Goal: Task Accomplishment & Management: Use online tool/utility

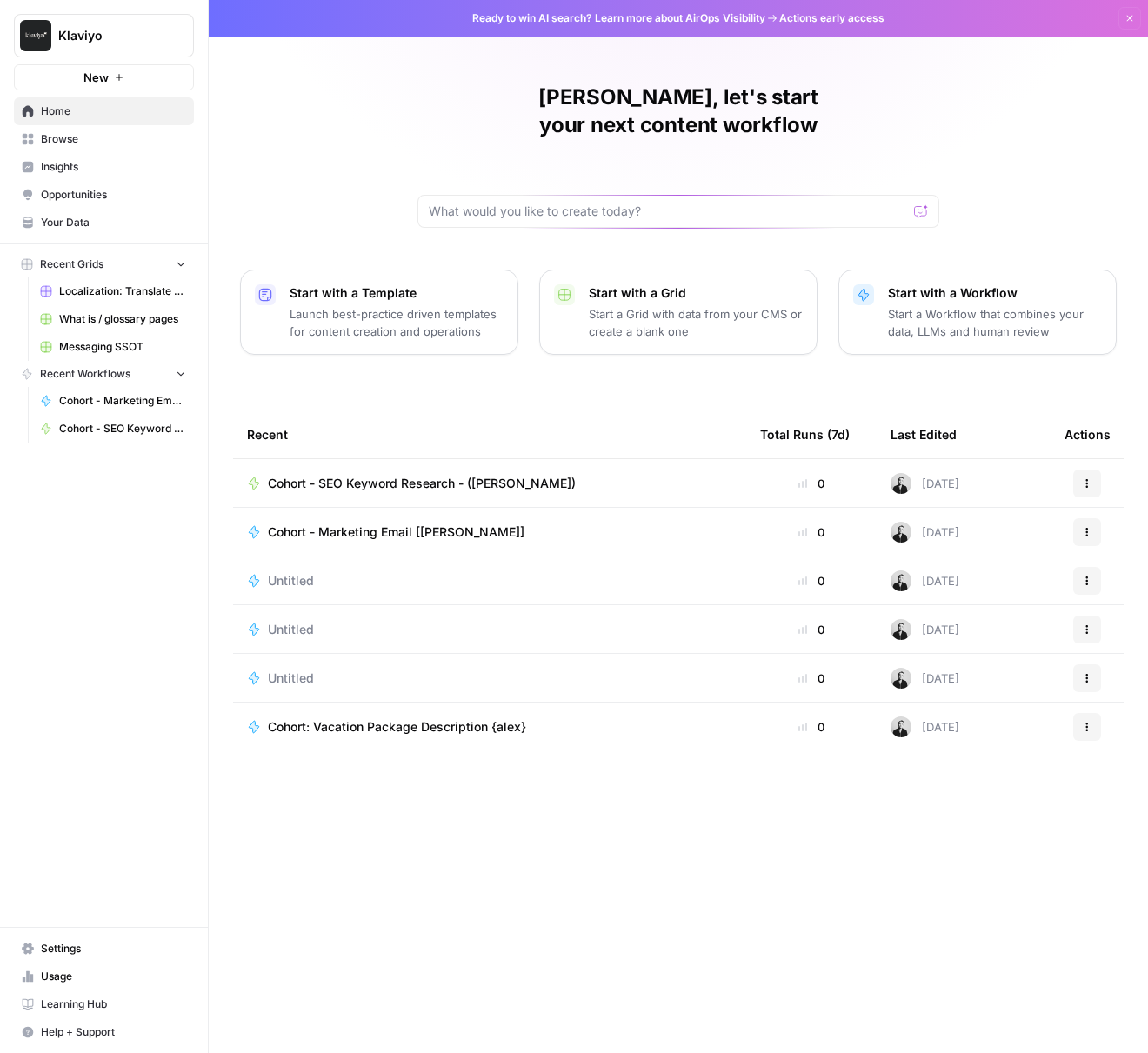
click at [443, 475] on span "Cohort - SEO Keyword Research - ([PERSON_NAME])" at bounding box center [422, 483] width 308 height 17
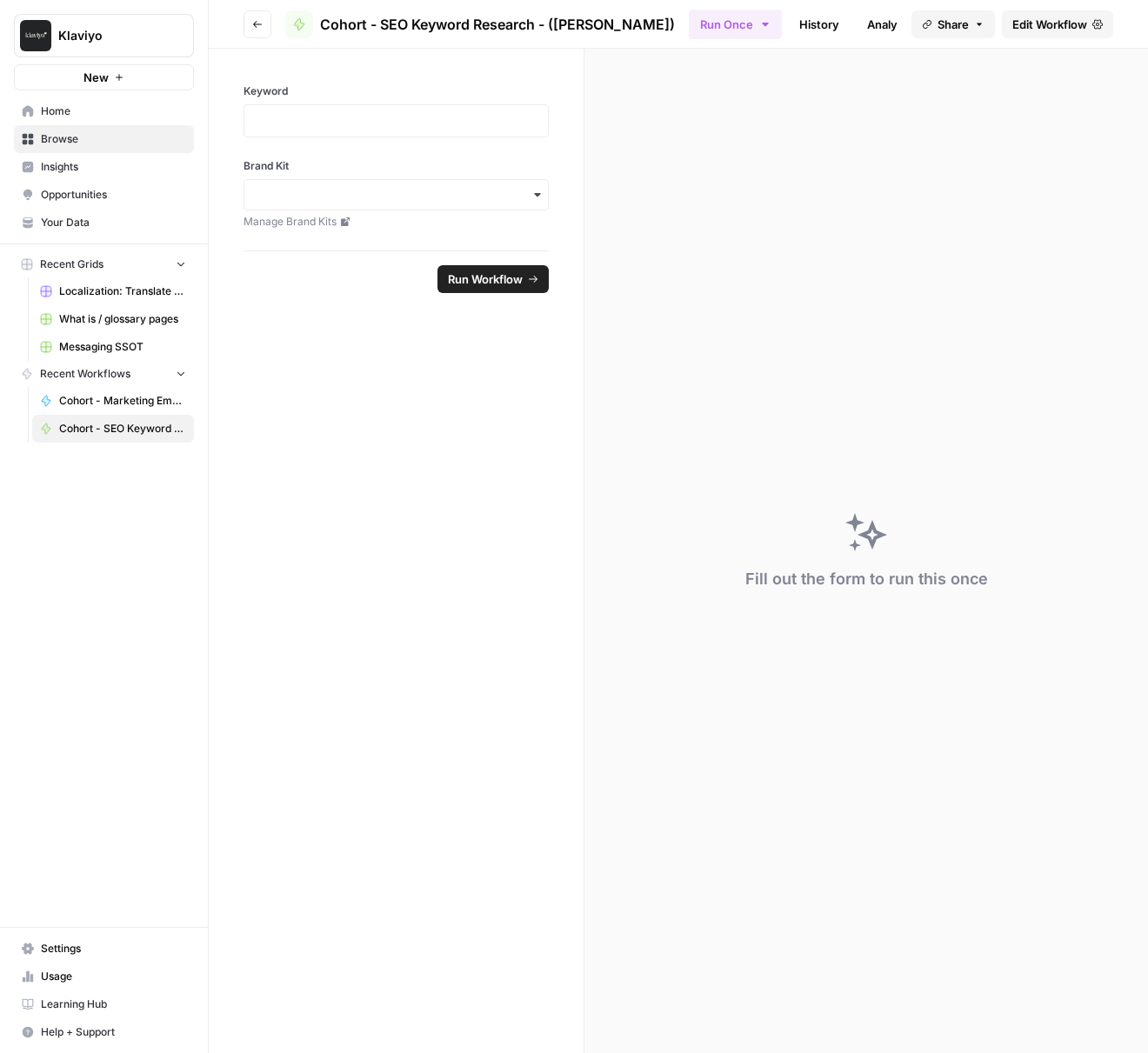
click at [716, 229] on div "Fill out the form to run this once" at bounding box center [866, 551] width 563 height 1005
click at [127, 140] on span "Browse" at bounding box center [114, 138] width 145 height 15
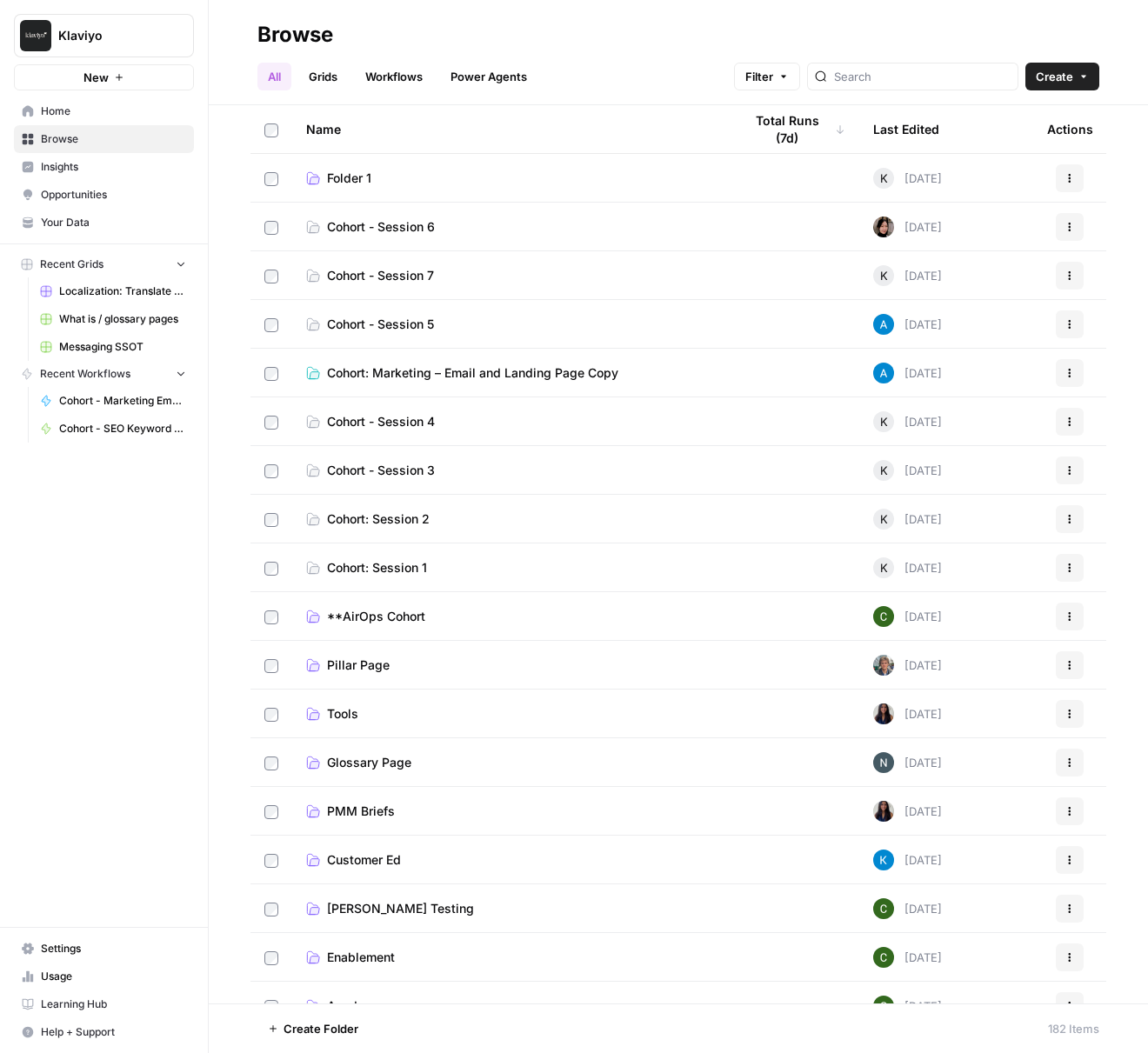
click at [466, 231] on link "Cohort - Session 6" at bounding box center [510, 226] width 409 height 17
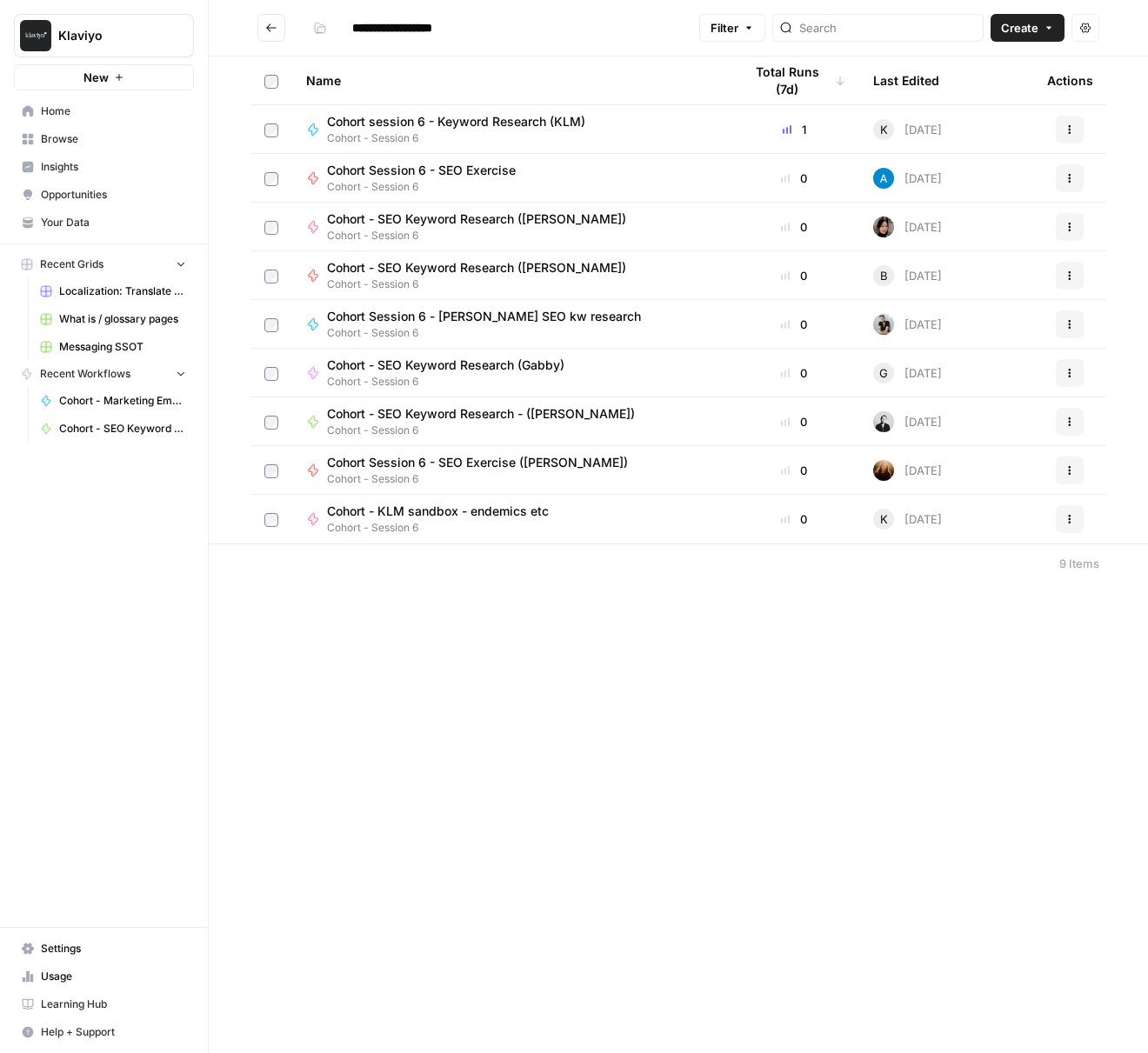
click at [579, 422] on div "Cohort - SEO Keyword Research - ([PERSON_NAME]) Cohort - Session 6" at bounding box center [510, 422] width 409 height 33
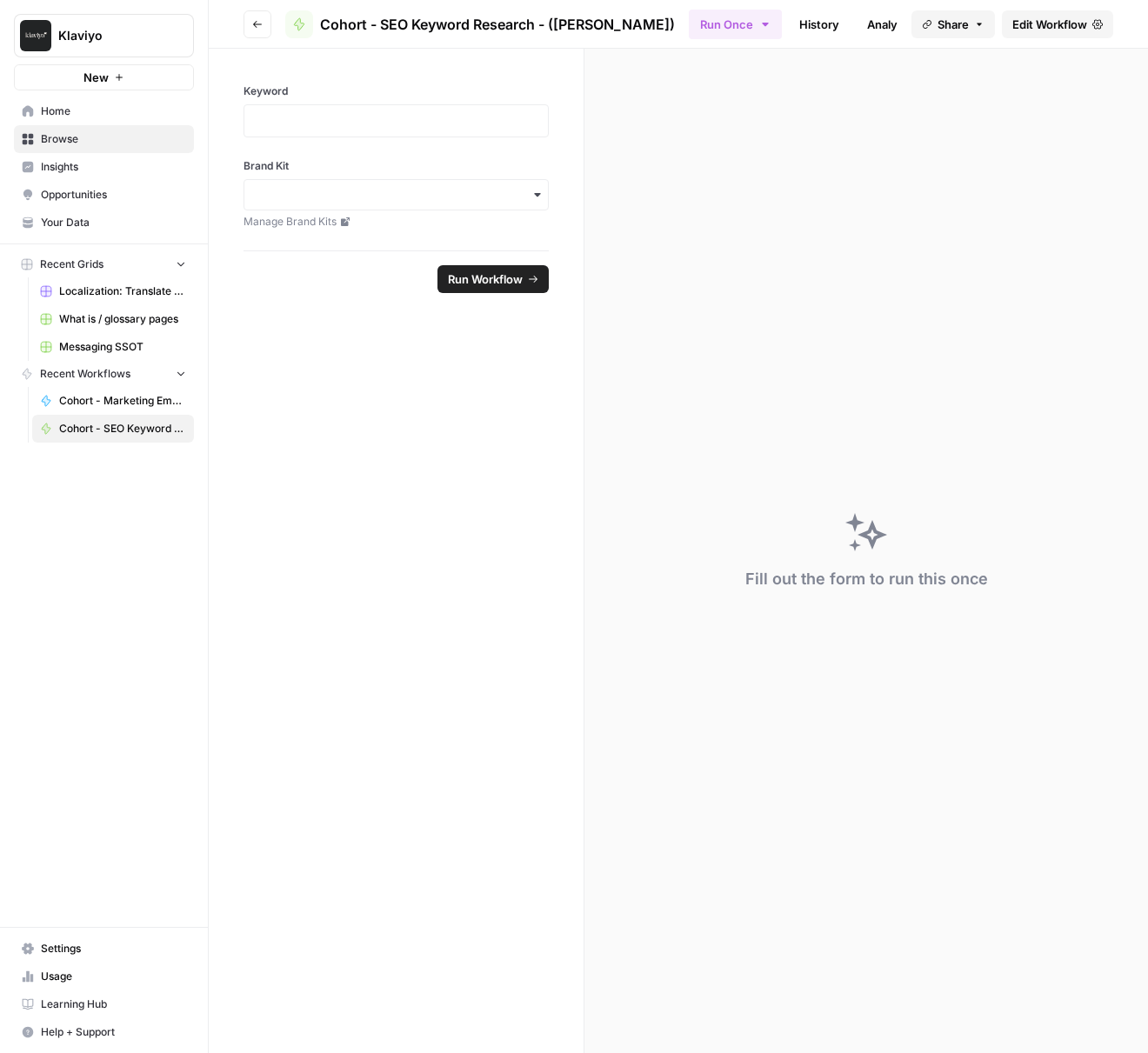
click at [509, 282] on span "Run Workflow" at bounding box center [484, 279] width 74 height 17
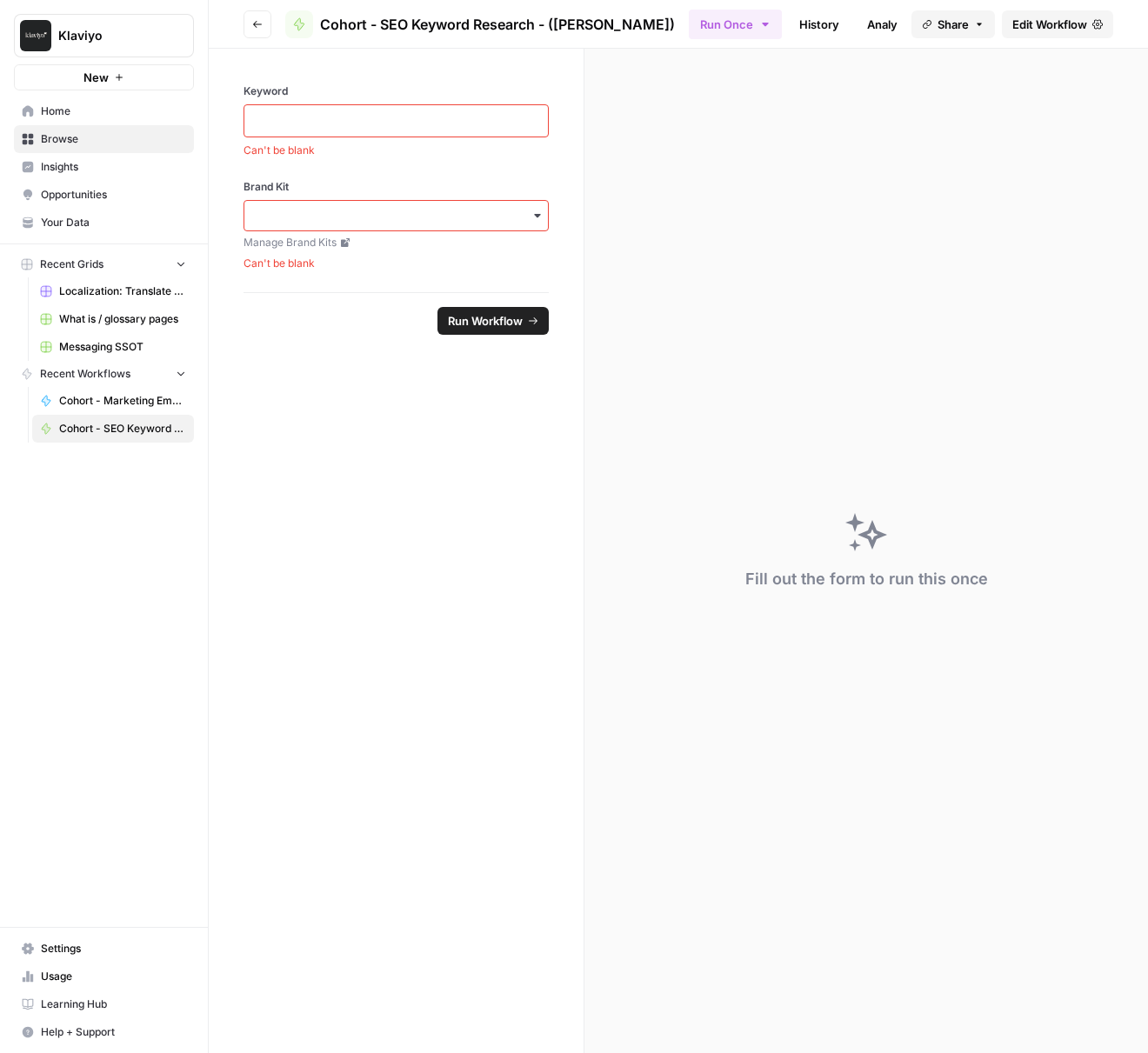
click at [826, 181] on div "Fill out the form to run this once" at bounding box center [866, 551] width 563 height 1005
click at [413, 126] on p at bounding box center [396, 120] width 283 height 17
click at [1046, 22] on span "Edit Workflow" at bounding box center [1049, 23] width 74 height 17
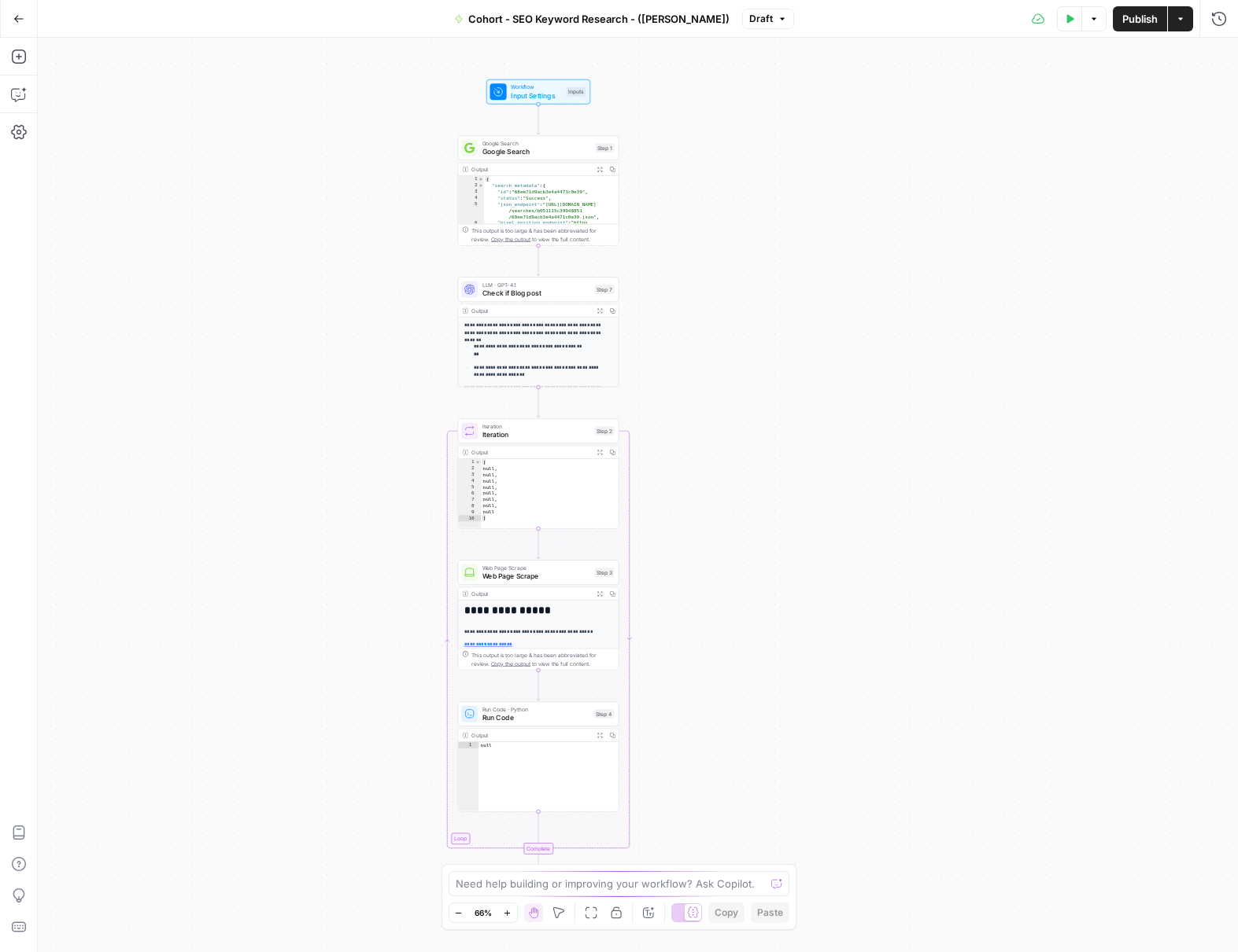
click at [508, 912] on icon "button" at bounding box center [507, 912] width 6 height 6
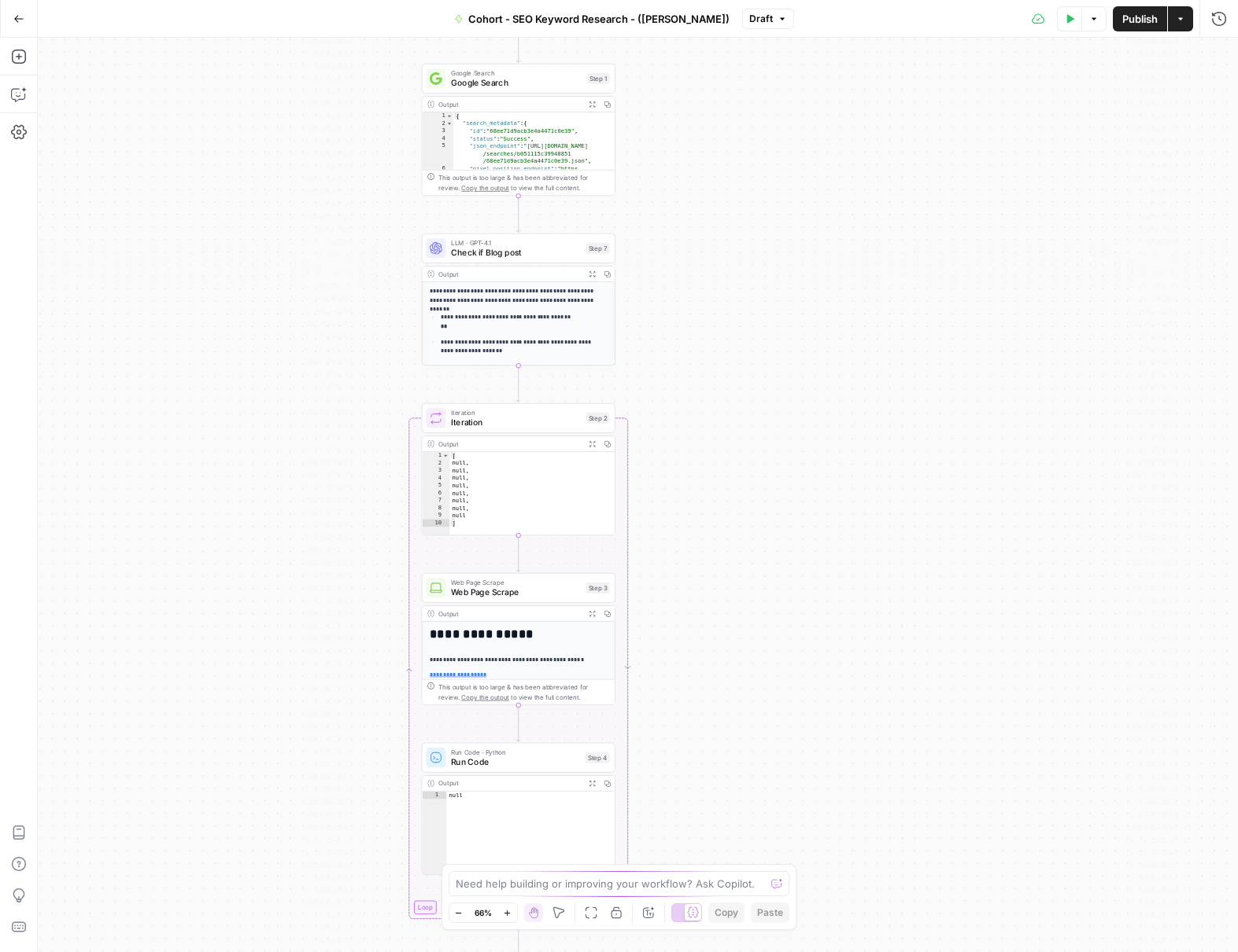
click at [508, 912] on icon "button" at bounding box center [507, 912] width 6 height 6
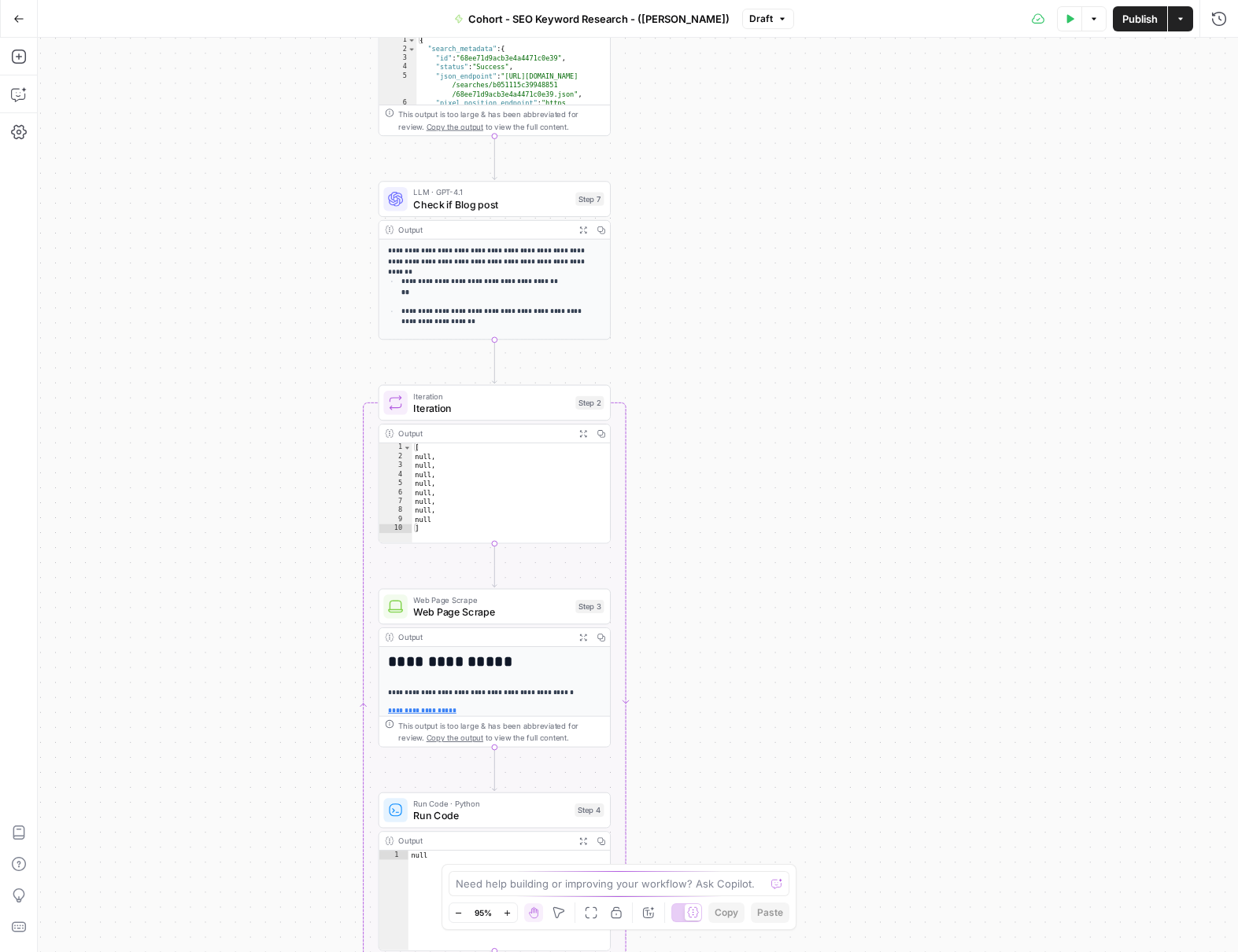
click at [508, 912] on icon "button" at bounding box center [507, 912] width 6 height 6
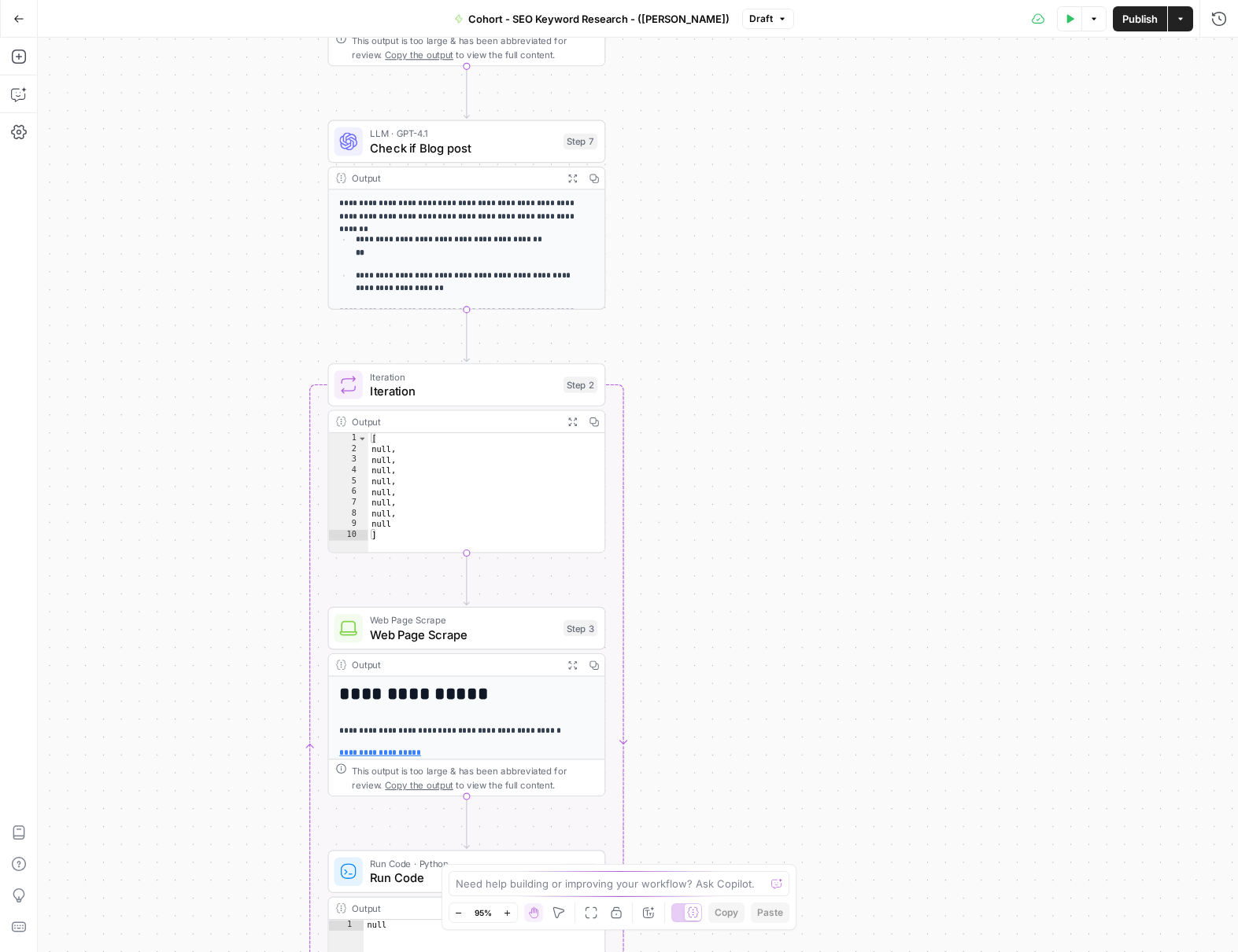
click at [508, 912] on icon "button" at bounding box center [507, 913] width 9 height 9
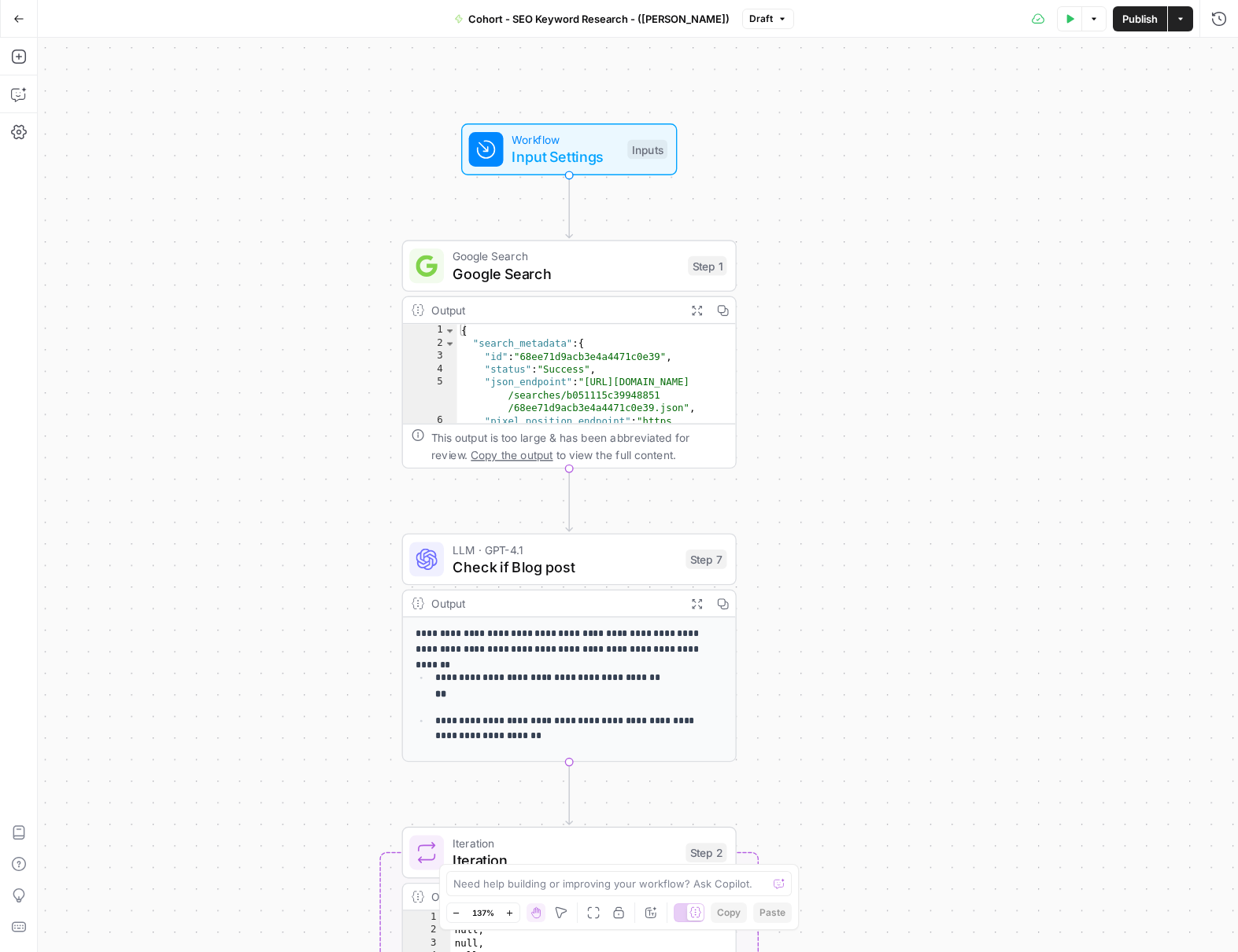
drag, startPoint x: 151, startPoint y: 414, endPoint x: 297, endPoint y: 277, distance: 200.2
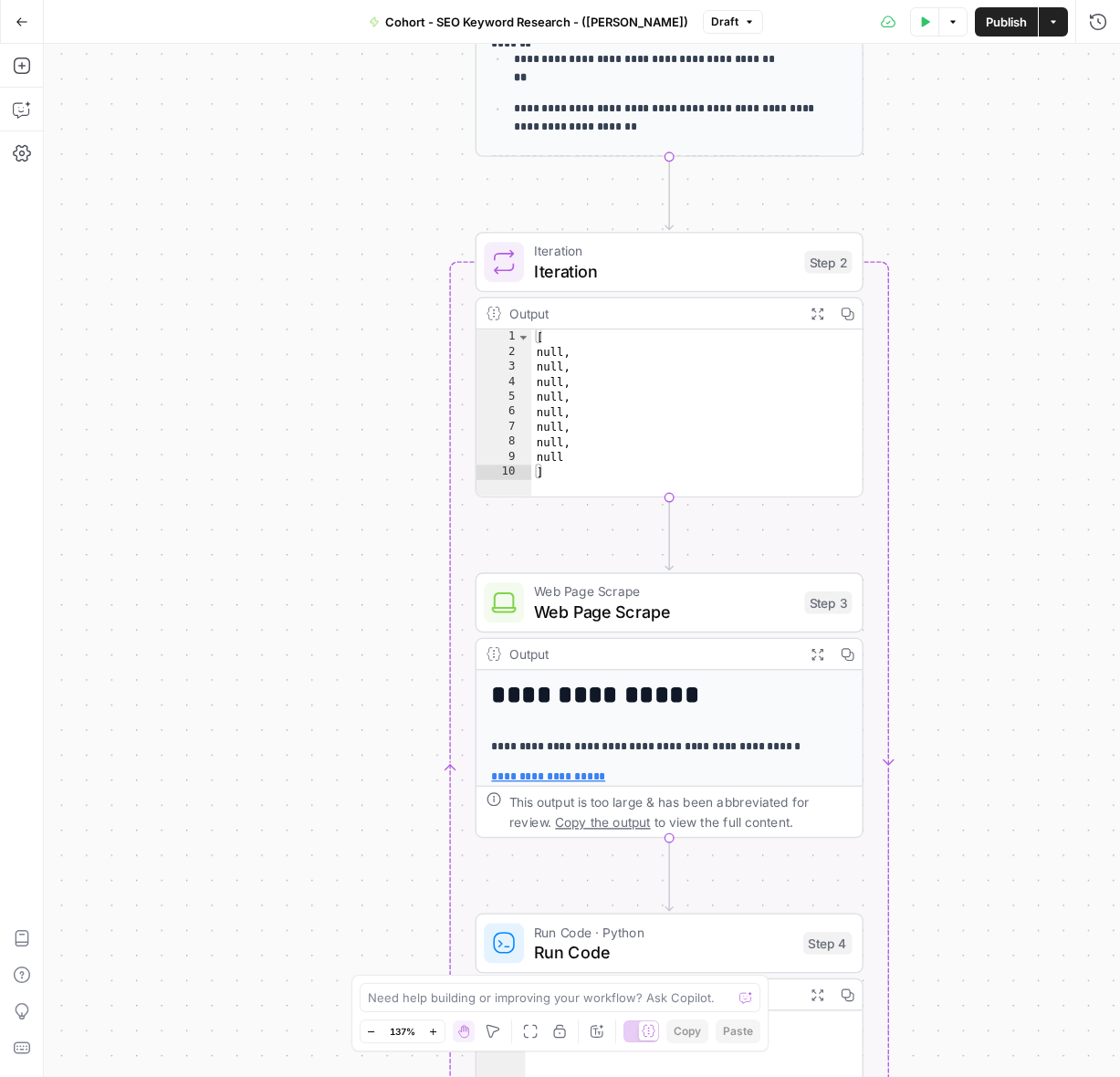
click at [665, 530] on icon "Edge from step_2 to step_3" at bounding box center [669, 535] width 8 height 73
click at [15, 72] on icon "button" at bounding box center [22, 65] width 18 height 18
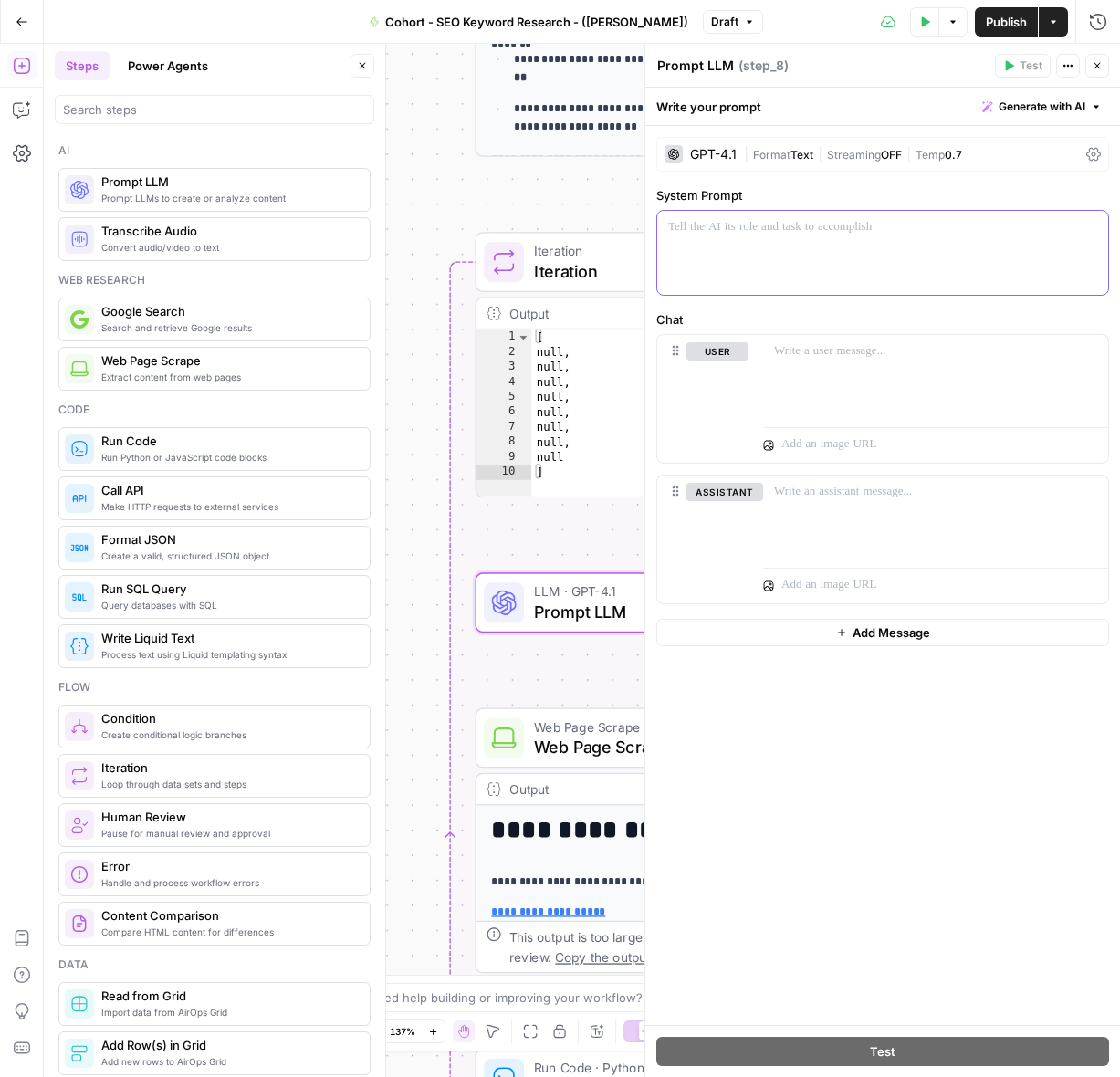
click at [799, 249] on div at bounding box center [882, 252] width 451 height 84
click at [1058, 106] on span "Generate with AI" at bounding box center [1042, 106] width 87 height 16
click at [956, 153] on span "Generate" at bounding box center [1013, 146] width 145 height 18
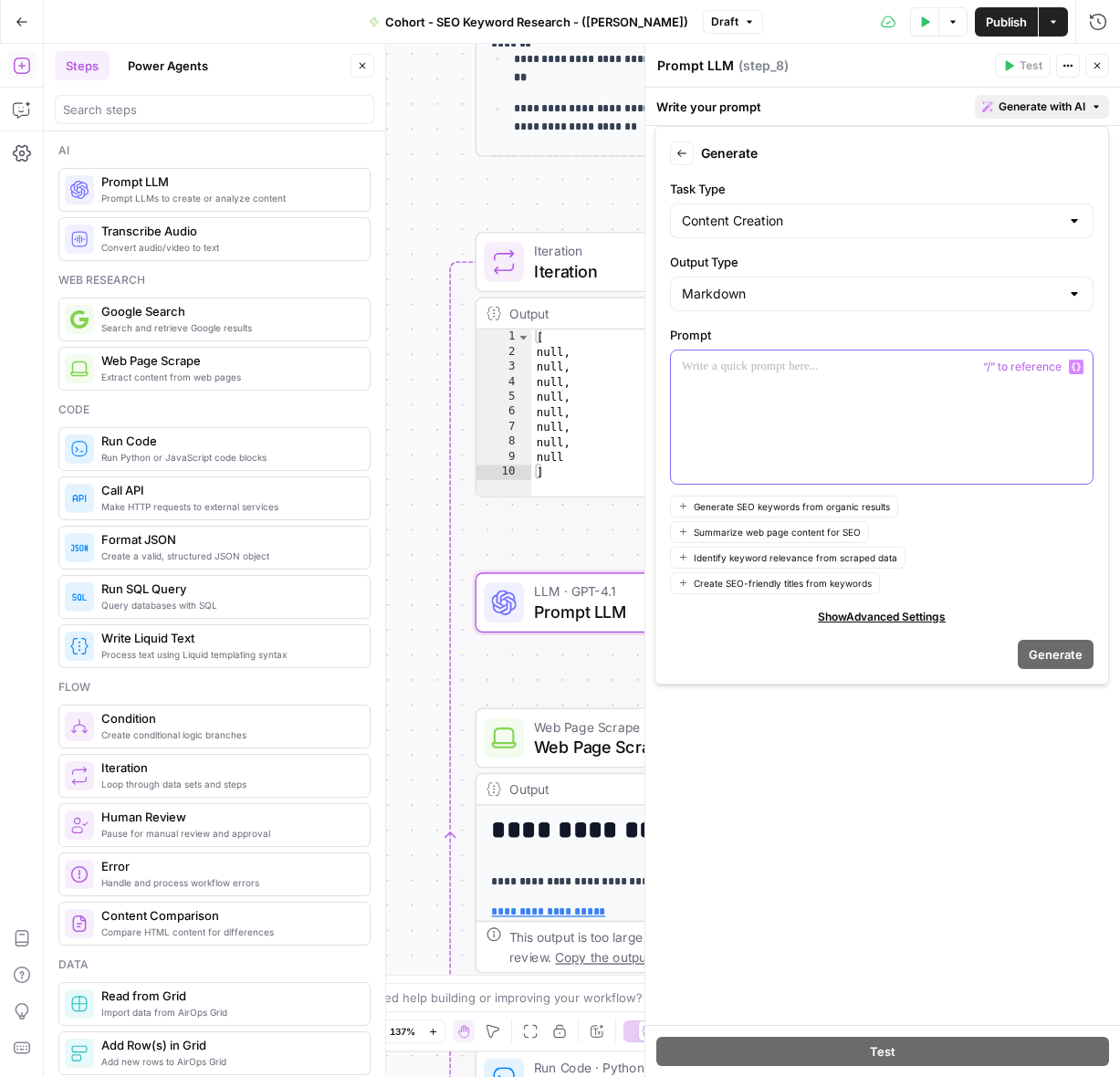
click at [789, 399] on div at bounding box center [882, 417] width 422 height 134
click at [834, 442] on div at bounding box center [882, 417] width 422 height 134
click at [750, 385] on div at bounding box center [882, 417] width 422 height 134
click at [1099, 67] on icon "button" at bounding box center [1097, 66] width 7 height 7
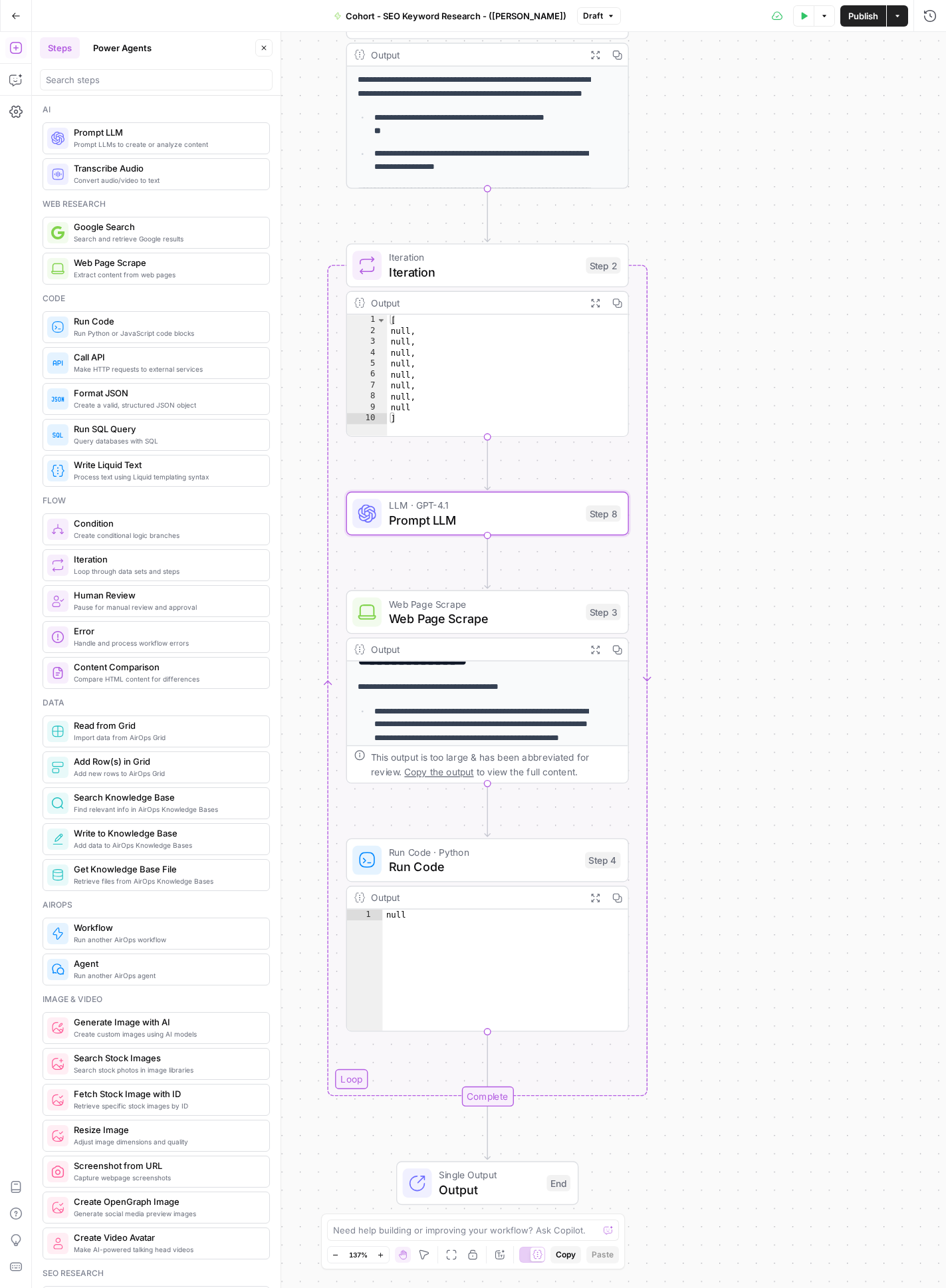
scroll to position [145, 0]
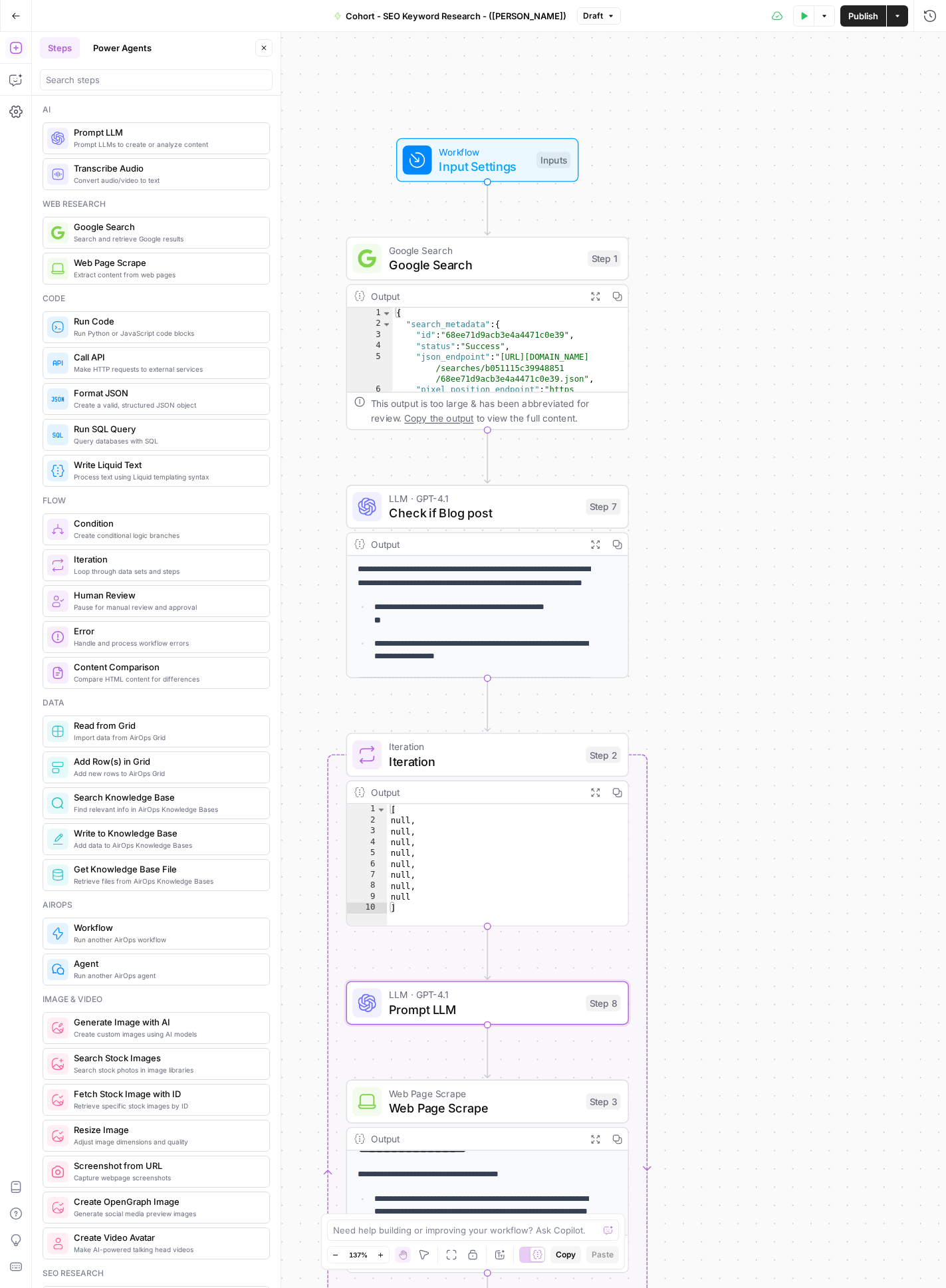
click at [487, 452] on icon "Edge from step_1 to step_7" at bounding box center [487, 457] width 5 height 53
click at [487, 457] on icon "Edge from step_1 to step_7" at bounding box center [487, 457] width 5 height 53
click at [472, 457] on div "**********" at bounding box center [489, 660] width 914 height 1256
click at [483, 455] on icon "Edge from step_1 to step_7" at bounding box center [486, 457] width 5 height 53
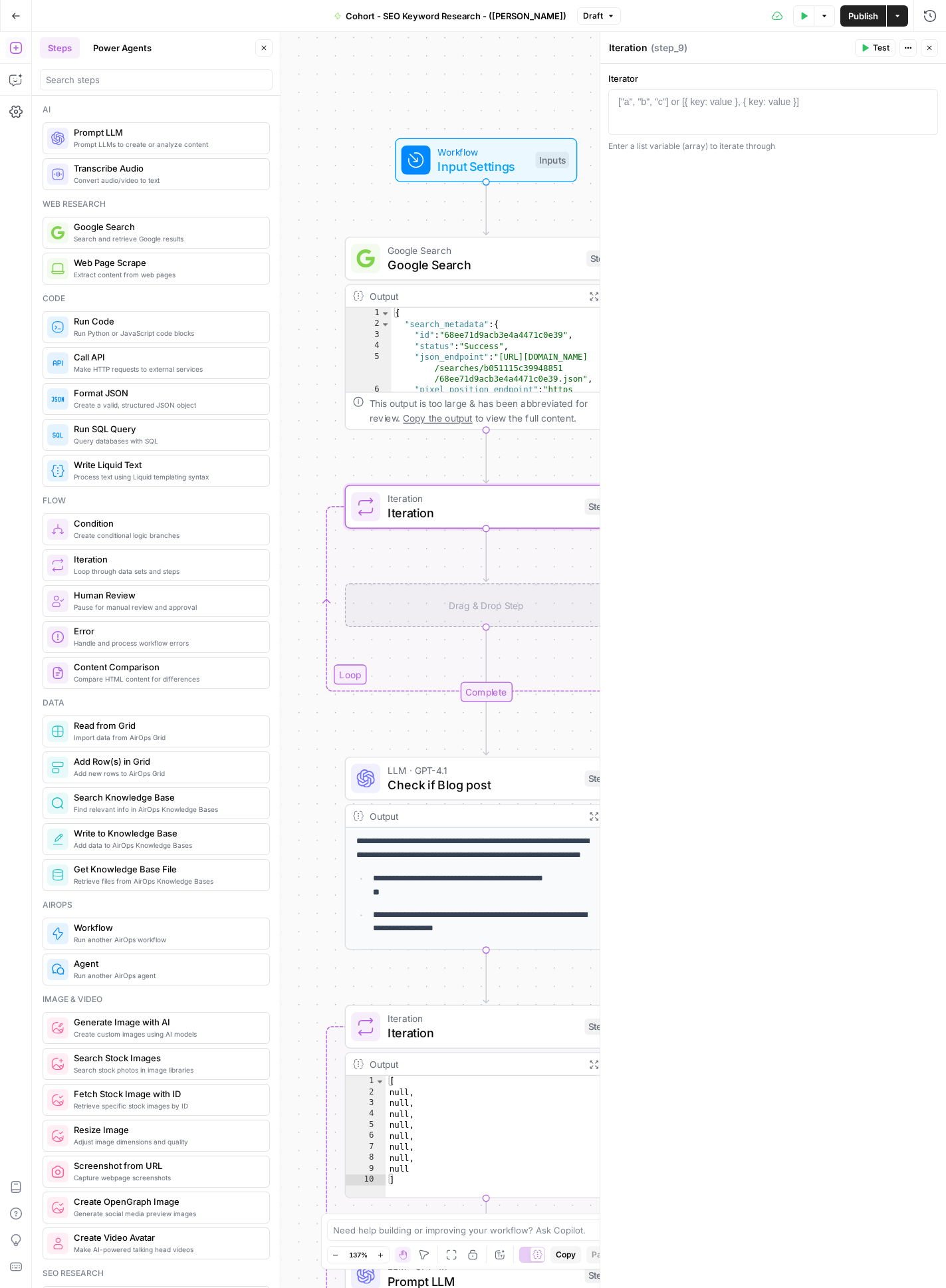
click at [877, 48] on icon "button" at bounding box center [930, 48] width 8 height 8
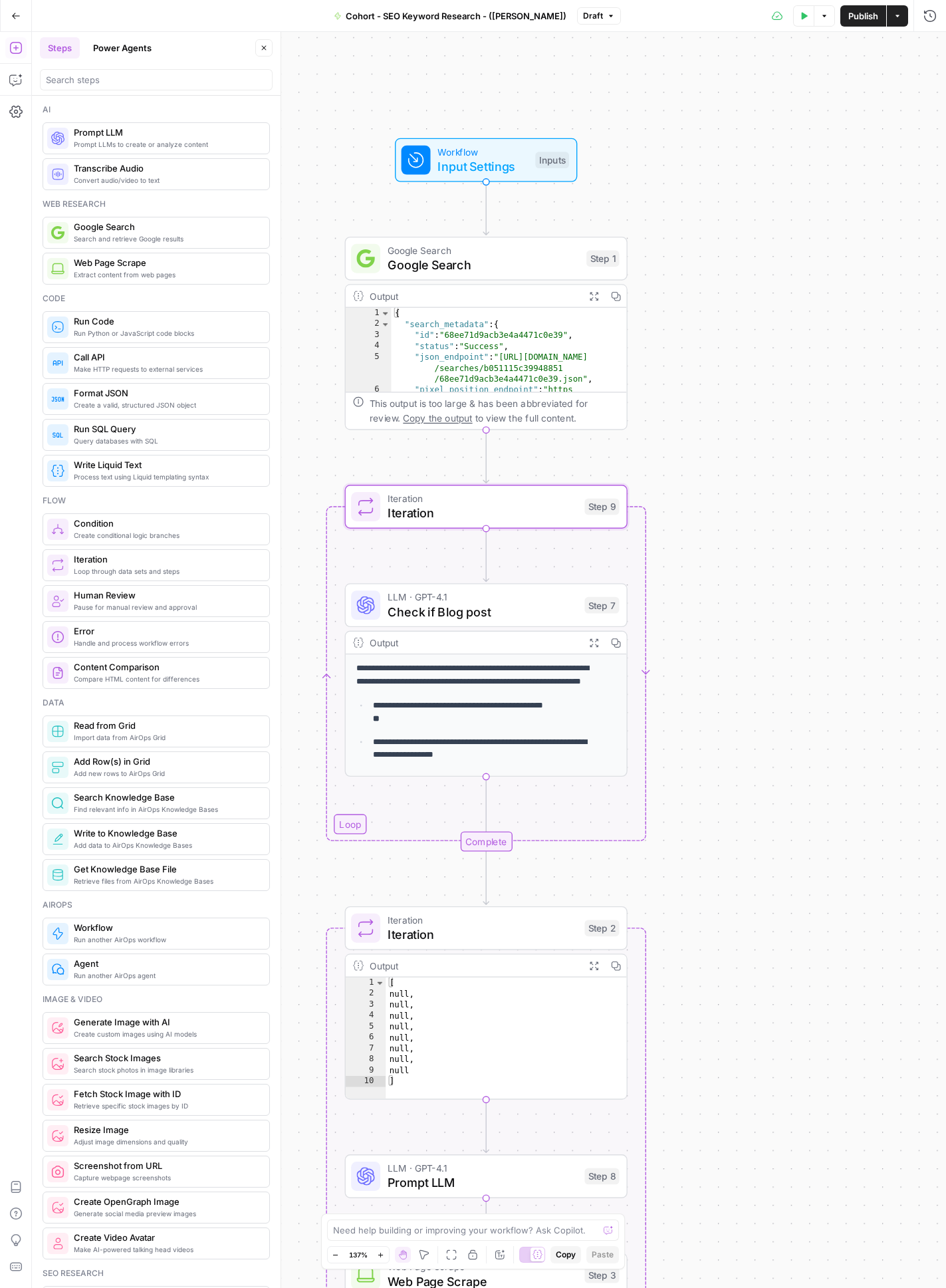
click at [502, 720] on p "**********" at bounding box center [487, 712] width 229 height 27
click at [503, 677] on p "**********" at bounding box center [479, 675] width 245 height 27
click at [513, 648] on div "Output" at bounding box center [474, 642] width 208 height 14
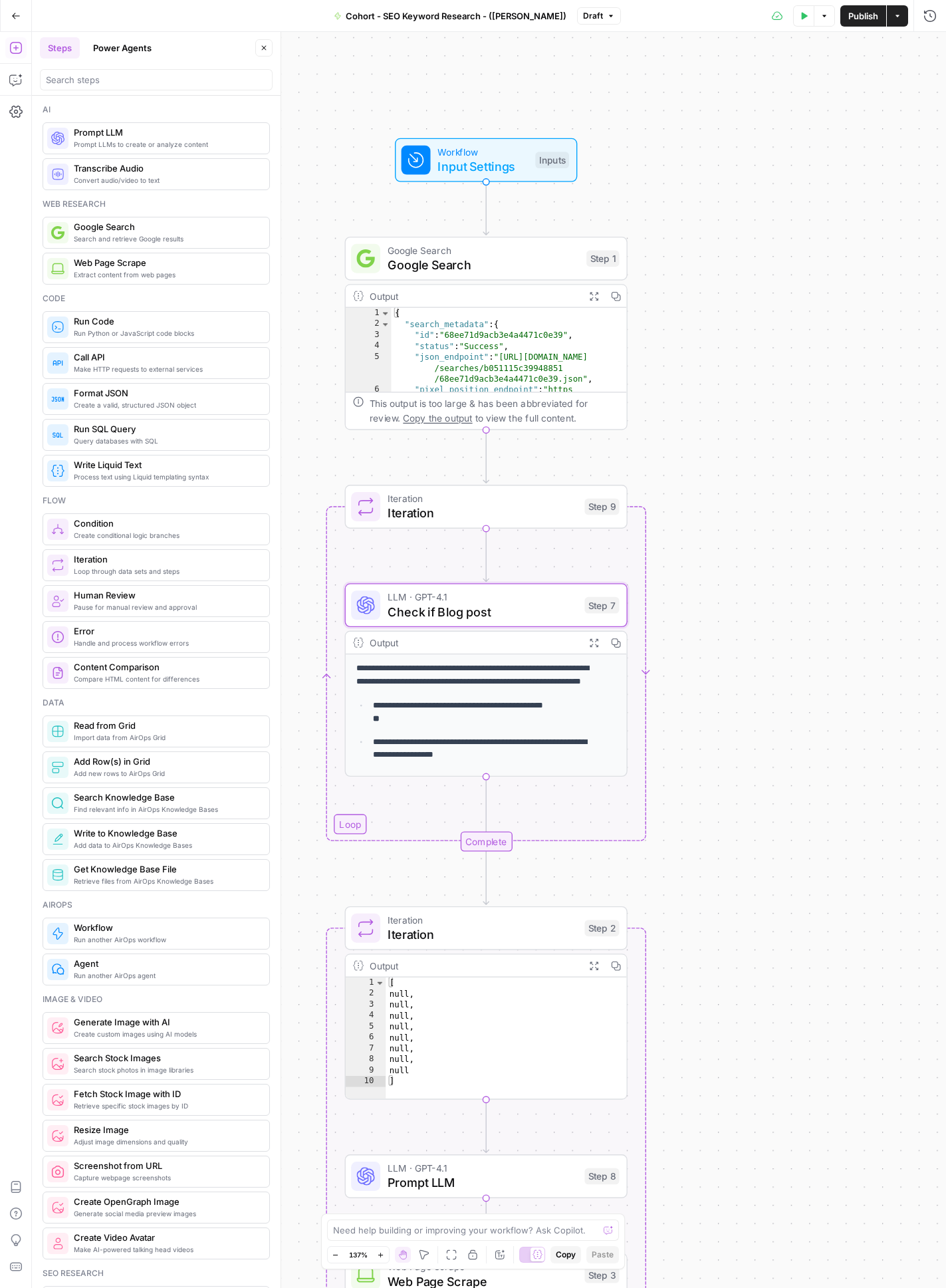
click at [729, 707] on div "**********" at bounding box center [489, 660] width 914 height 1256
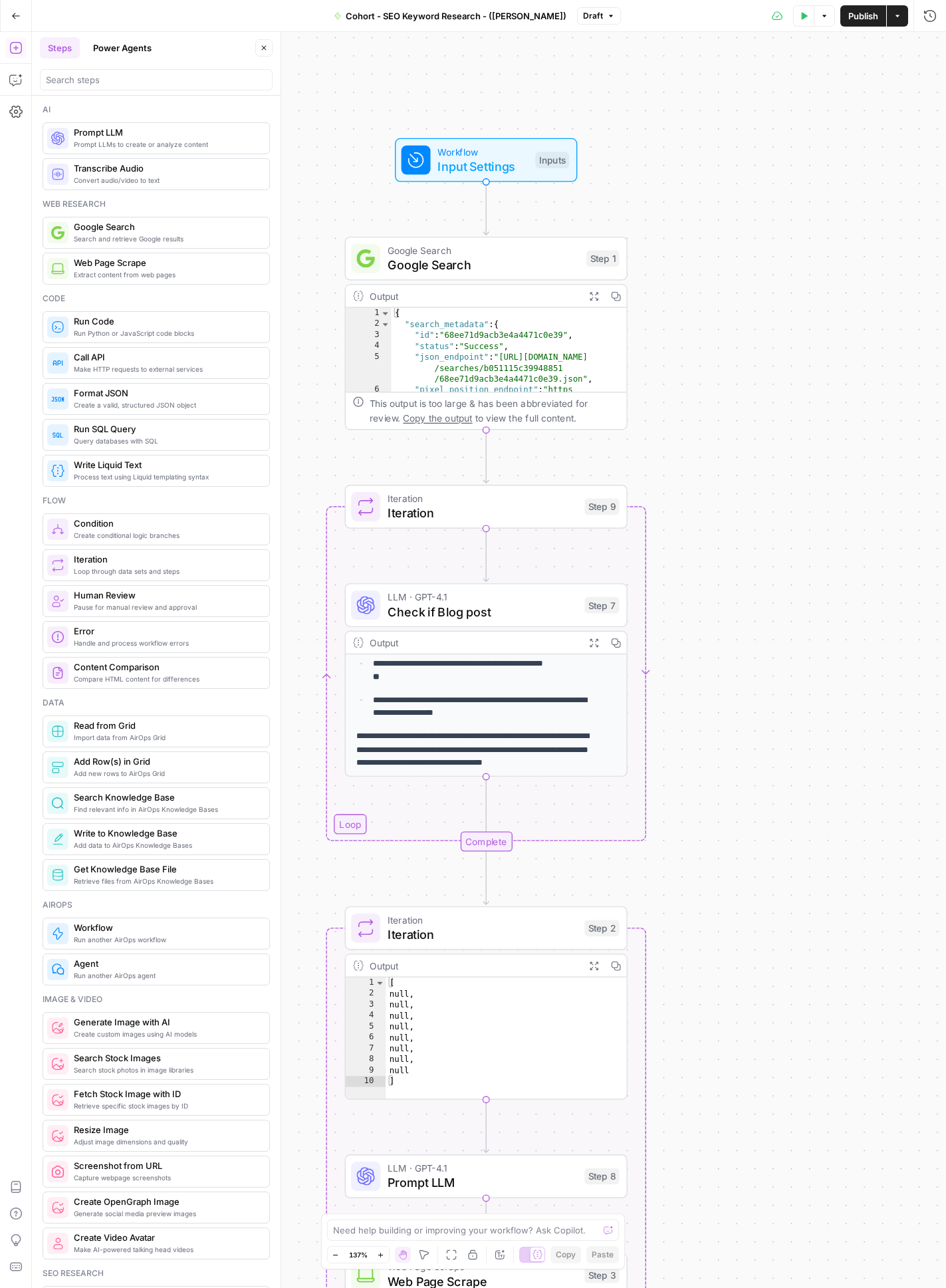
scroll to position [0, 0]
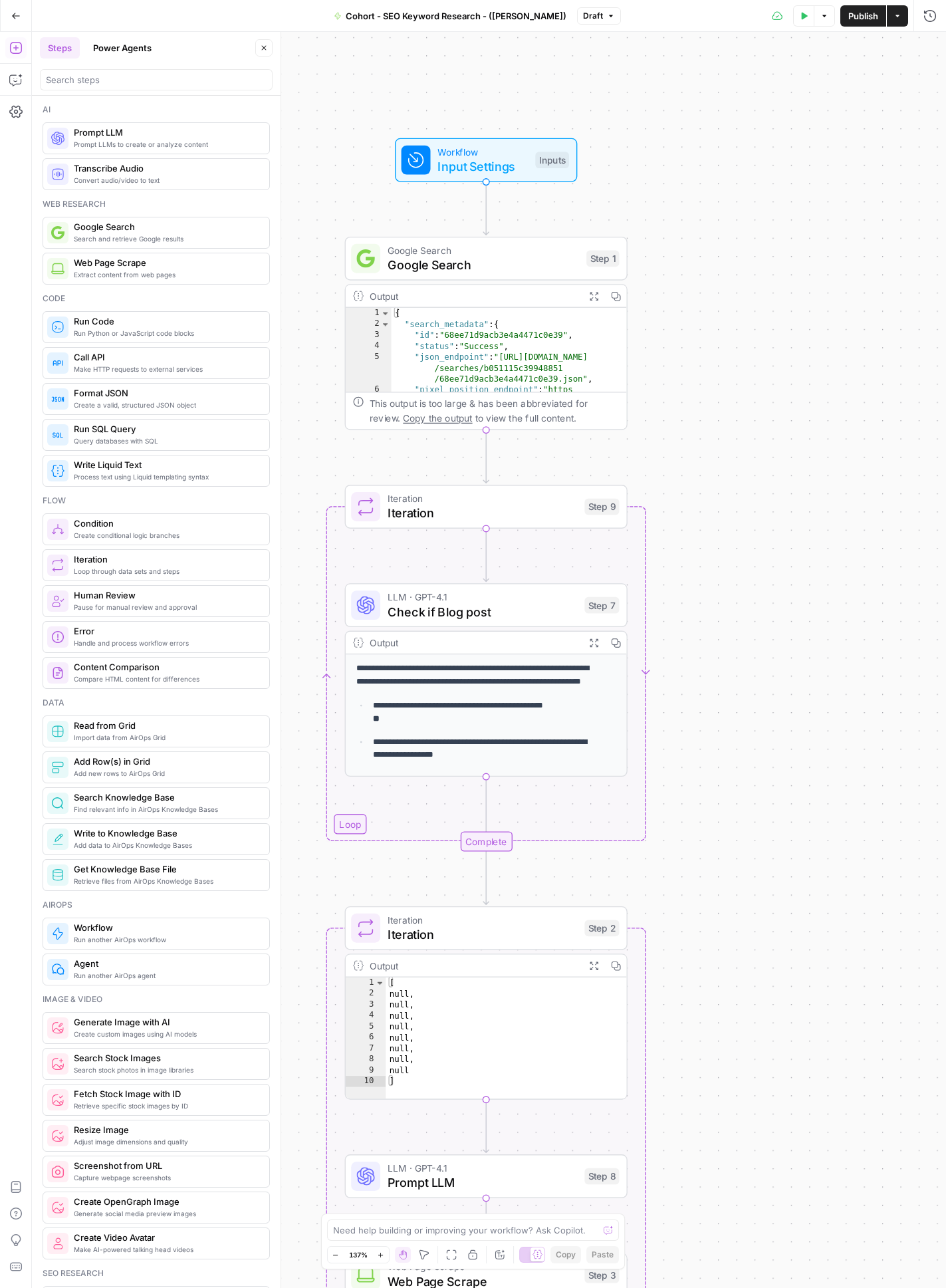
click at [443, 712] on p "**********" at bounding box center [487, 712] width 229 height 27
click at [614, 641] on icon "button" at bounding box center [615, 642] width 10 height 10
click at [616, 640] on icon "button" at bounding box center [615, 642] width 10 height 10
click at [510, 702] on p "**********" at bounding box center [487, 712] width 229 height 27
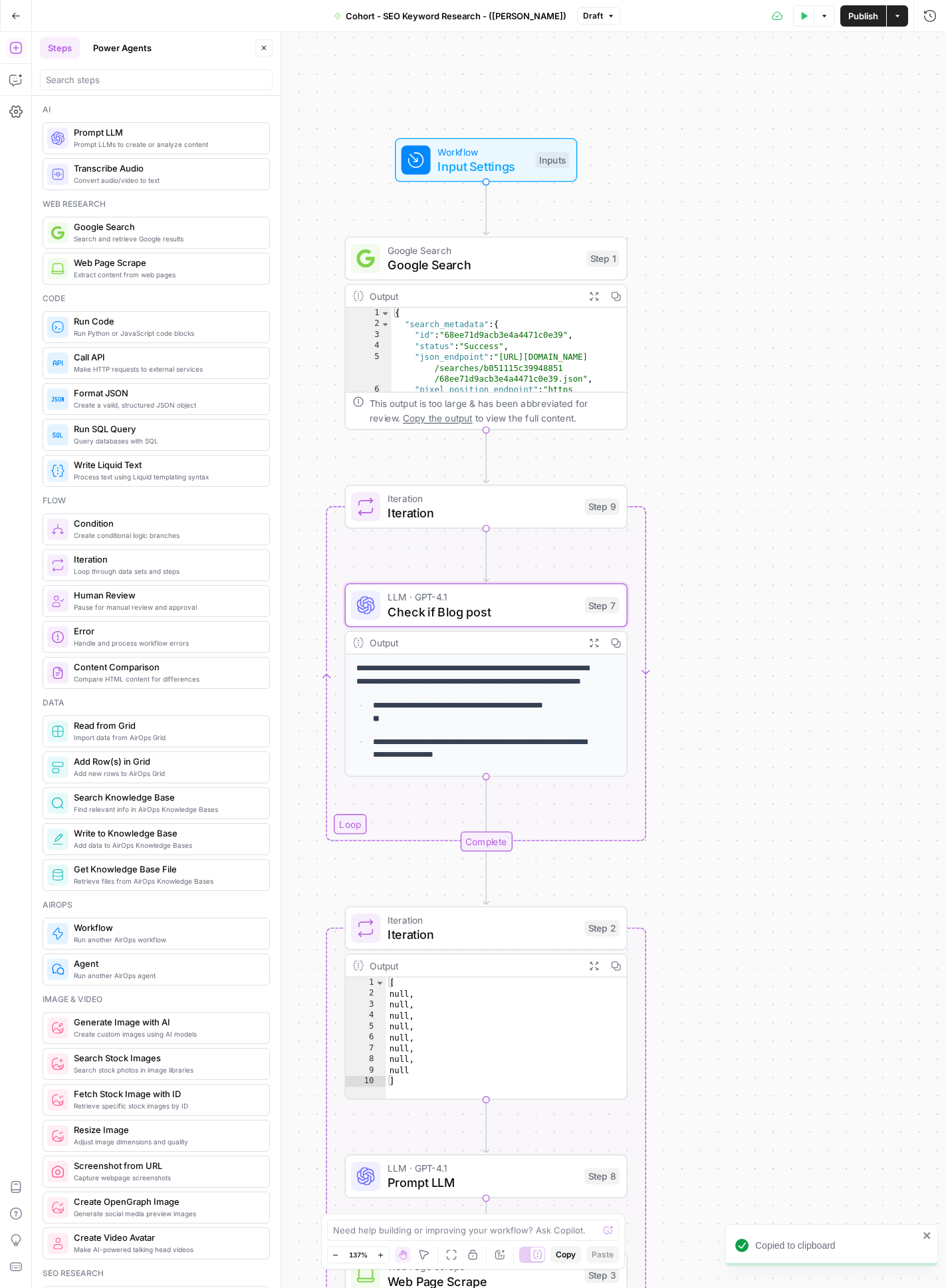
click at [470, 670] on p "**********" at bounding box center [479, 675] width 245 height 27
click at [465, 678] on p "**********" at bounding box center [479, 675] width 245 height 27
click at [516, 513] on span "Iteration" at bounding box center [482, 513] width 189 height 18
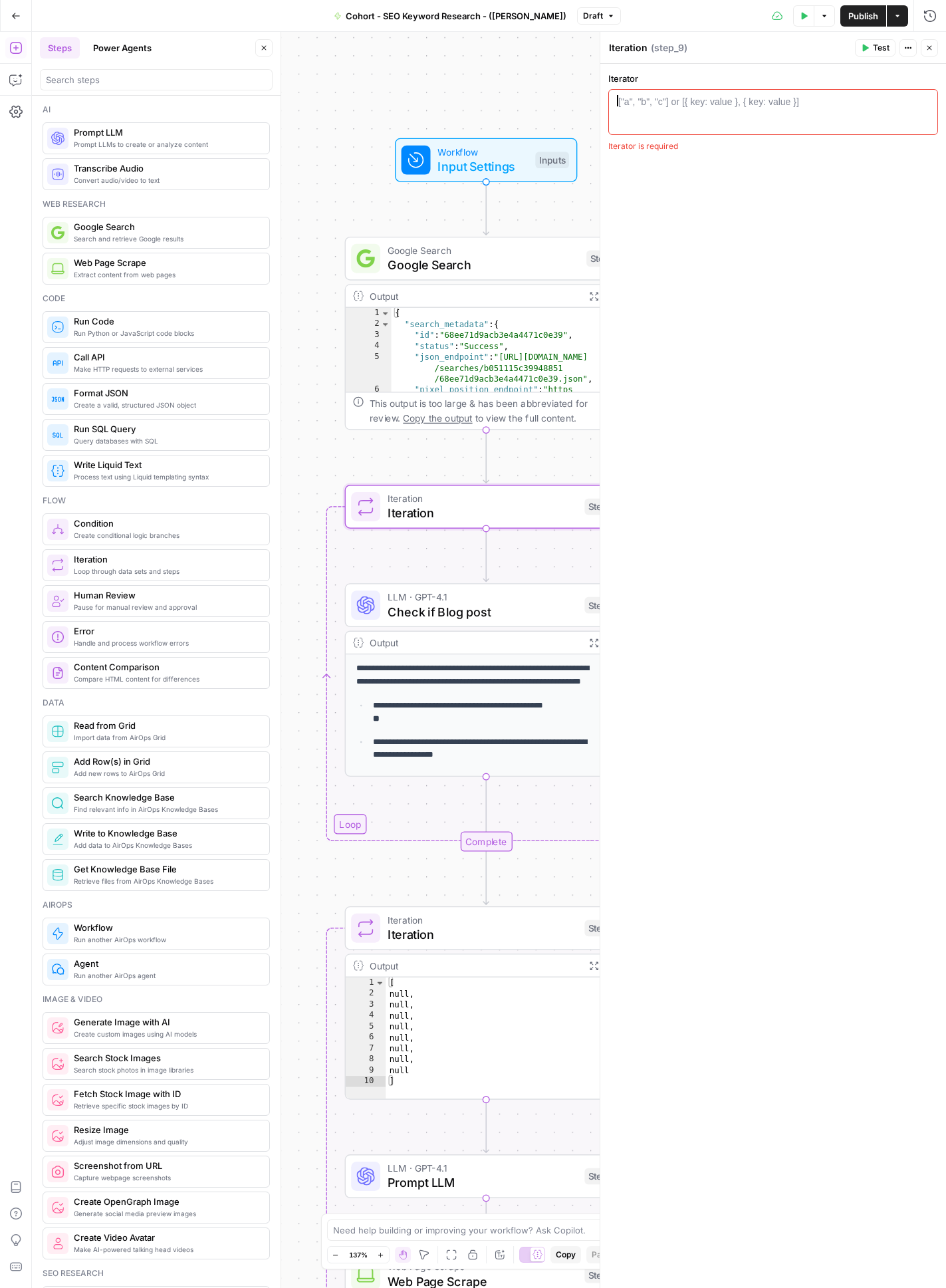
click at [727, 120] on div at bounding box center [773, 123] width 318 height 56
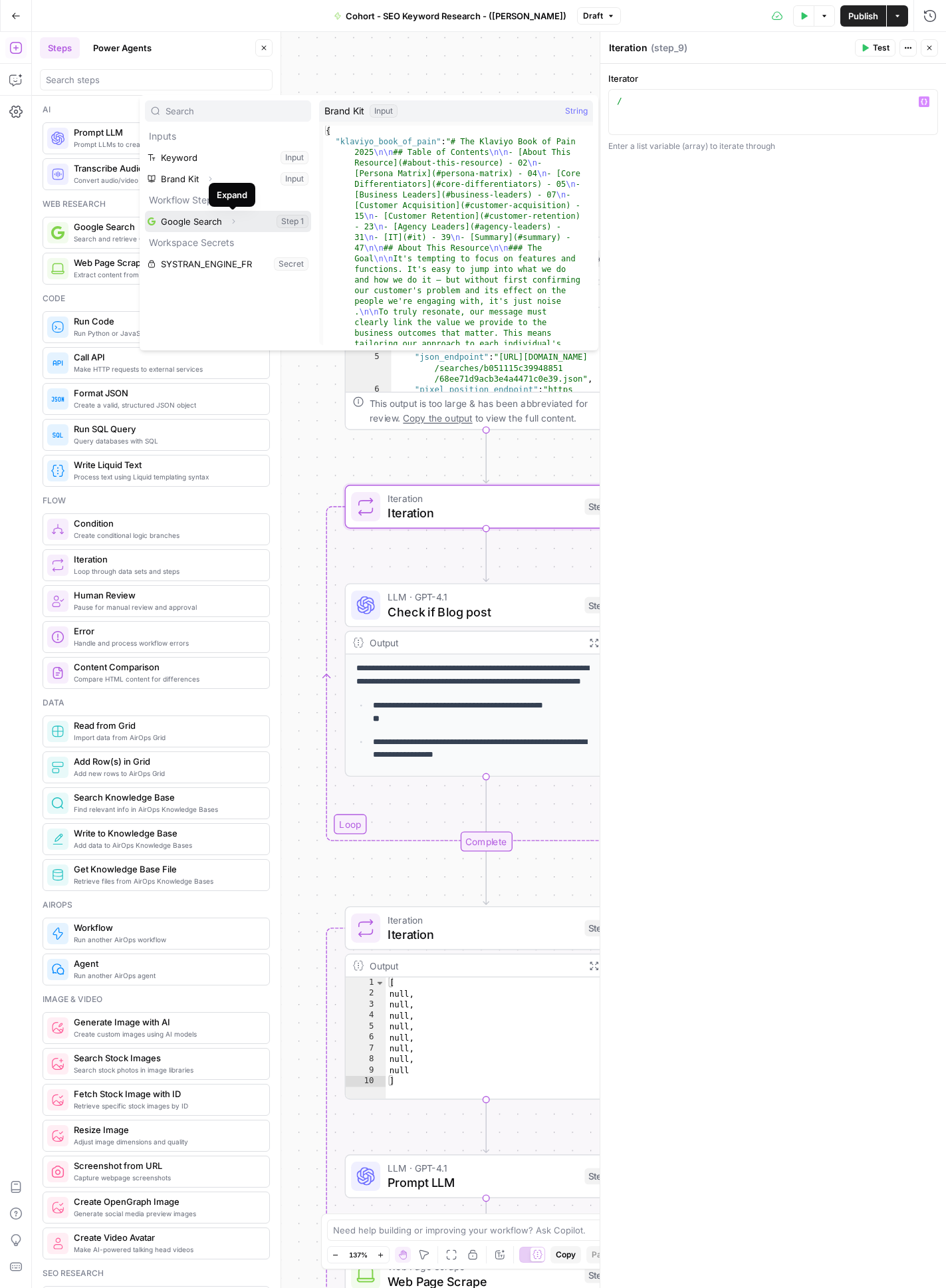
click at [236, 223] on icon "button" at bounding box center [234, 221] width 8 height 8
click at [232, 223] on icon "button" at bounding box center [234, 221] width 8 height 8
click at [232, 223] on icon "button" at bounding box center [234, 221] width 8 height 8
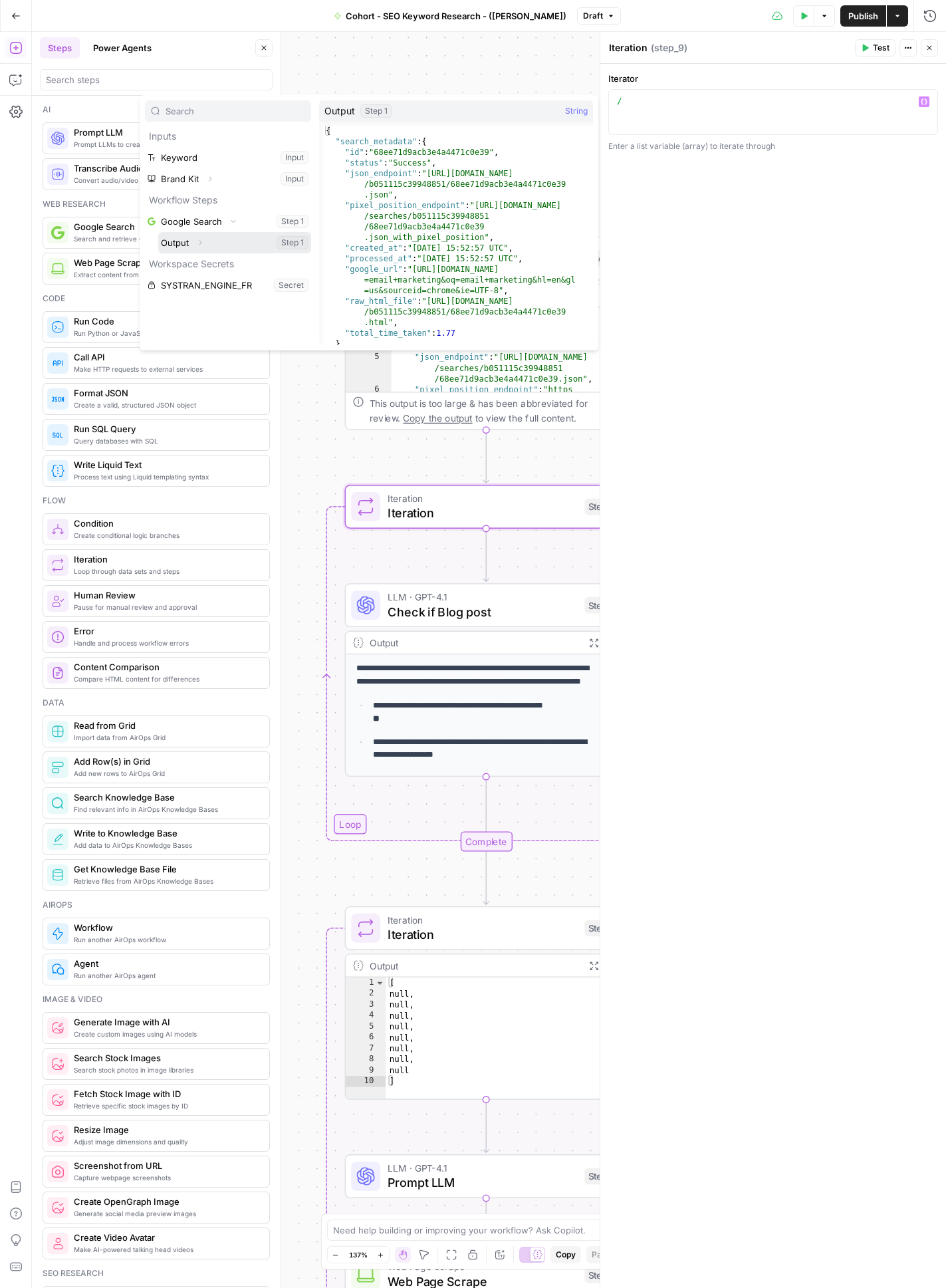
click at [196, 244] on icon "button" at bounding box center [200, 243] width 8 height 8
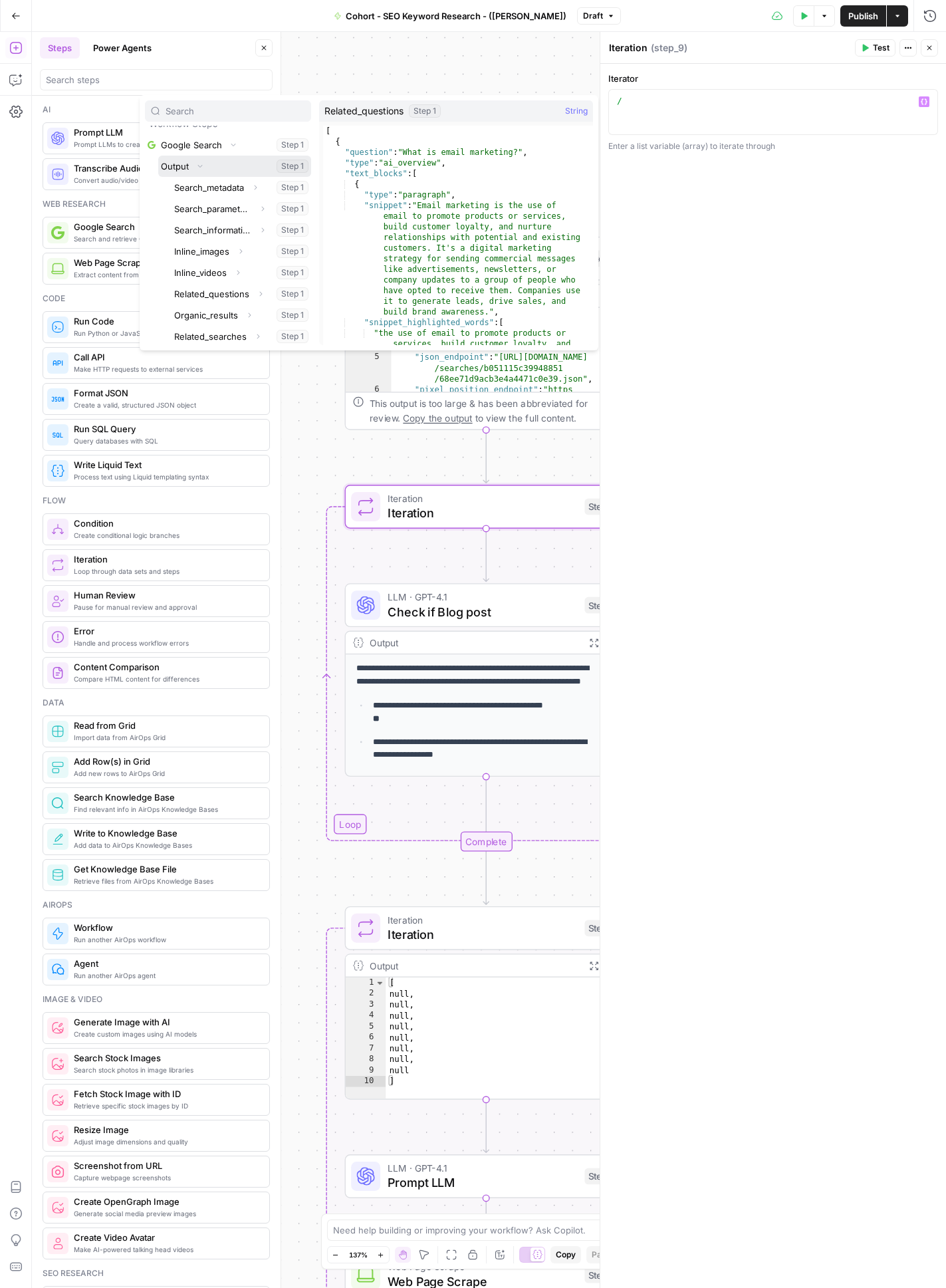
scroll to position [106, 0]
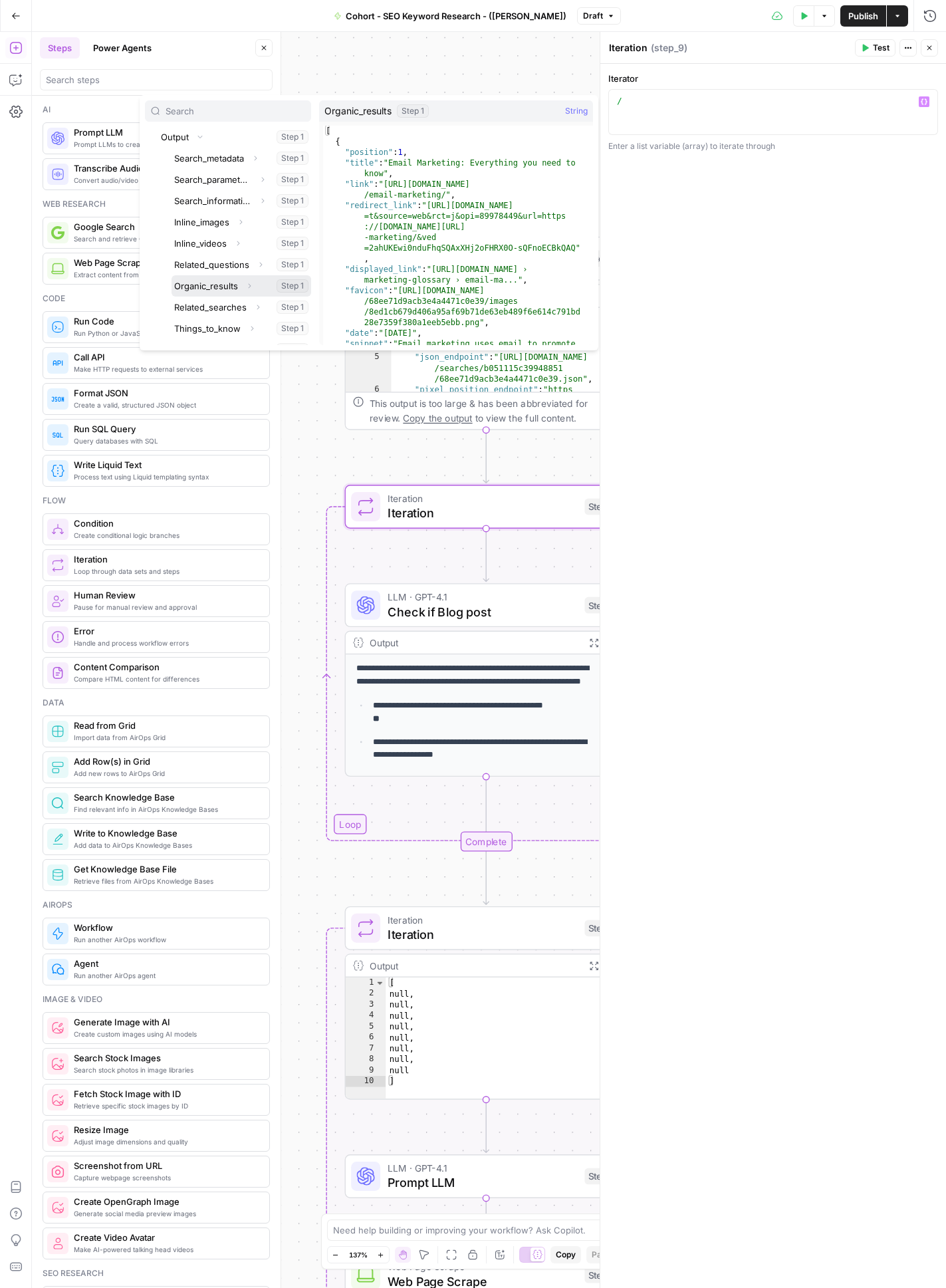
click at [232, 285] on button "Select variable Organic_results" at bounding box center [241, 286] width 140 height 21
type textarea "**********"
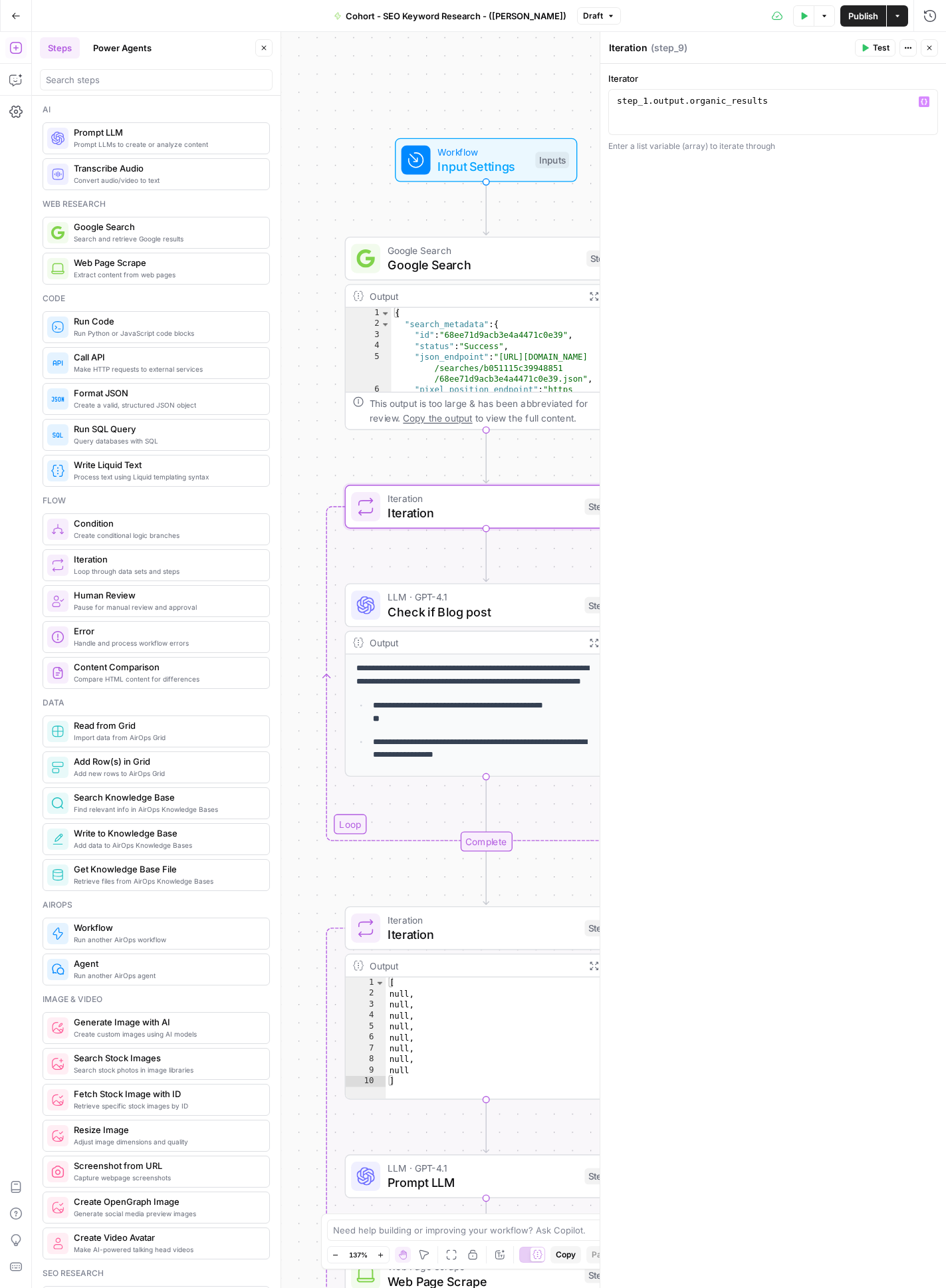
click at [696, 55] on div "Iteration Iteration ( step_9 )" at bounding box center [729, 47] width 243 height 14
click at [877, 47] on icon "button" at bounding box center [930, 48] width 8 height 8
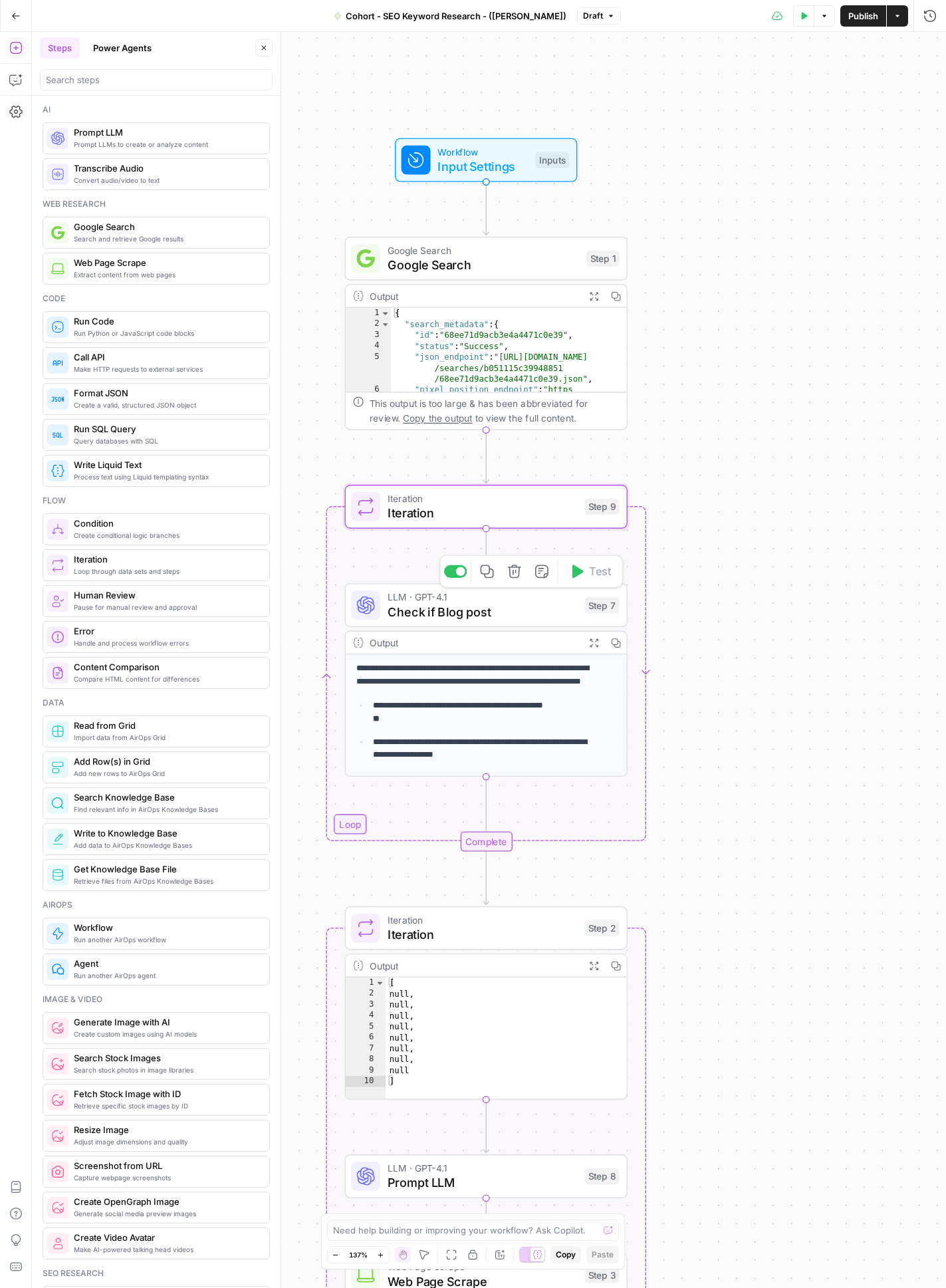
click at [522, 616] on span "Check if Blog post" at bounding box center [482, 611] width 189 height 18
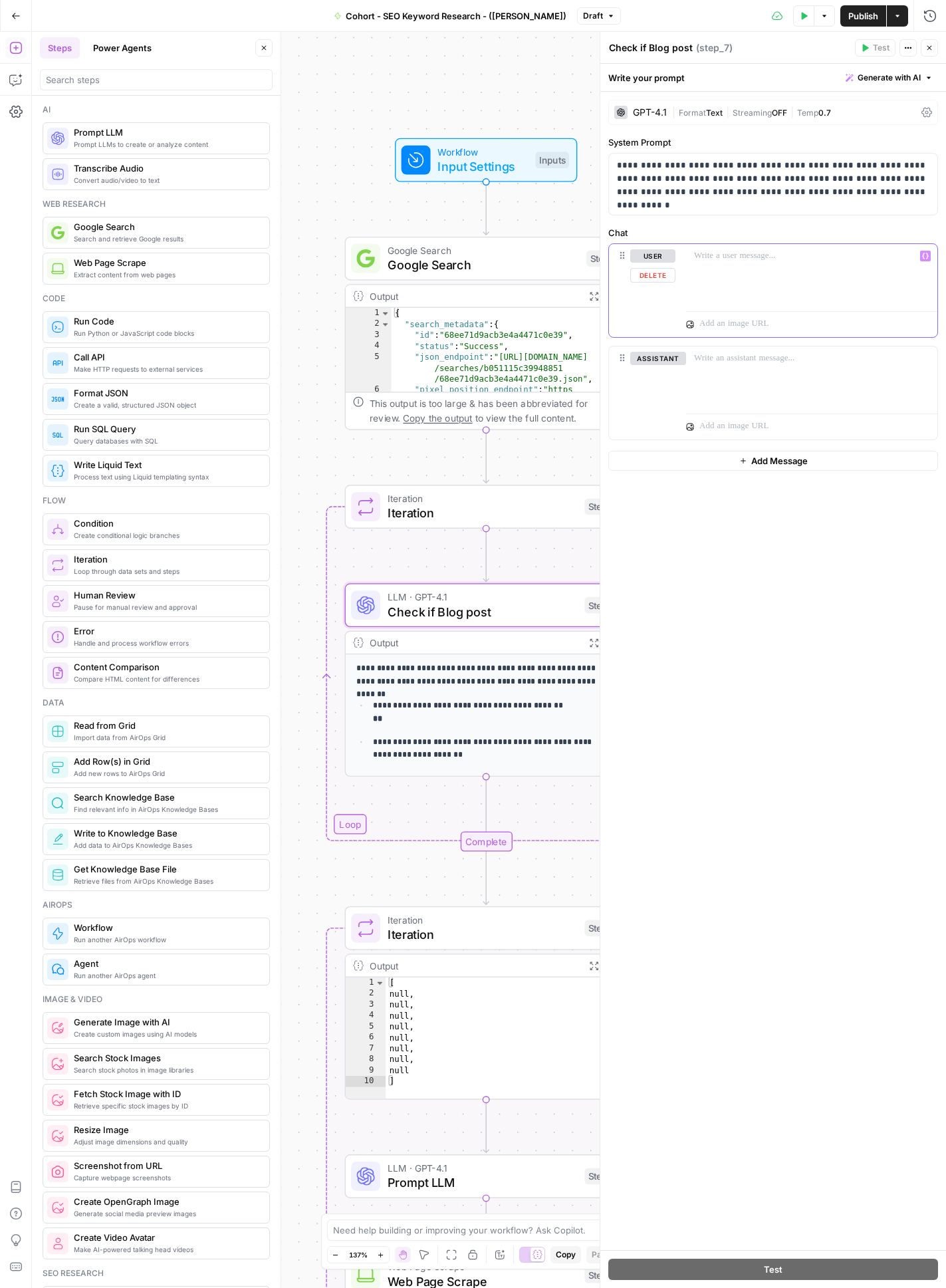
click at [757, 256] on p at bounding box center [812, 256] width 235 height 13
click at [877, 77] on span "Generate with AI" at bounding box center [889, 77] width 63 height 12
click at [849, 140] on span "Refine" at bounding box center [868, 137] width 106 height 13
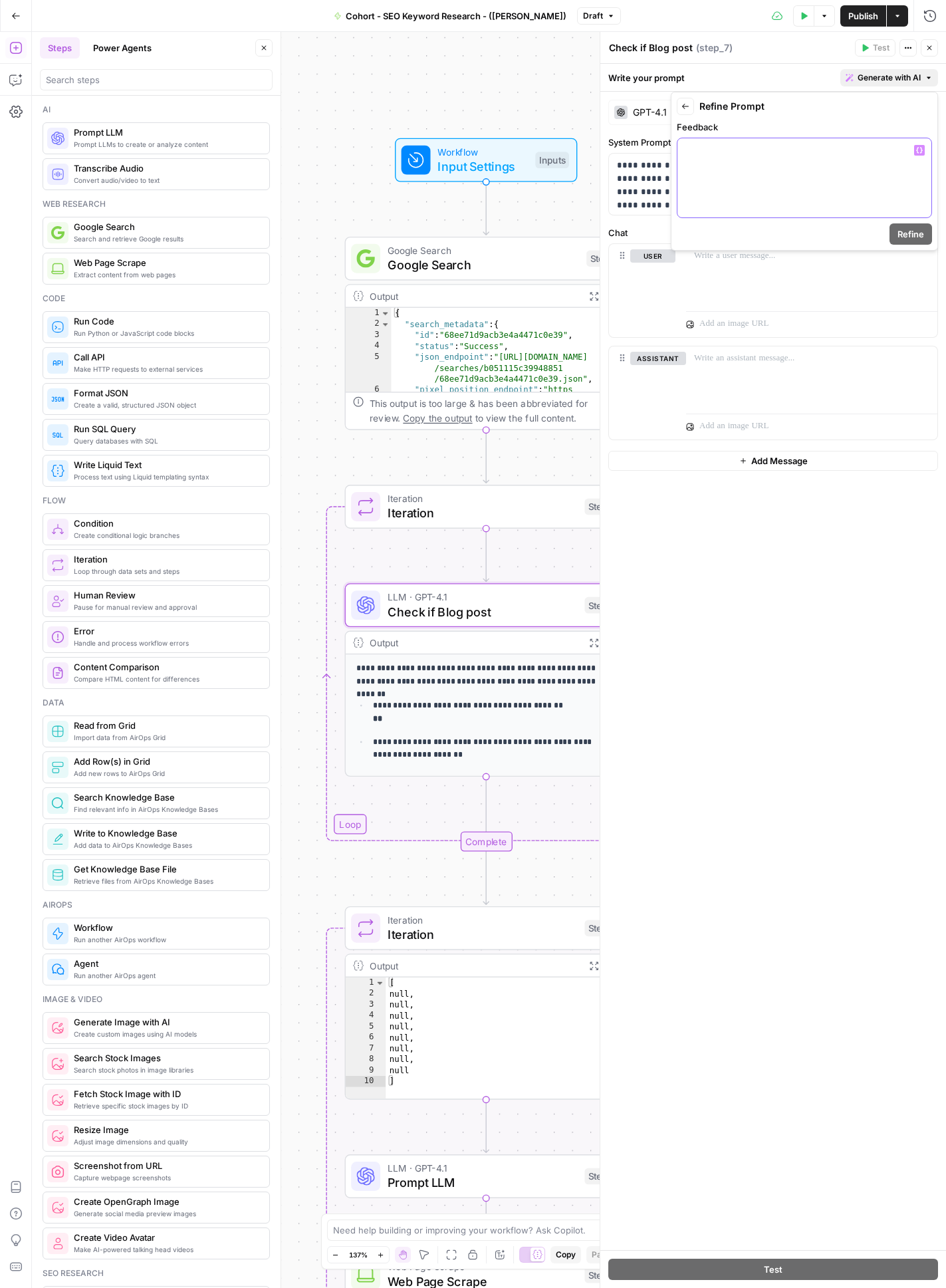
click at [805, 174] on div at bounding box center [804, 178] width 254 height 79
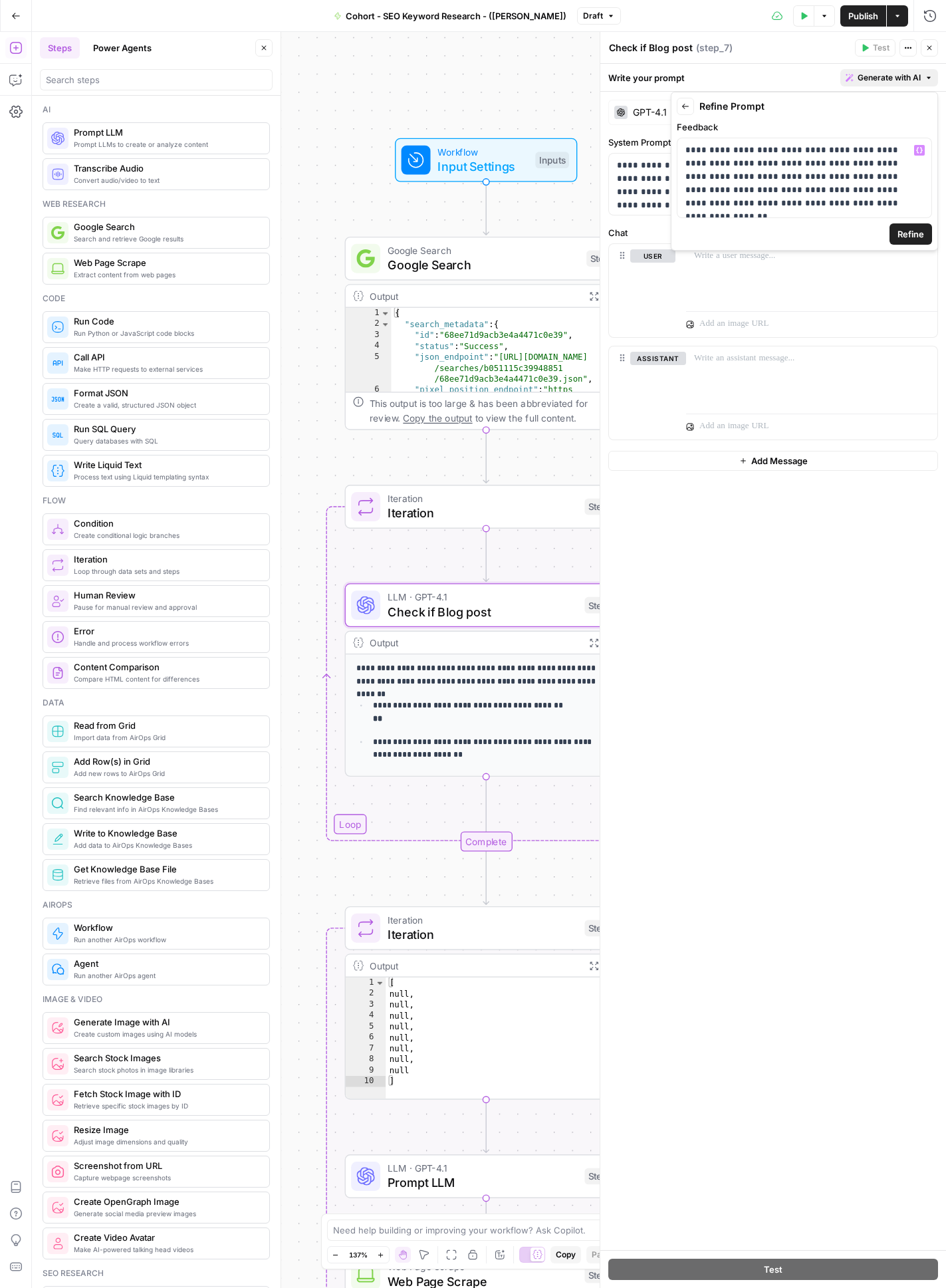
click at [877, 235] on span "Refine" at bounding box center [910, 234] width 27 height 13
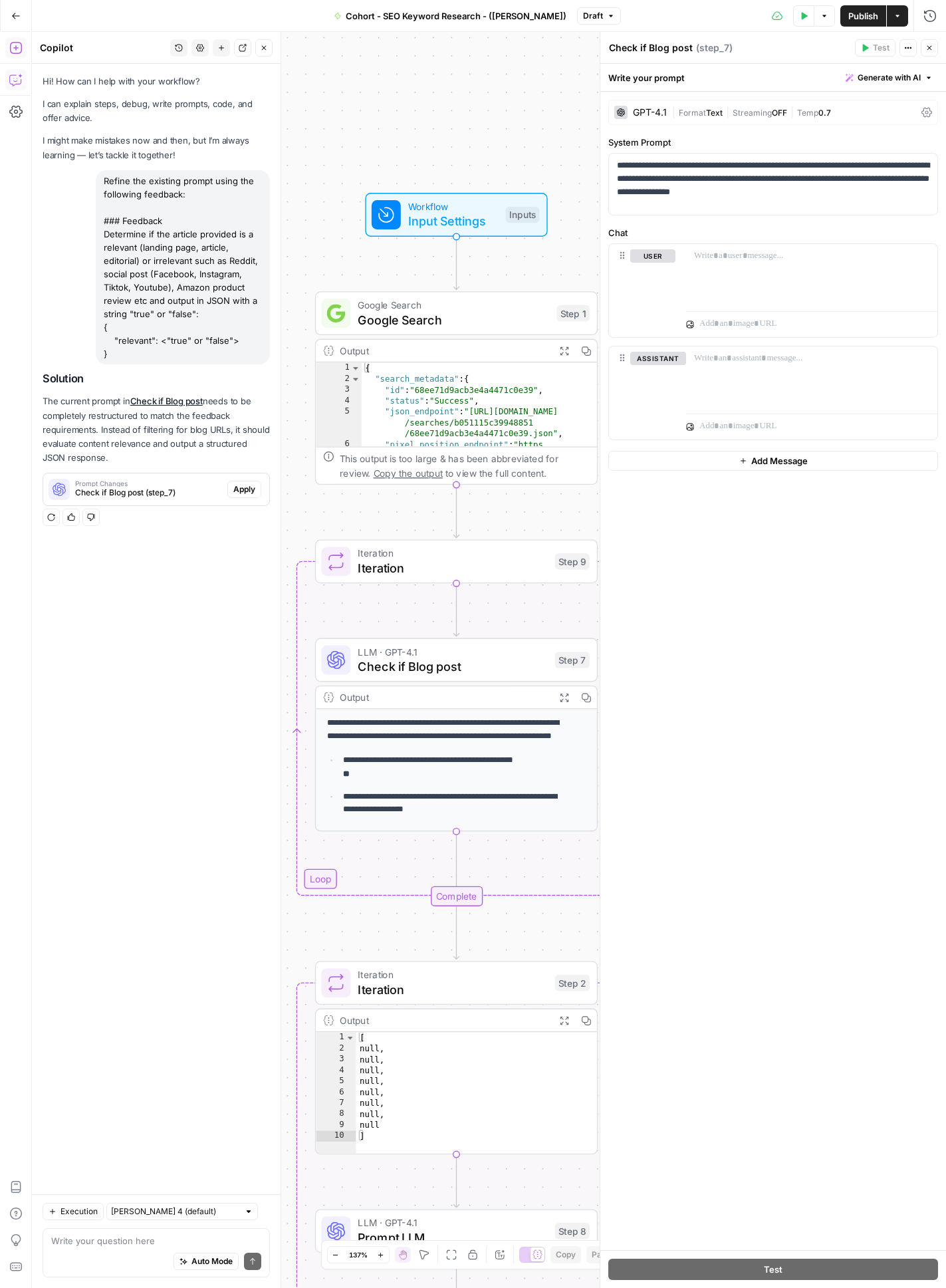
click at [241, 341] on div "Refine the existing prompt using the following feedback: ### Feedback Determine…" at bounding box center [183, 267] width 174 height 194
click at [197, 344] on div "Refine the existing prompt using the following feedback: ### Feedback Determine…" at bounding box center [183, 267] width 174 height 194
click at [761, 182] on p "**********" at bounding box center [773, 179] width 313 height 40
drag, startPoint x: 755, startPoint y: 303, endPoint x: 753, endPoint y: 286, distance: 17.1
click at [754, 302] on div at bounding box center [812, 274] width 252 height 61
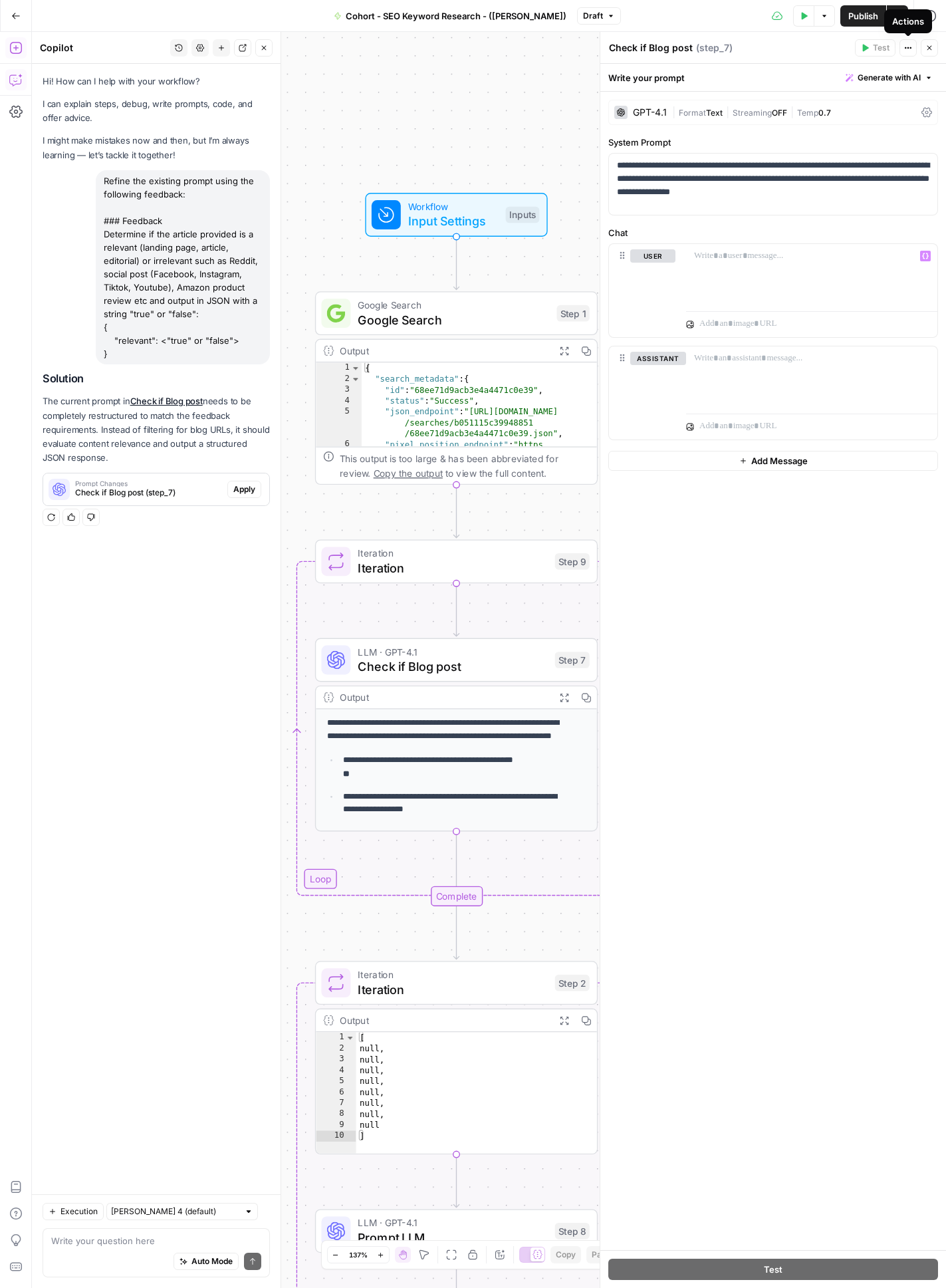
click at [877, 51] on icon "button" at bounding box center [908, 48] width 8 height 8
click at [780, 60] on header "Check if Blog post Check if Blog post ( step_7 ) Test Actions Close" at bounding box center [773, 48] width 345 height 32
click at [877, 79] on span "Generate with AI" at bounding box center [889, 77] width 63 height 12
click at [860, 139] on span "Refine" at bounding box center [868, 137] width 106 height 13
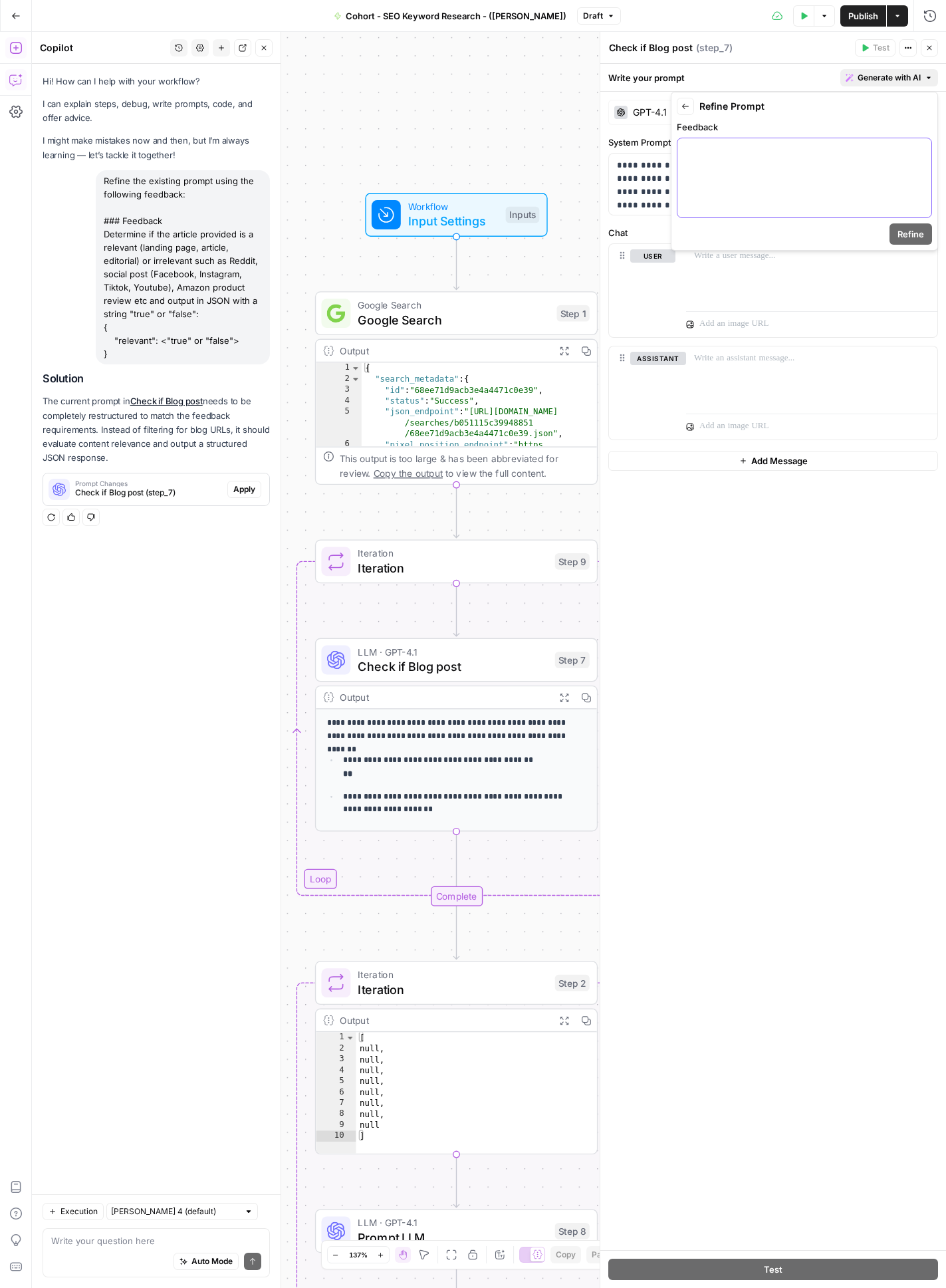
click at [801, 187] on div at bounding box center [804, 178] width 254 height 79
paste div
click at [729, 205] on p "**********" at bounding box center [799, 158] width 228 height 106
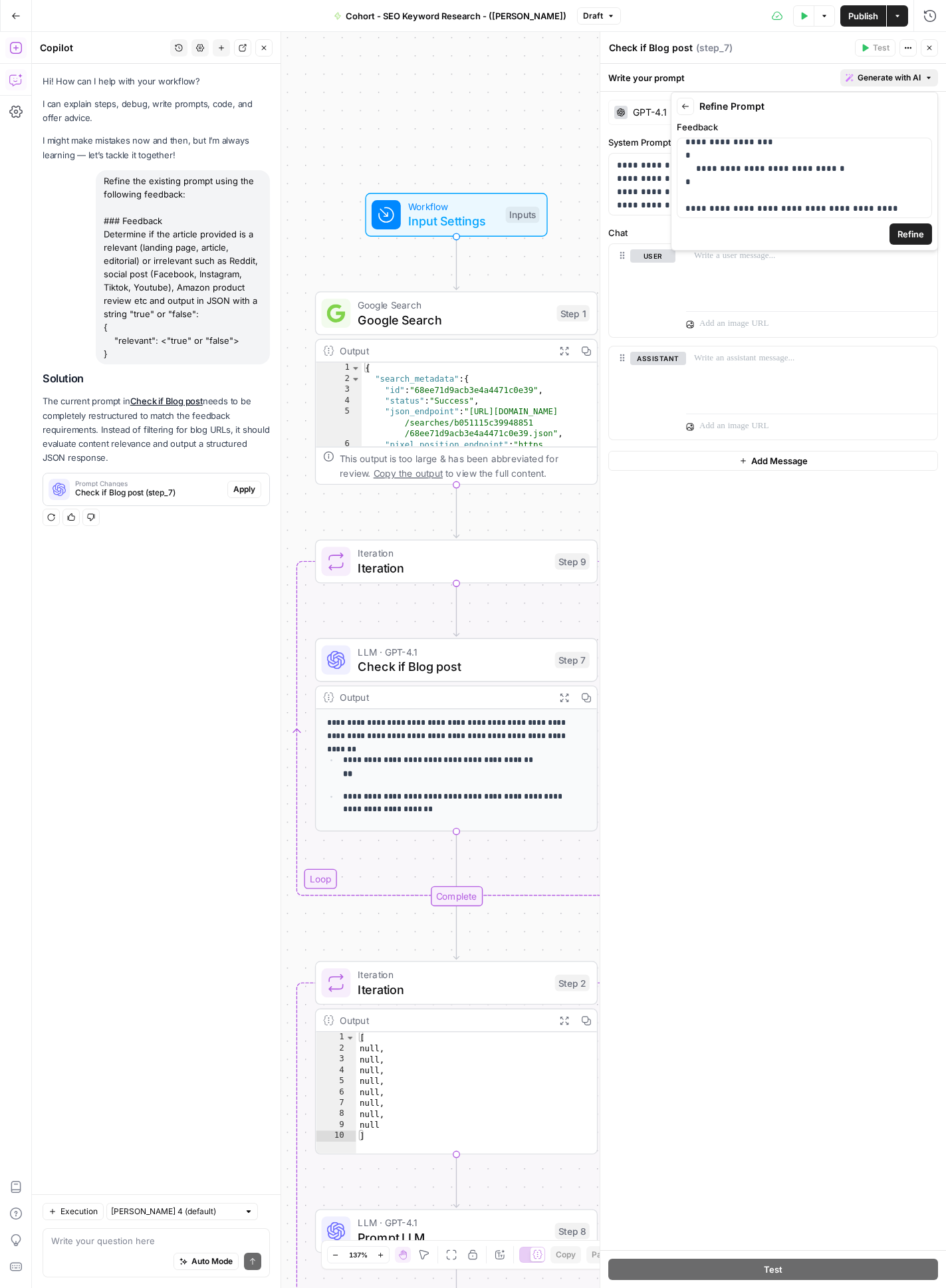
click at [877, 234] on span "Refine" at bounding box center [910, 234] width 27 height 13
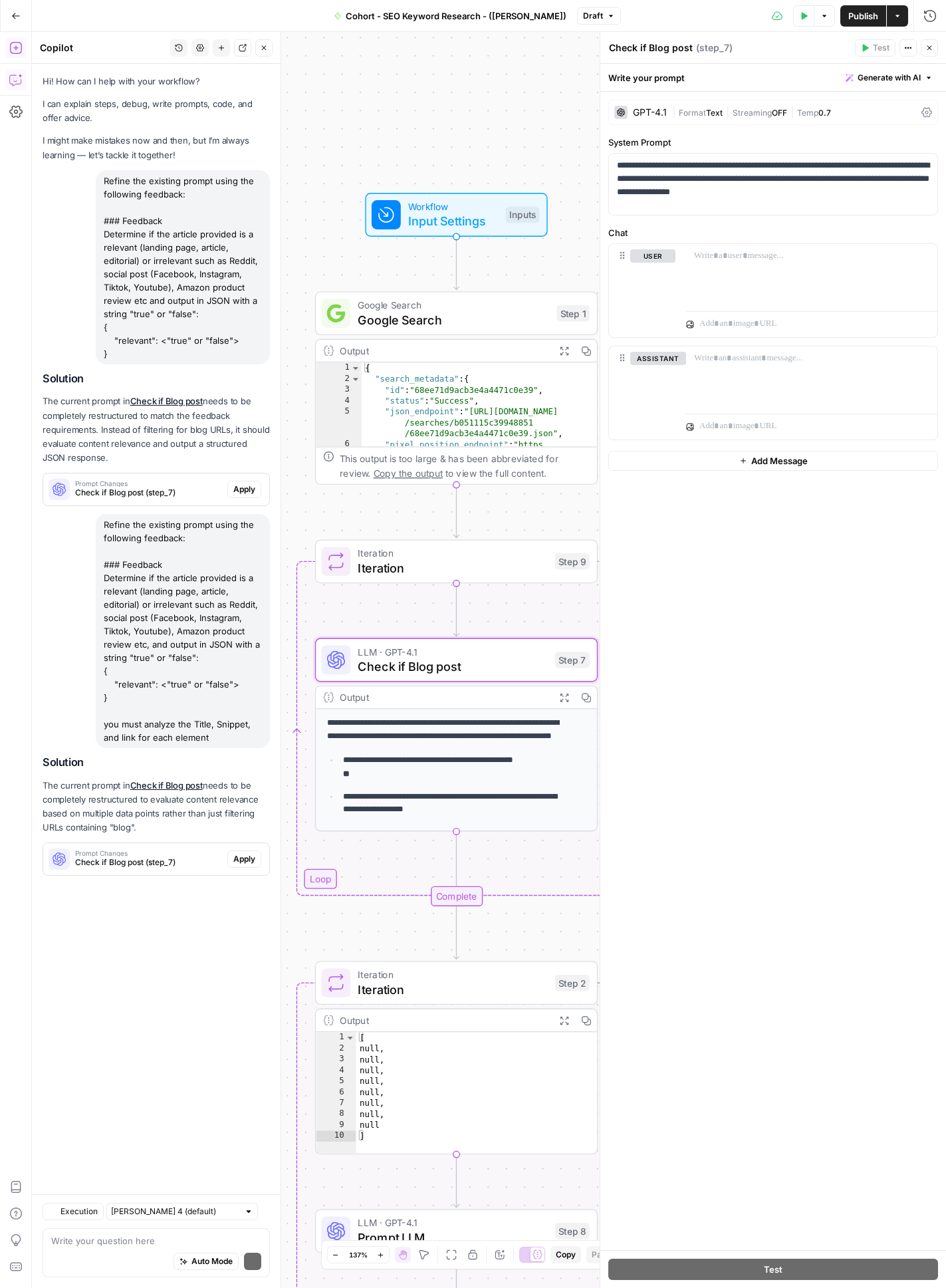
click at [238, 805] on span "Apply" at bounding box center [244, 858] width 22 height 12
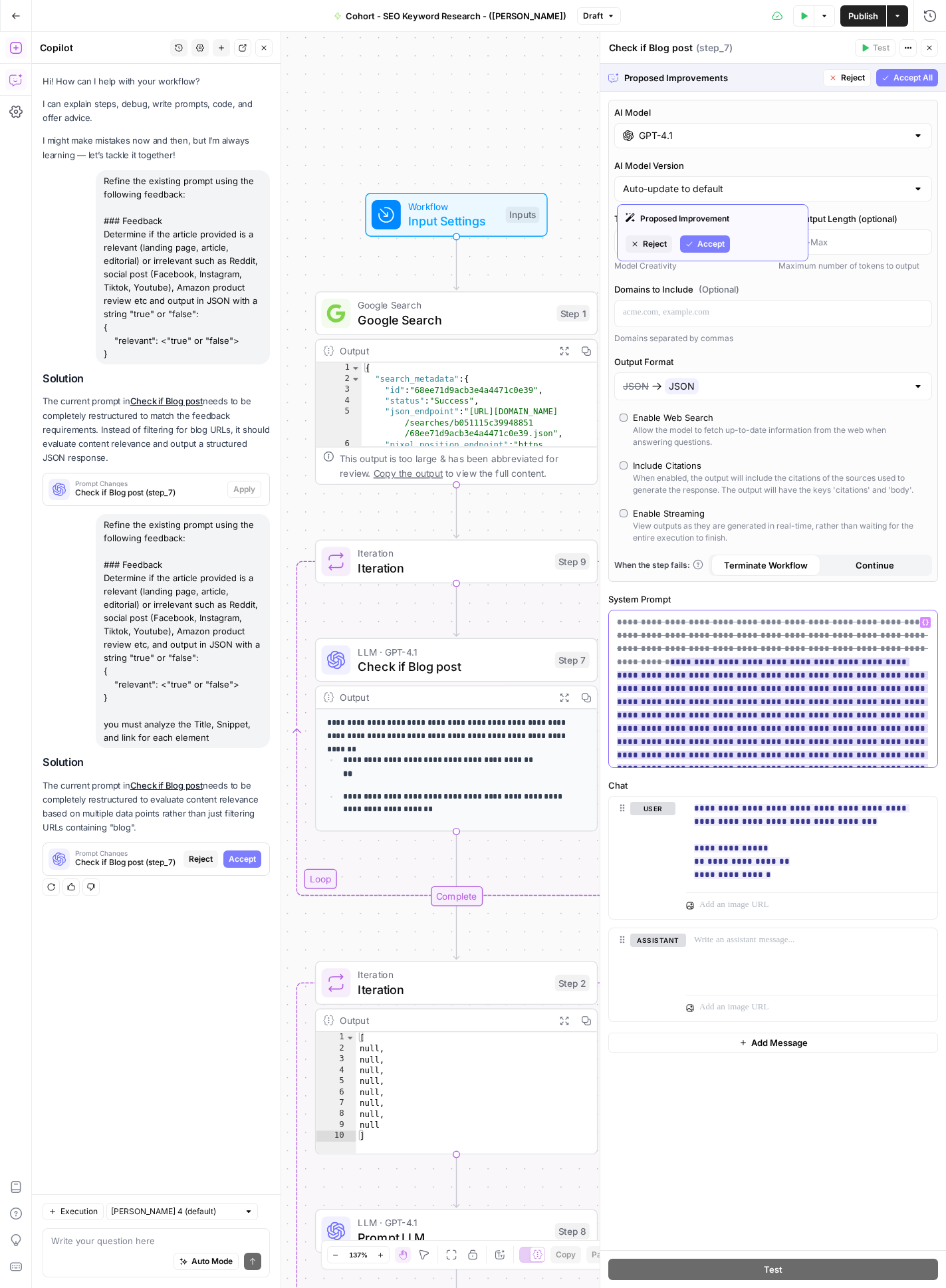
click at [771, 688] on ins "**********" at bounding box center [773, 721] width 311 height 128
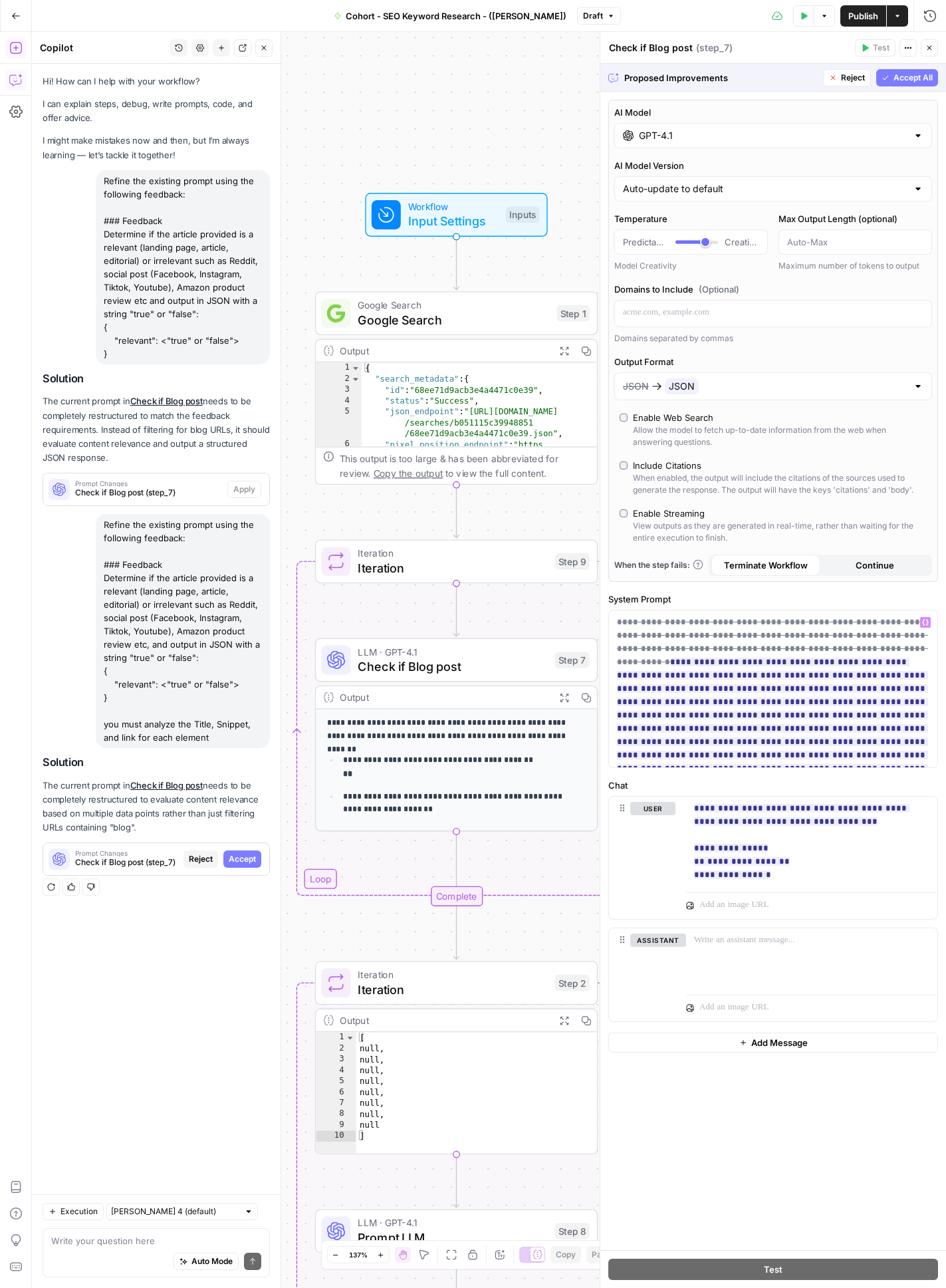
click at [877, 76] on span "Accept All" at bounding box center [912, 77] width 39 height 12
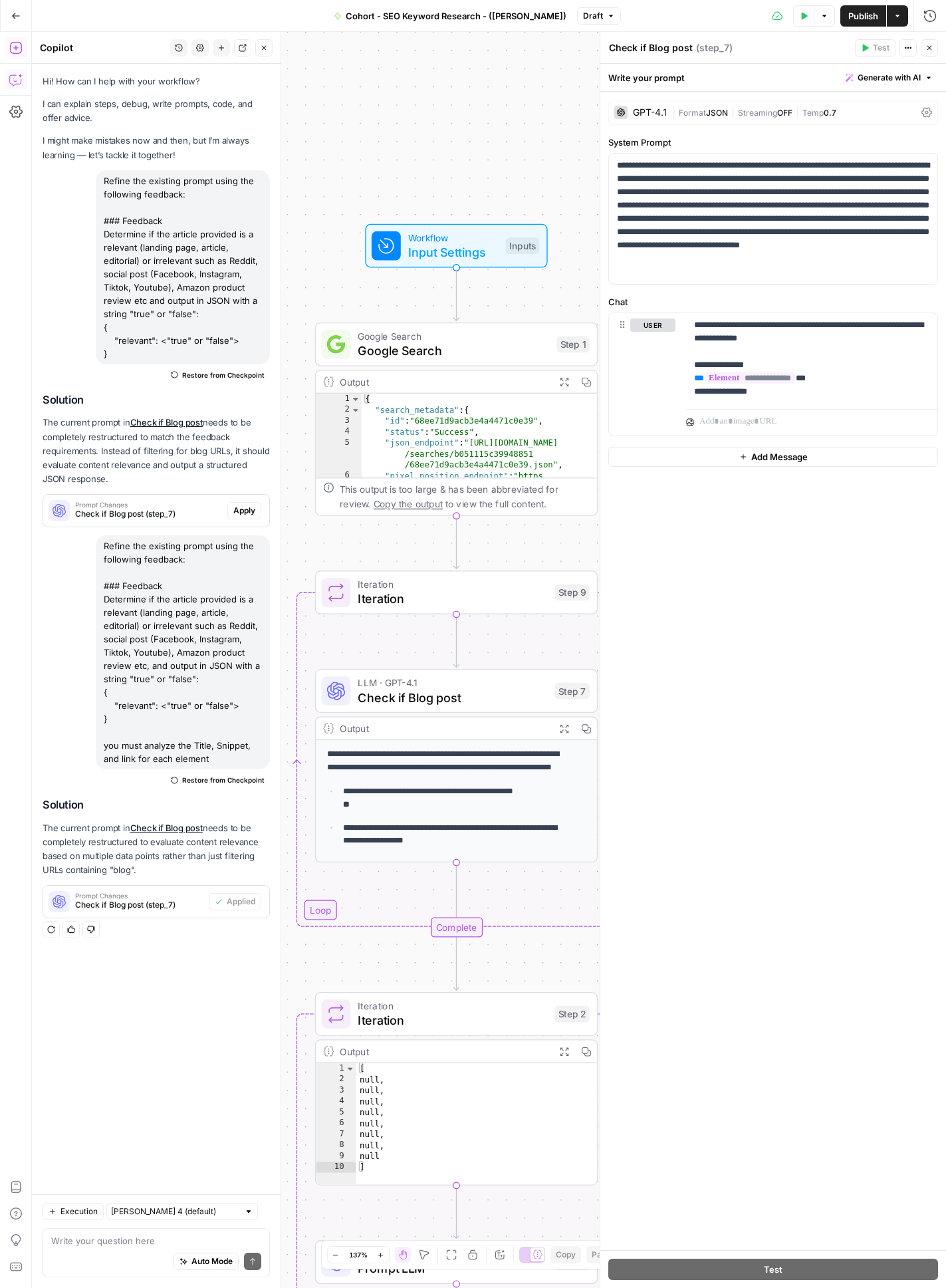
click at [877, 46] on button "Close" at bounding box center [929, 47] width 17 height 17
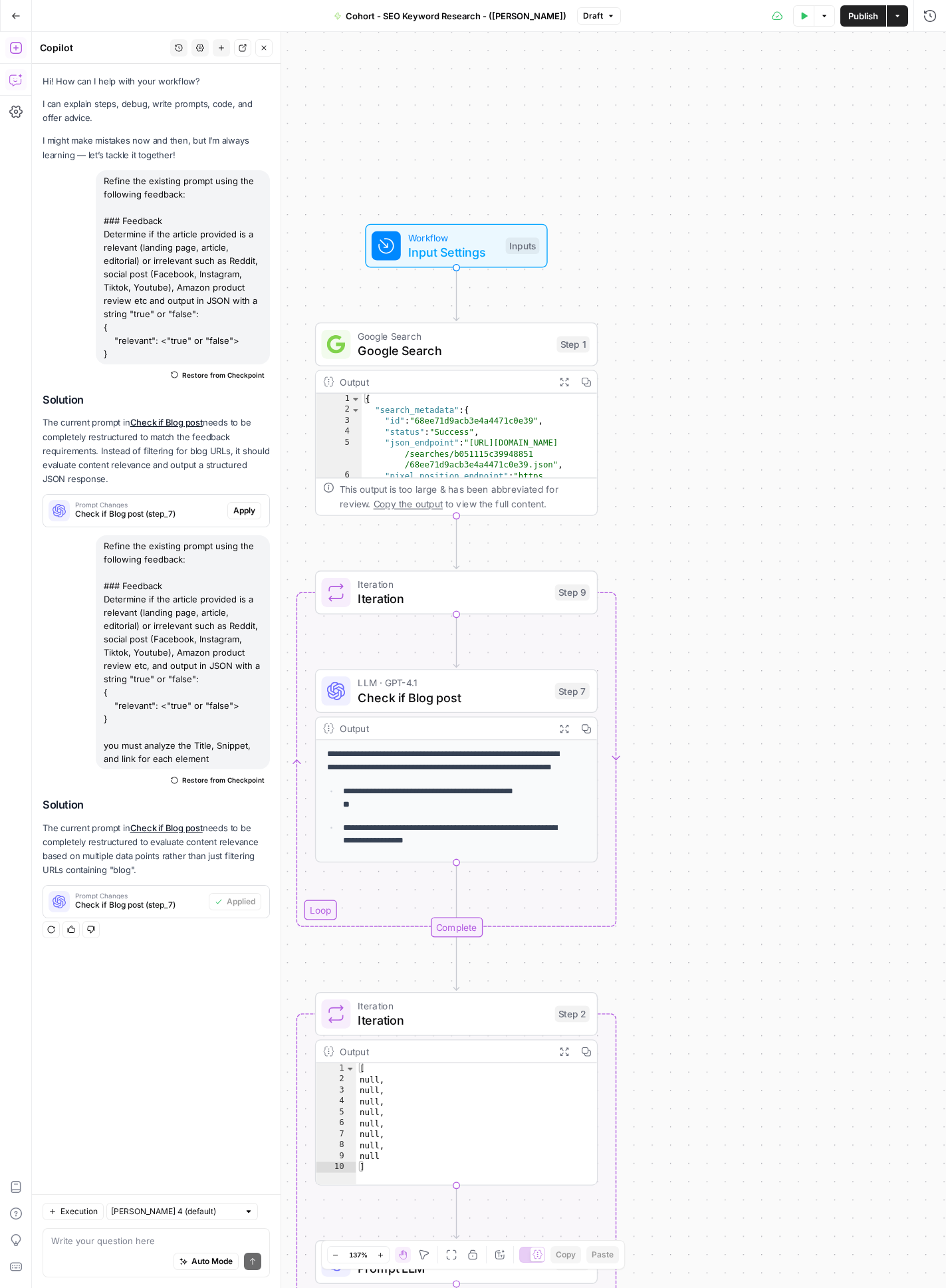
click at [492, 685] on span "LLM · GPT-4.1" at bounding box center [452, 682] width 189 height 14
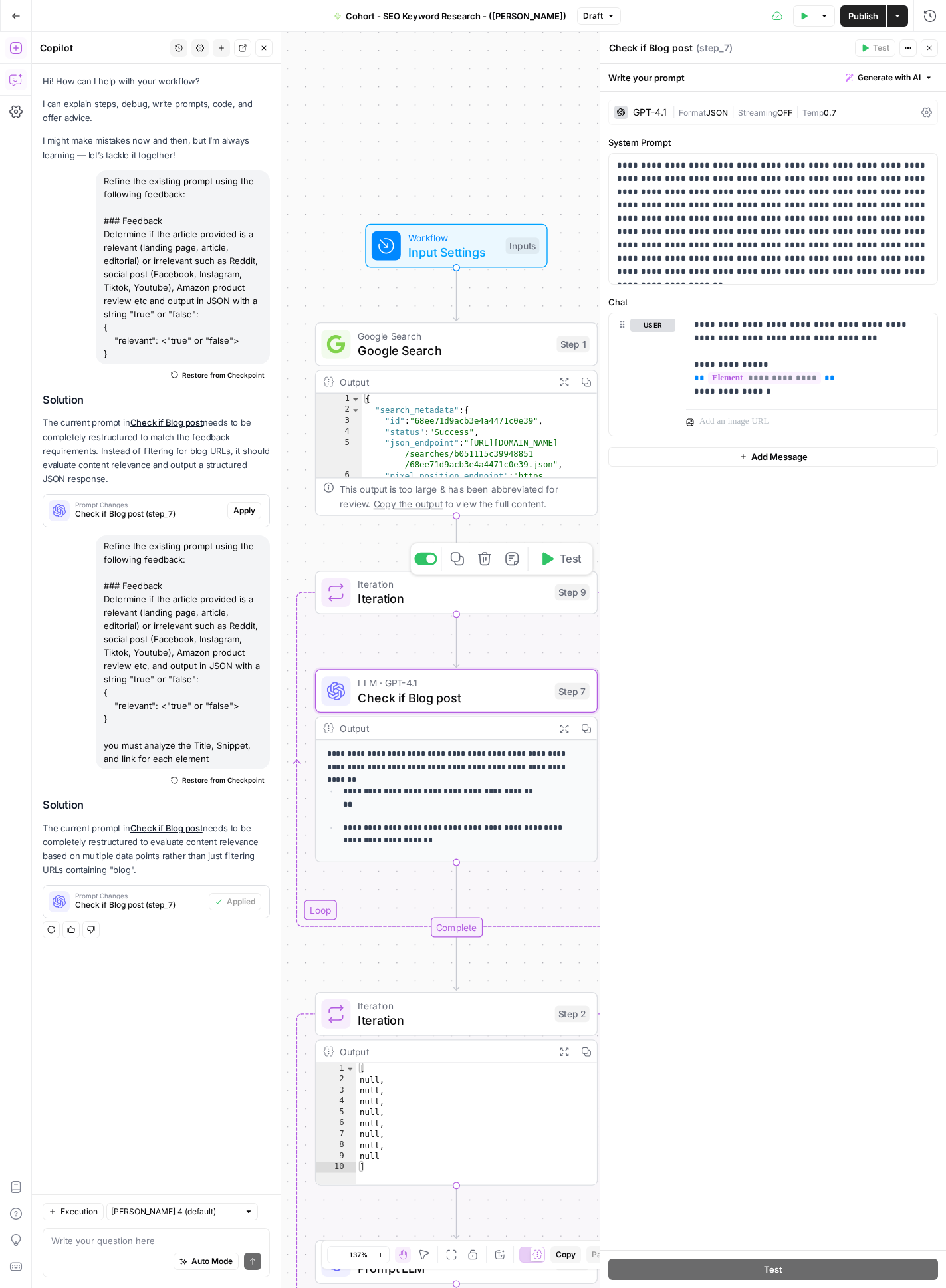
click at [511, 594] on span "Iteration" at bounding box center [452, 598] width 189 height 18
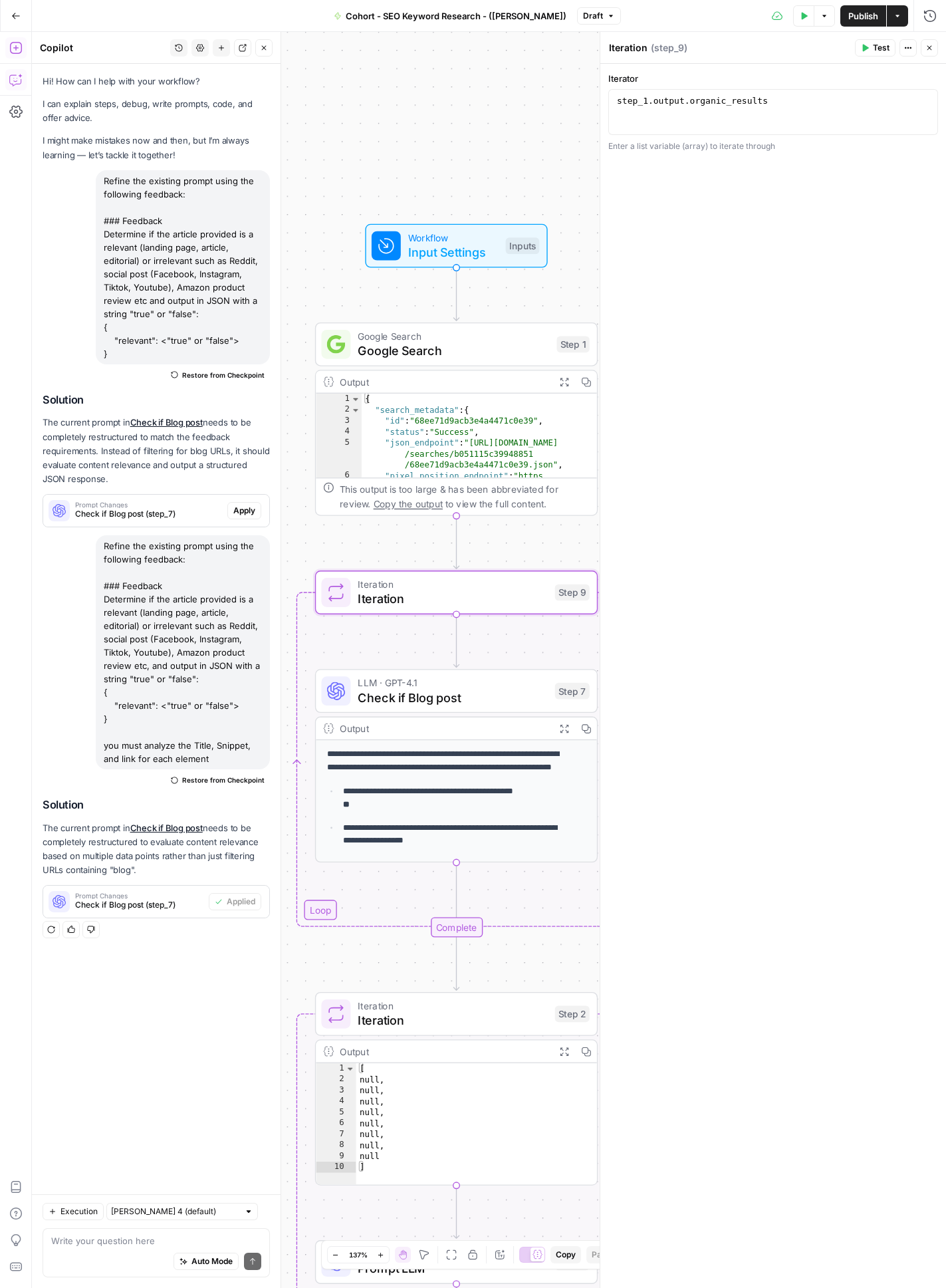
click at [500, 752] on p "**********" at bounding box center [450, 760] width 245 height 27
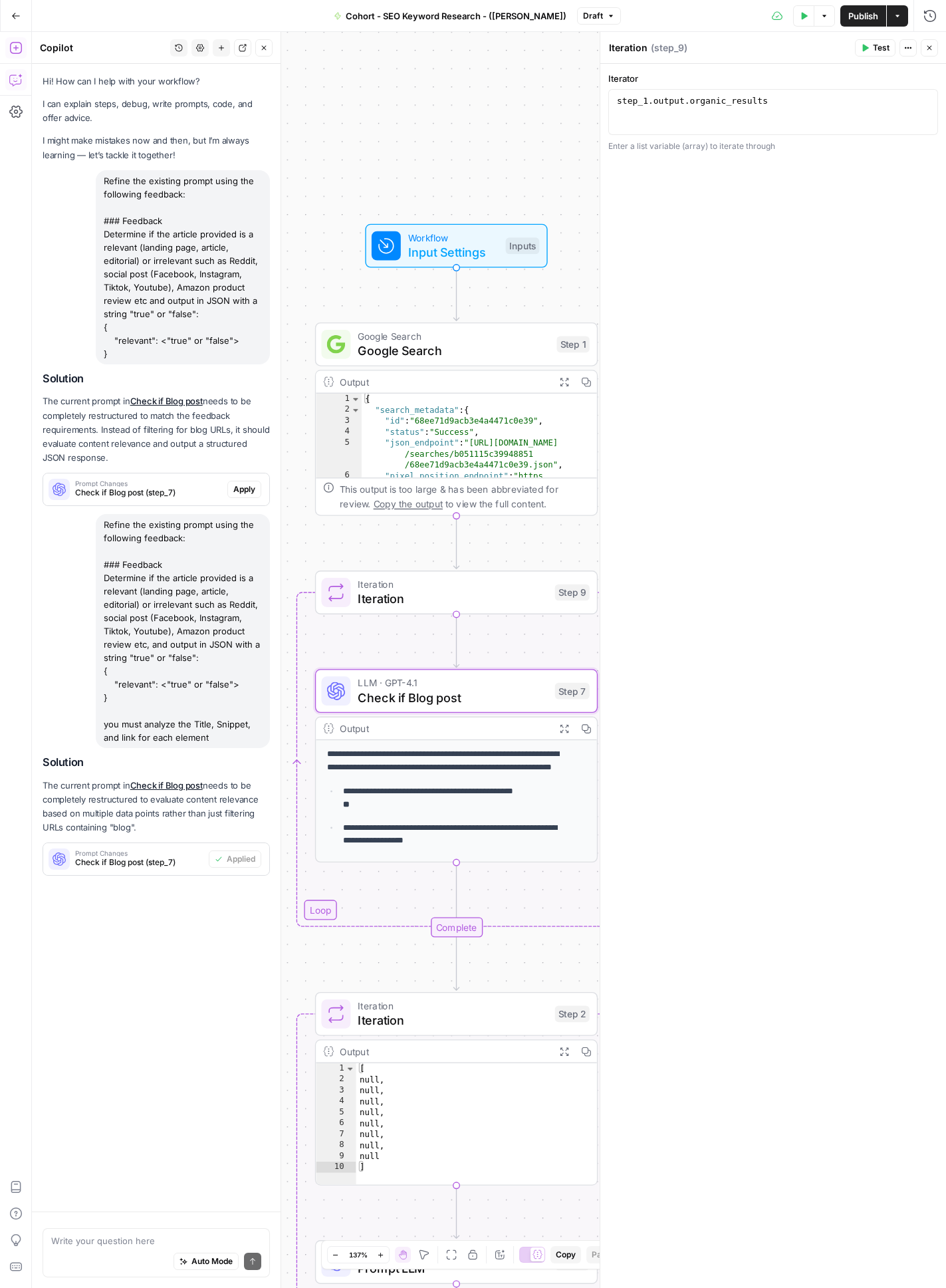
click at [502, 729] on div "Output" at bounding box center [444, 727] width 208 height 14
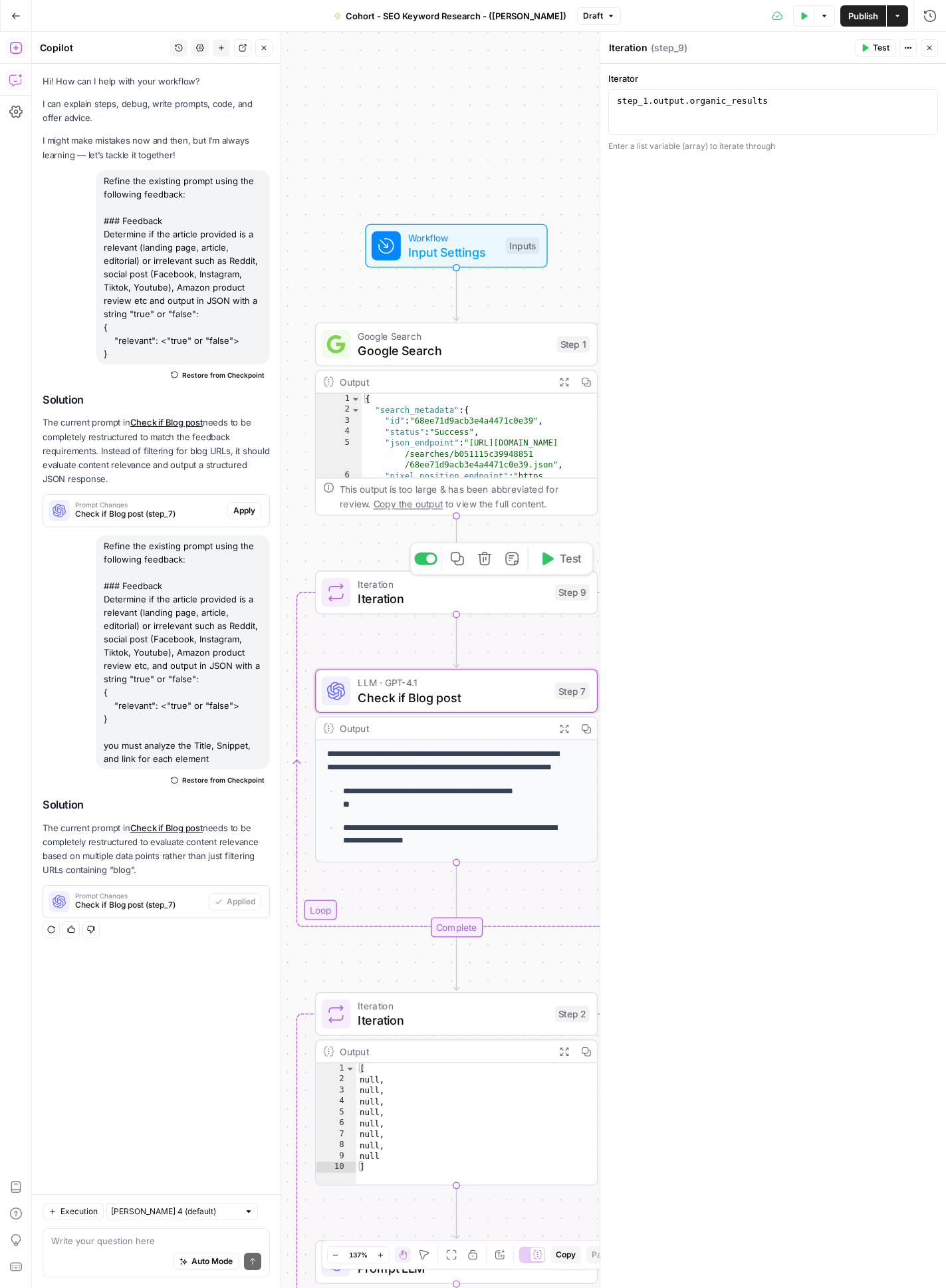
click at [509, 595] on span "Iteration" at bounding box center [452, 598] width 189 height 18
click at [550, 563] on icon "button" at bounding box center [546, 558] width 14 height 14
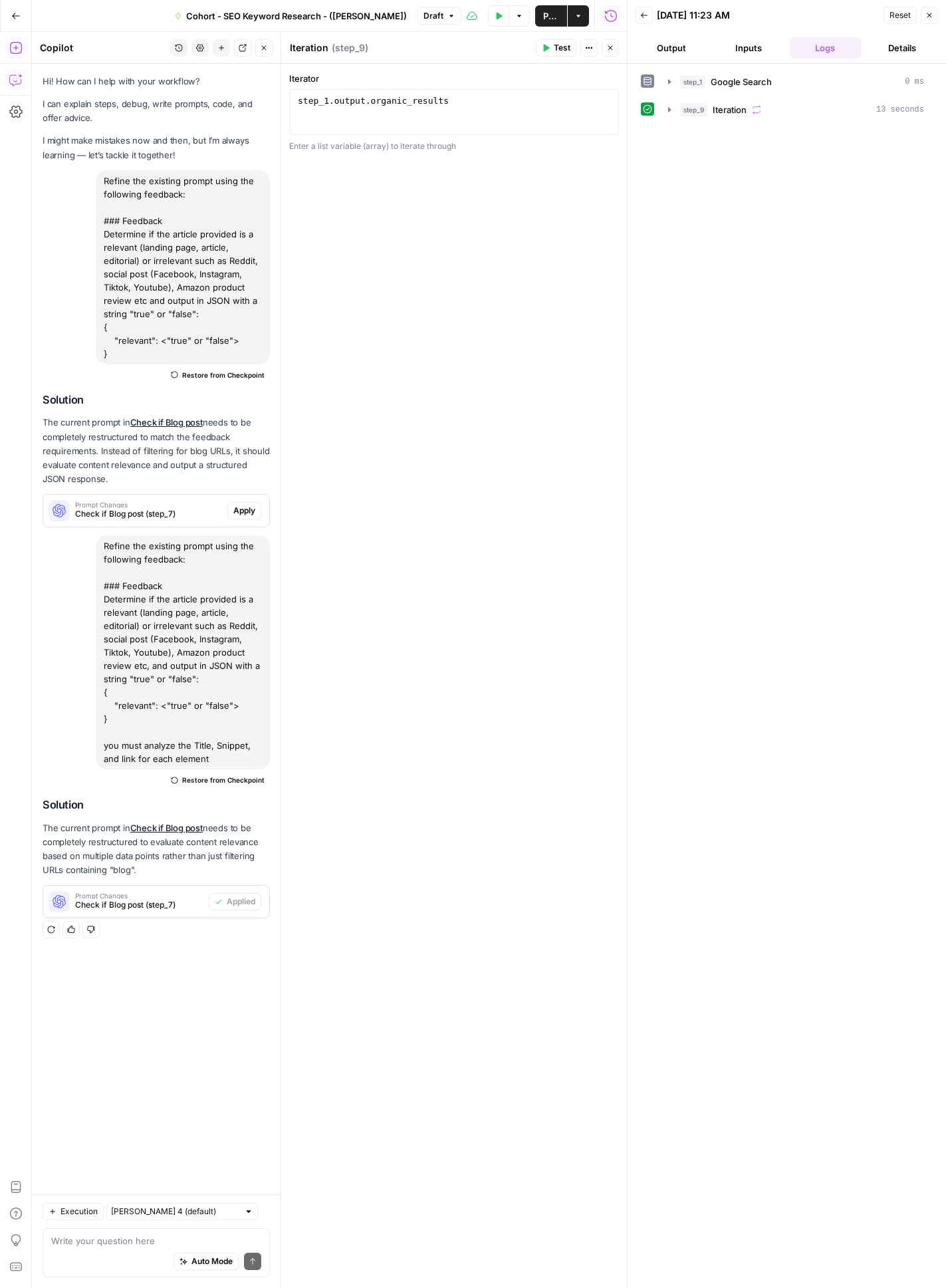
click at [693, 48] on button "Output" at bounding box center [671, 47] width 72 height 21
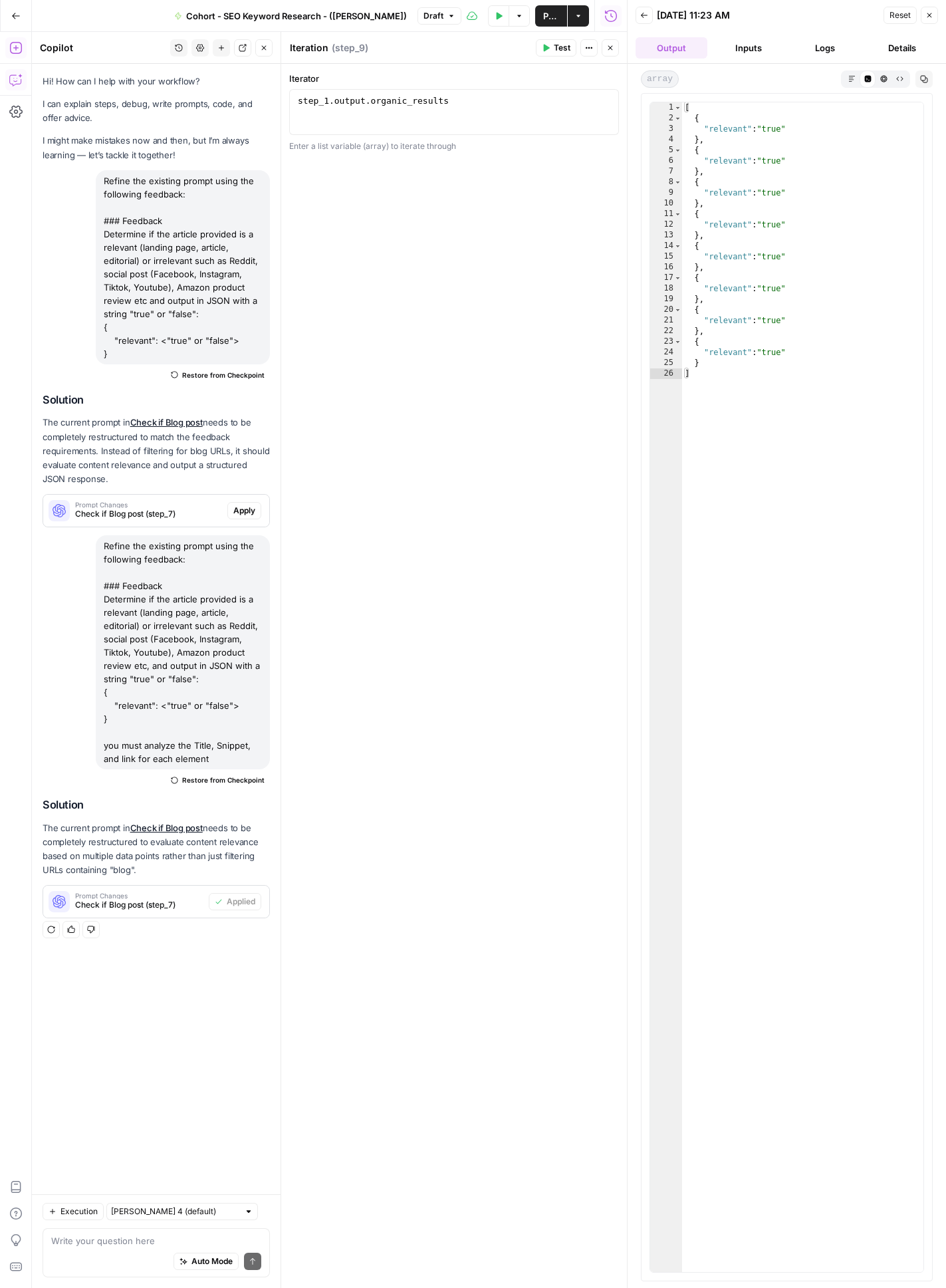
click at [715, 50] on button "Inputs" at bounding box center [749, 47] width 72 height 21
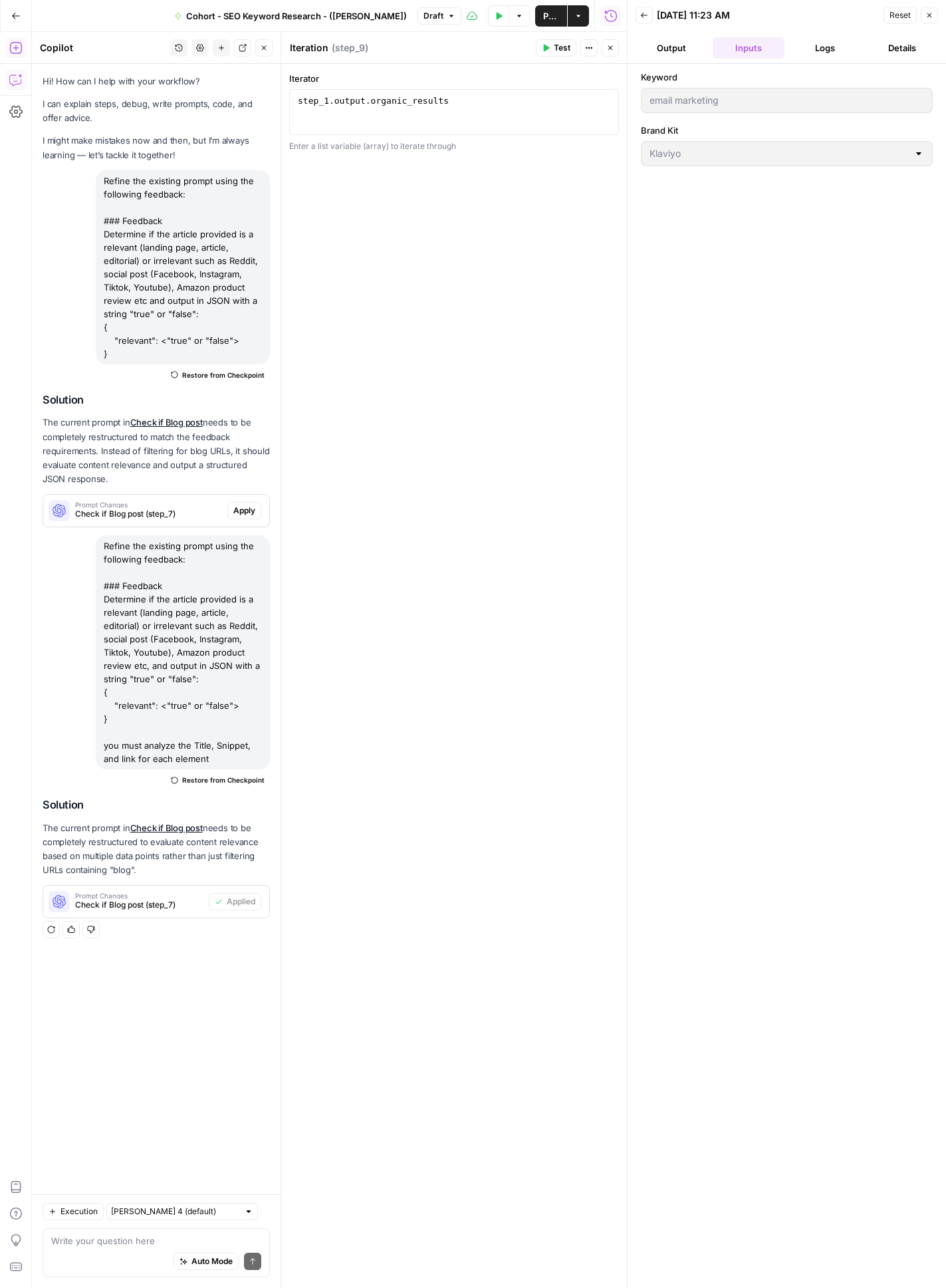
click at [877, 19] on icon "button" at bounding box center [930, 15] width 8 height 8
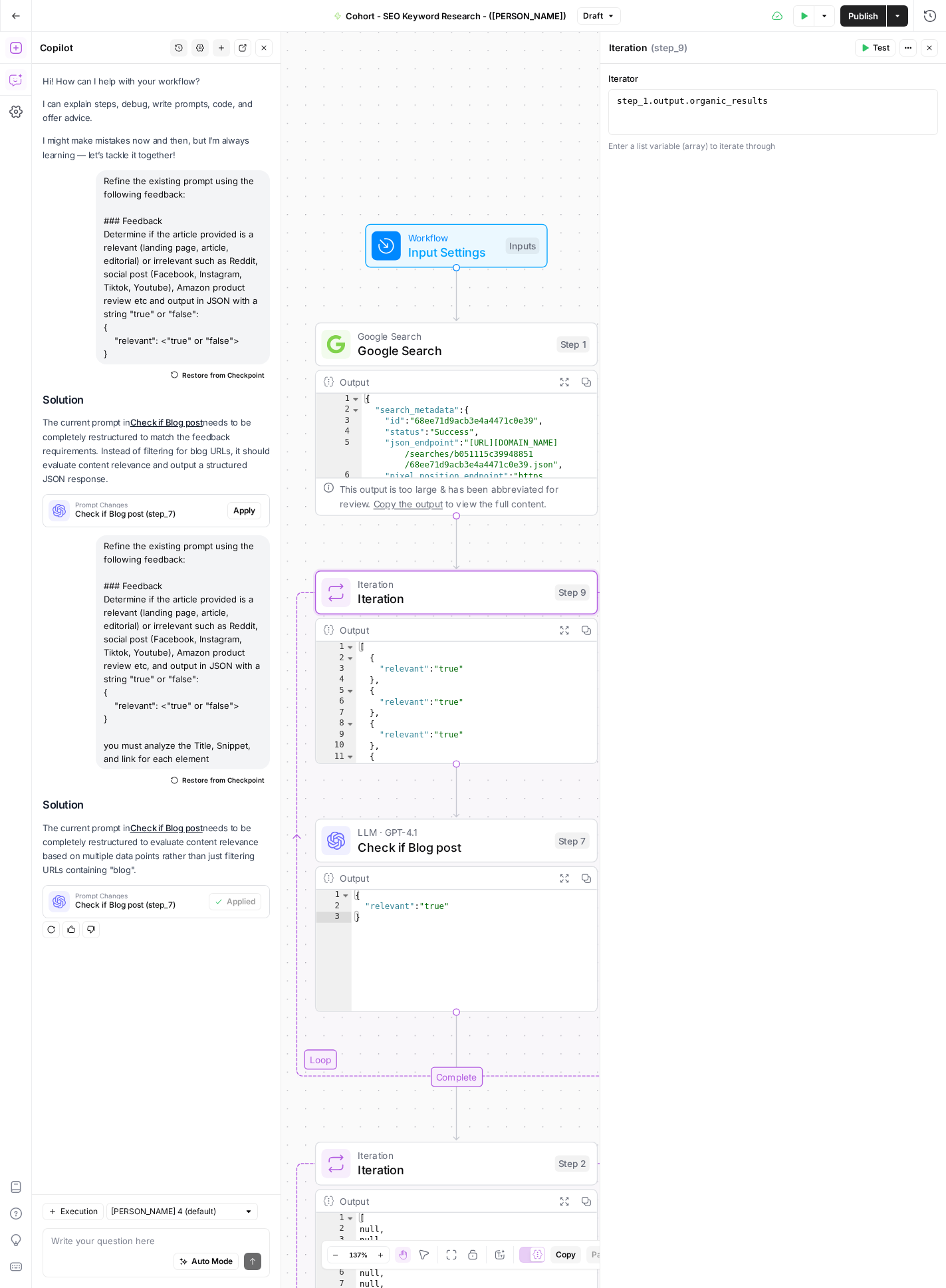
click at [877, 47] on icon "button" at bounding box center [930, 48] width 8 height 8
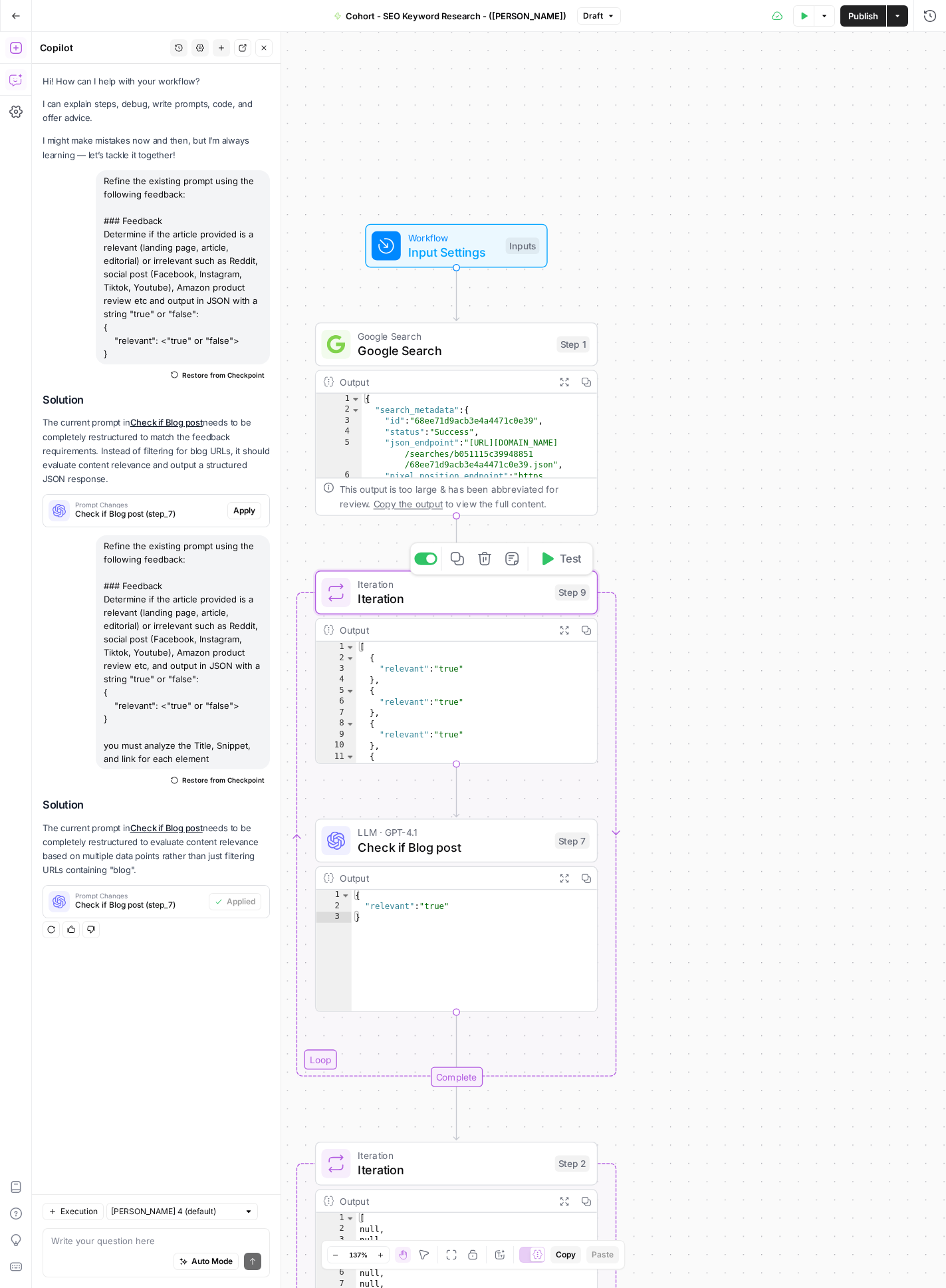
click at [523, 593] on span "Iteration" at bounding box center [452, 598] width 189 height 18
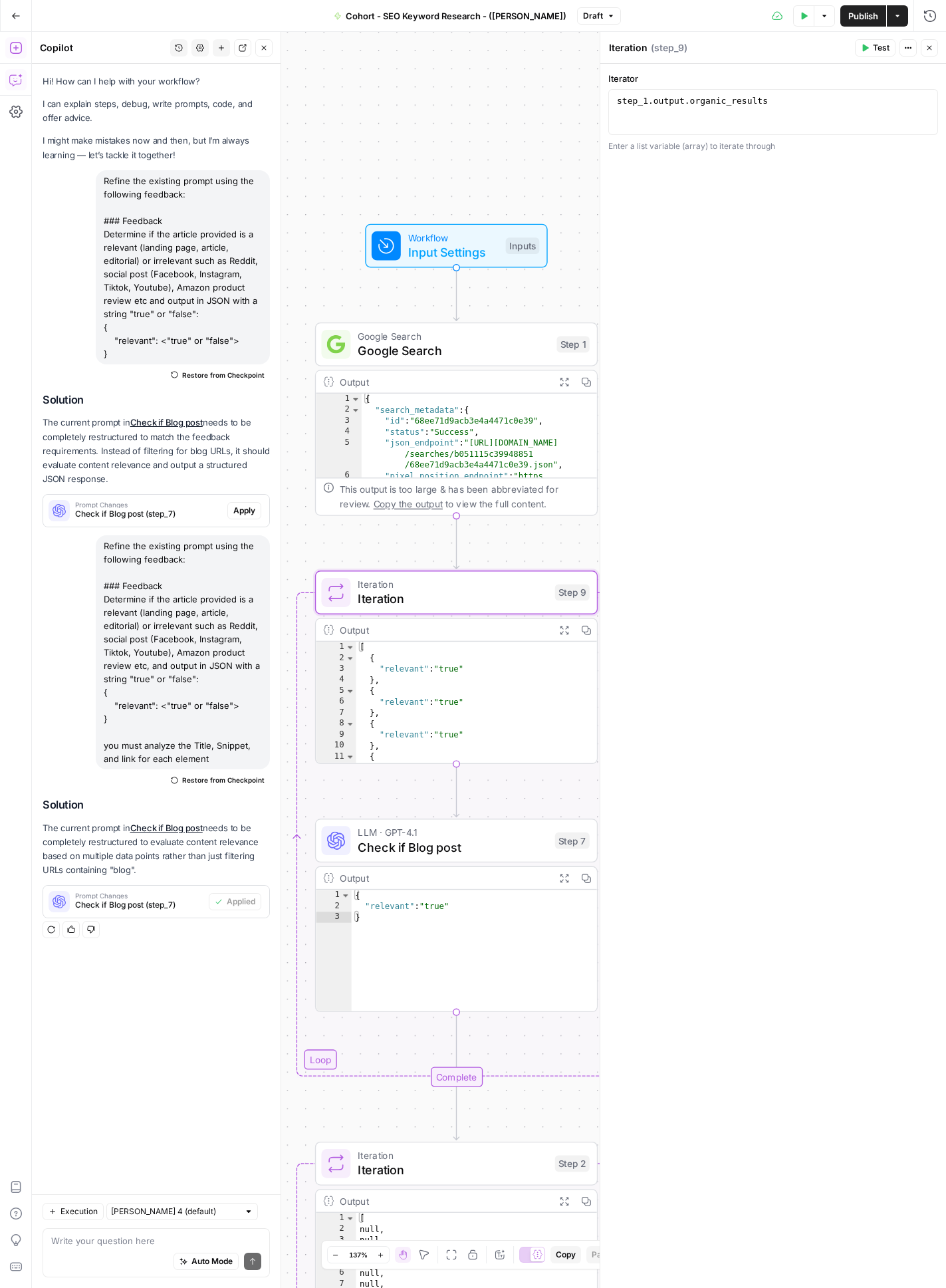
click at [877, 48] on icon "button" at bounding box center [930, 48] width 8 height 8
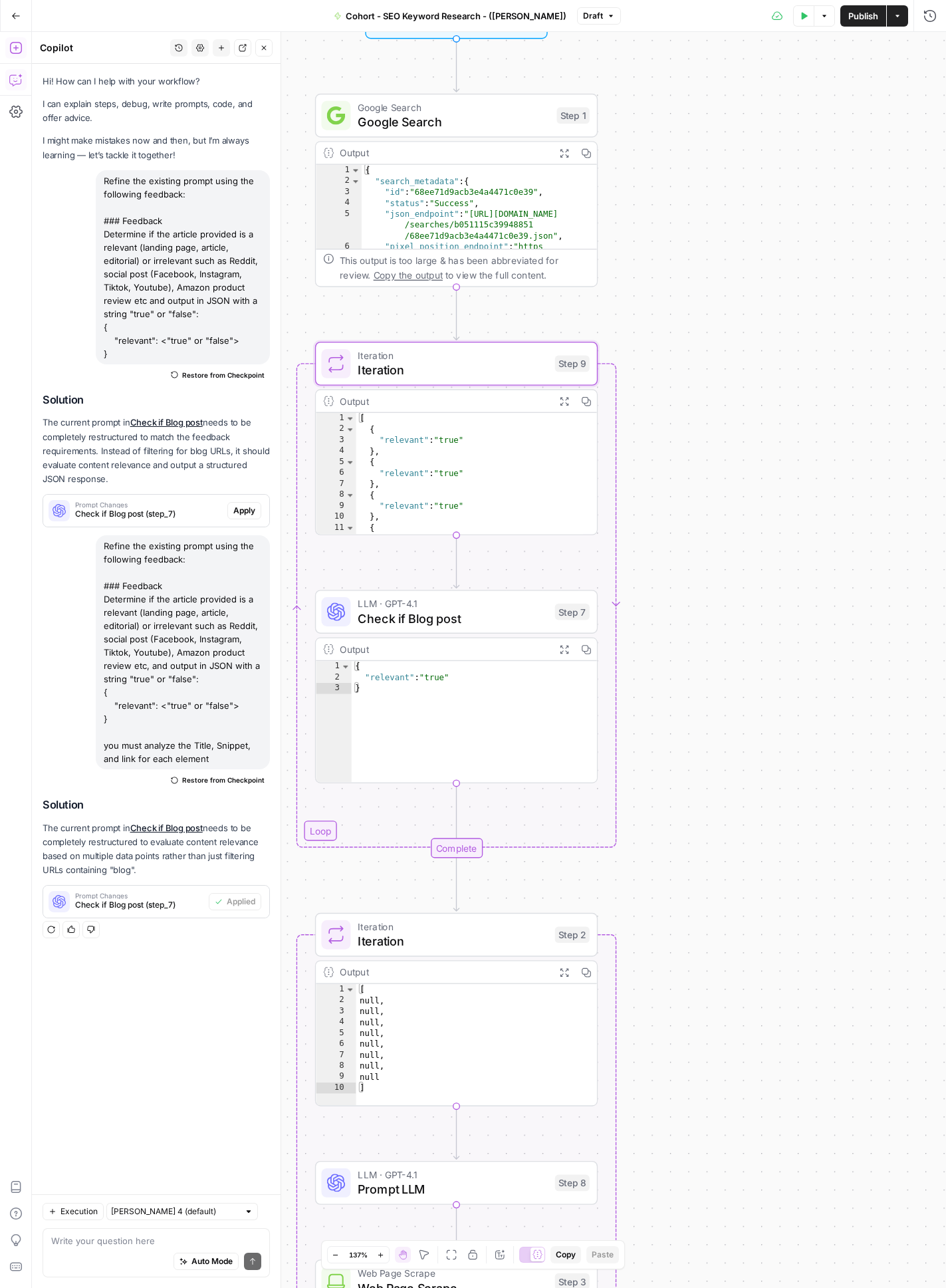
type textarea "*"
click at [517, 731] on div "{ "relevant" : "true" }" at bounding box center [474, 732] width 245 height 143
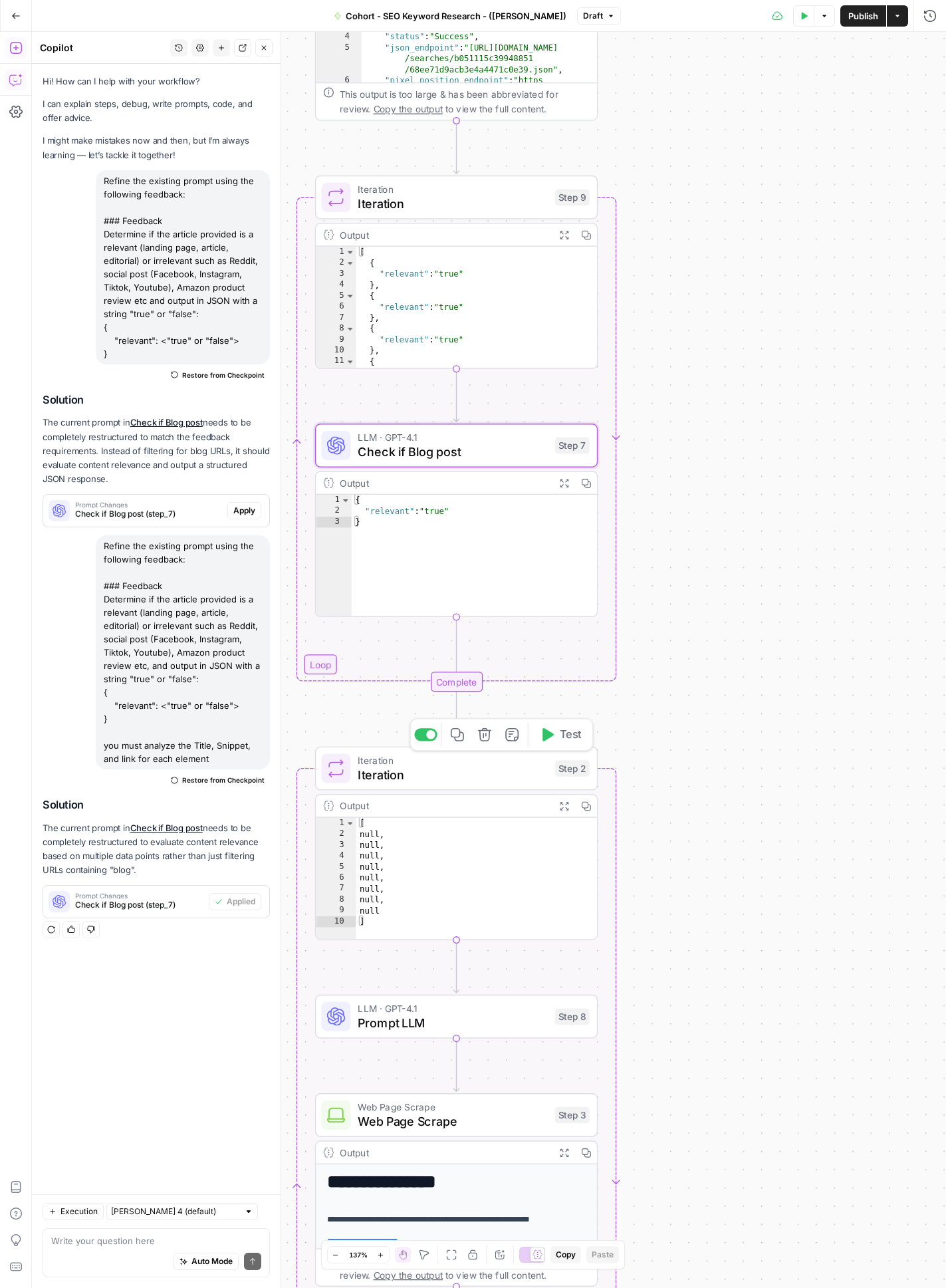
click at [562, 741] on span "Test" at bounding box center [571, 735] width 22 height 16
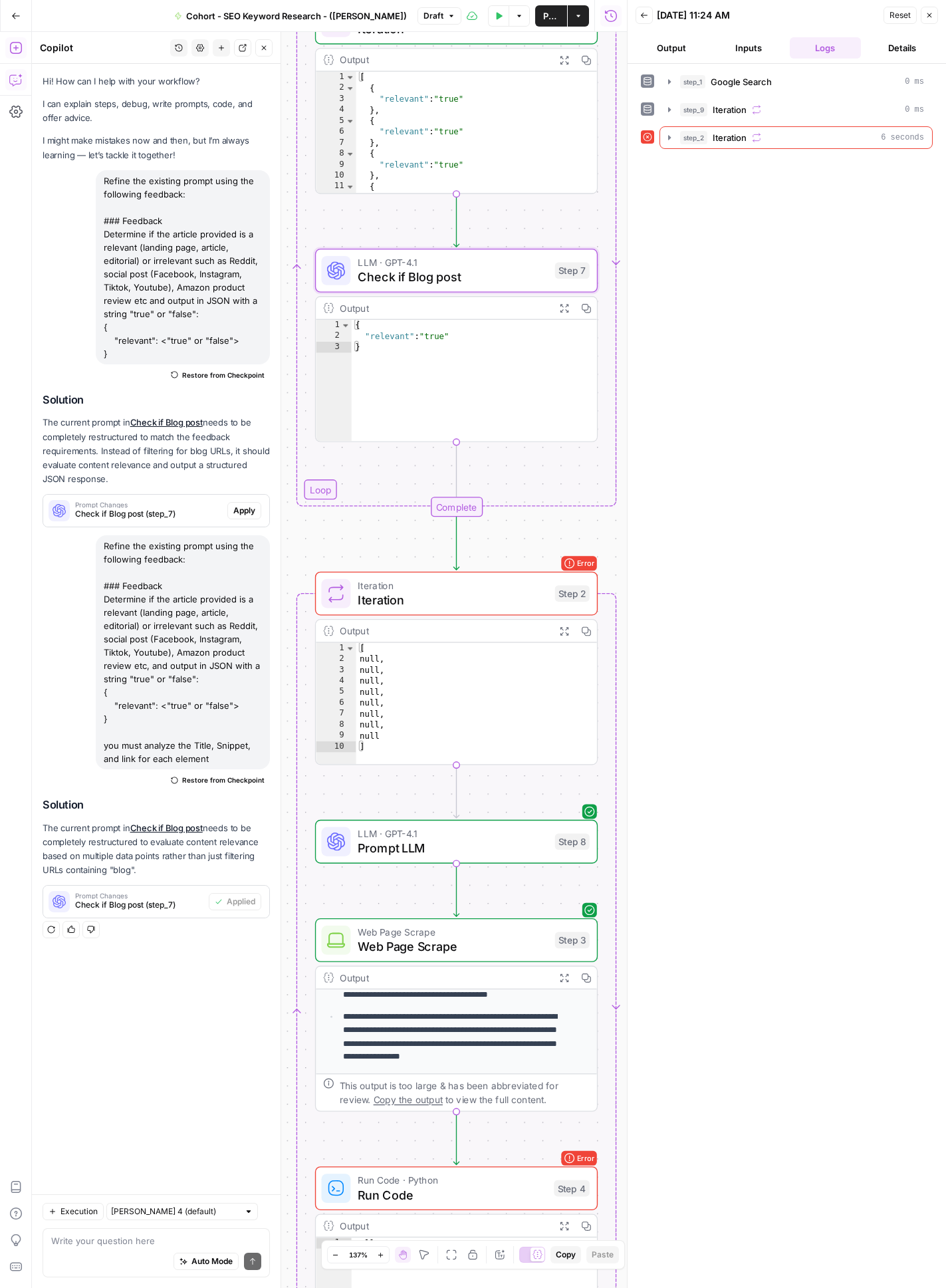
scroll to position [233, 0]
click at [472, 590] on span "Iteration" at bounding box center [452, 599] width 189 height 18
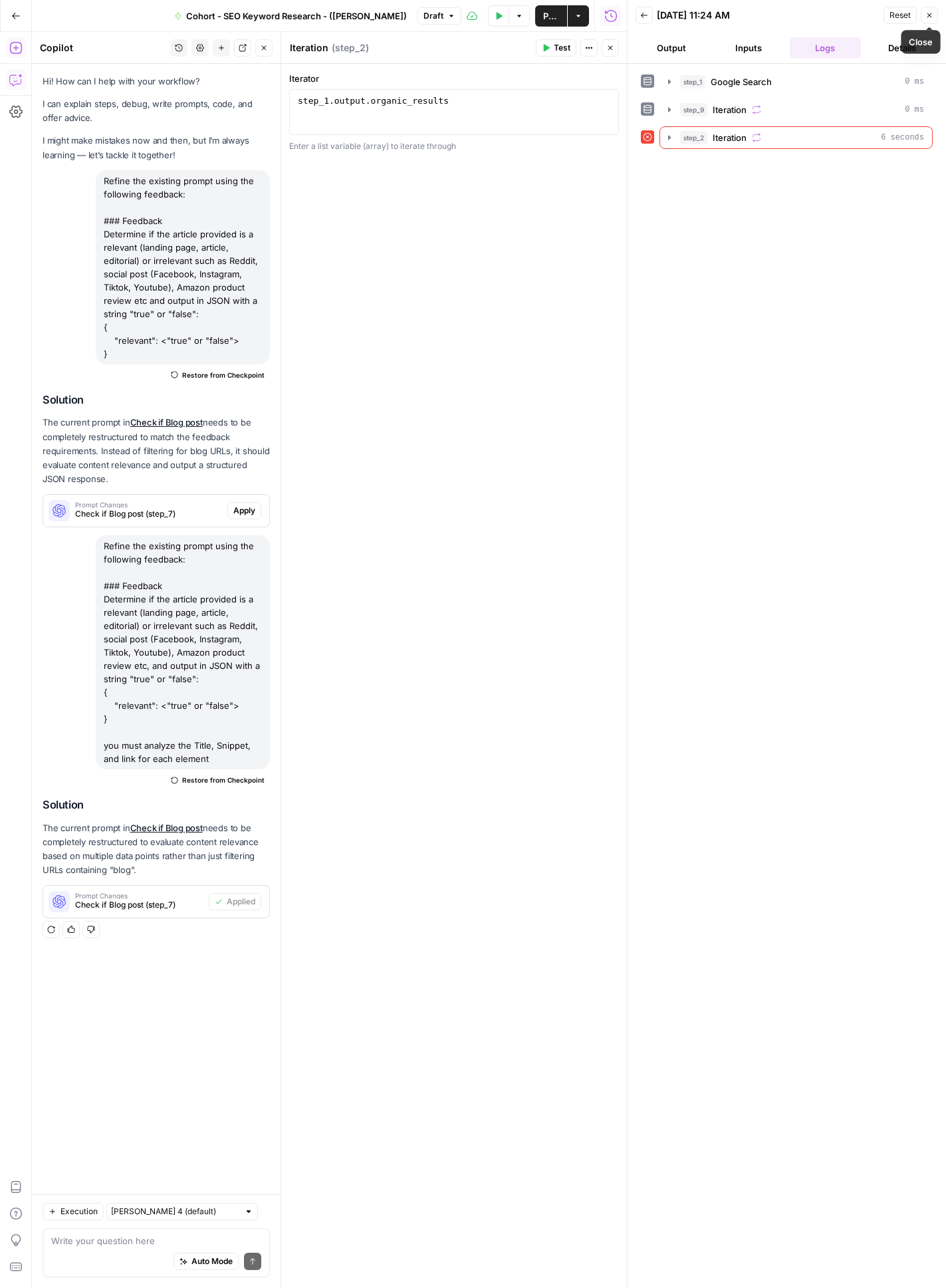
click at [877, 14] on icon "button" at bounding box center [930, 15] width 8 height 8
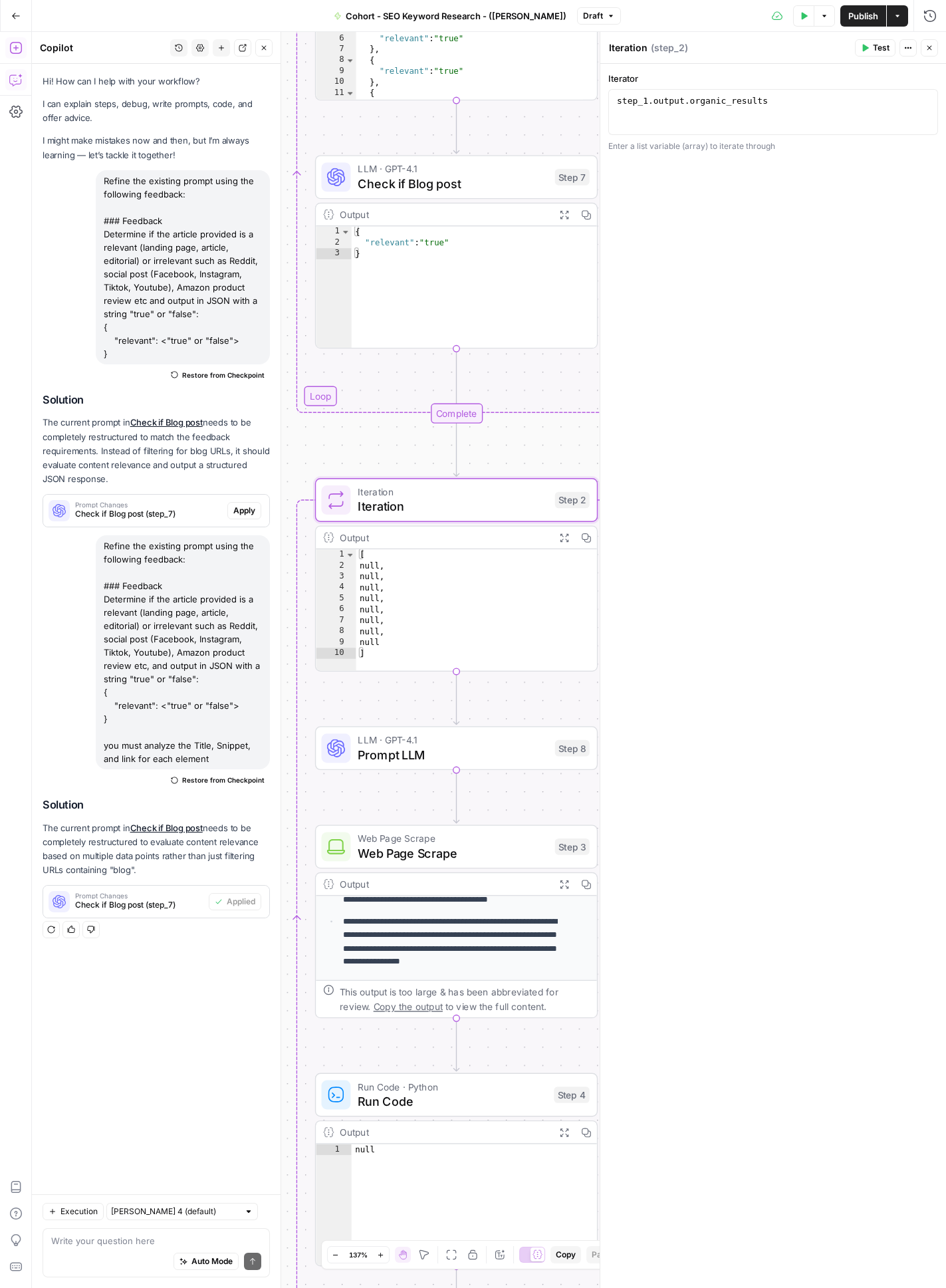
click at [877, 50] on icon "button" at bounding box center [930, 48] width 8 height 8
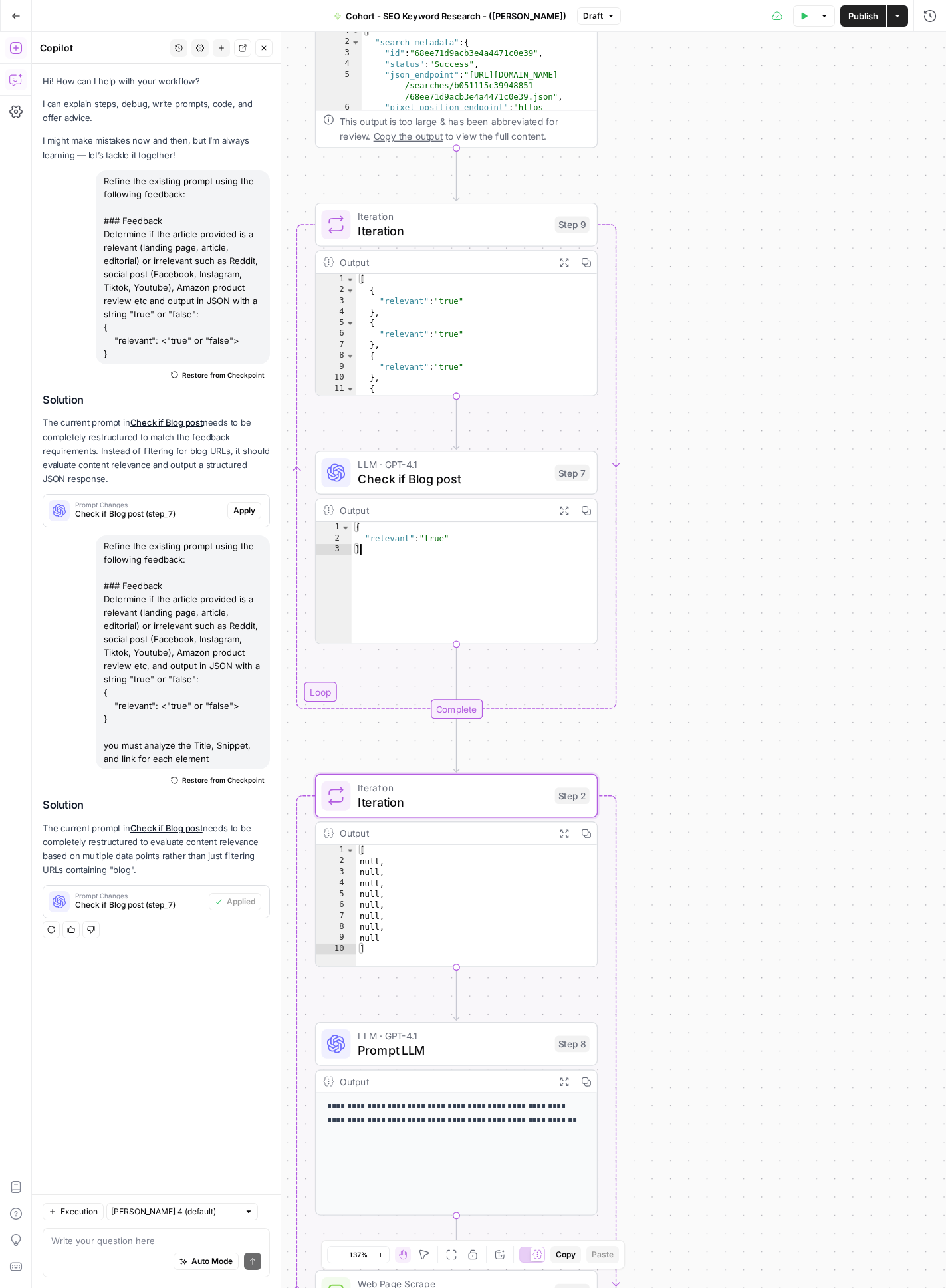
click at [513, 592] on div "{ "relevant" : "true" }" at bounding box center [474, 593] width 245 height 143
click at [524, 472] on span "Check if Blog post" at bounding box center [452, 479] width 189 height 18
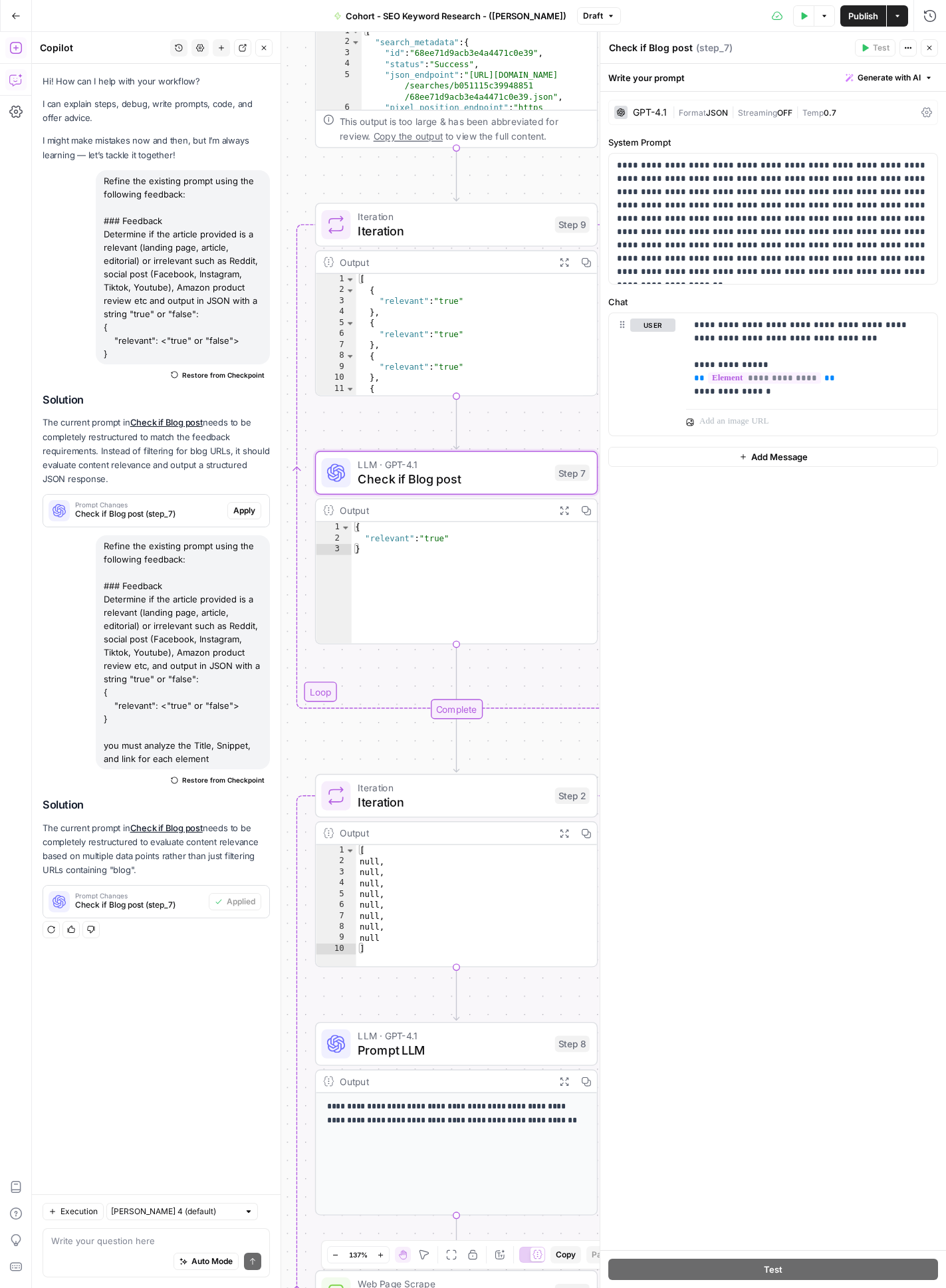
click at [869, 75] on span "Generate with AI" at bounding box center [889, 77] width 63 height 12
click at [862, 151] on div "Improve your existing prompt" at bounding box center [871, 149] width 111 height 12
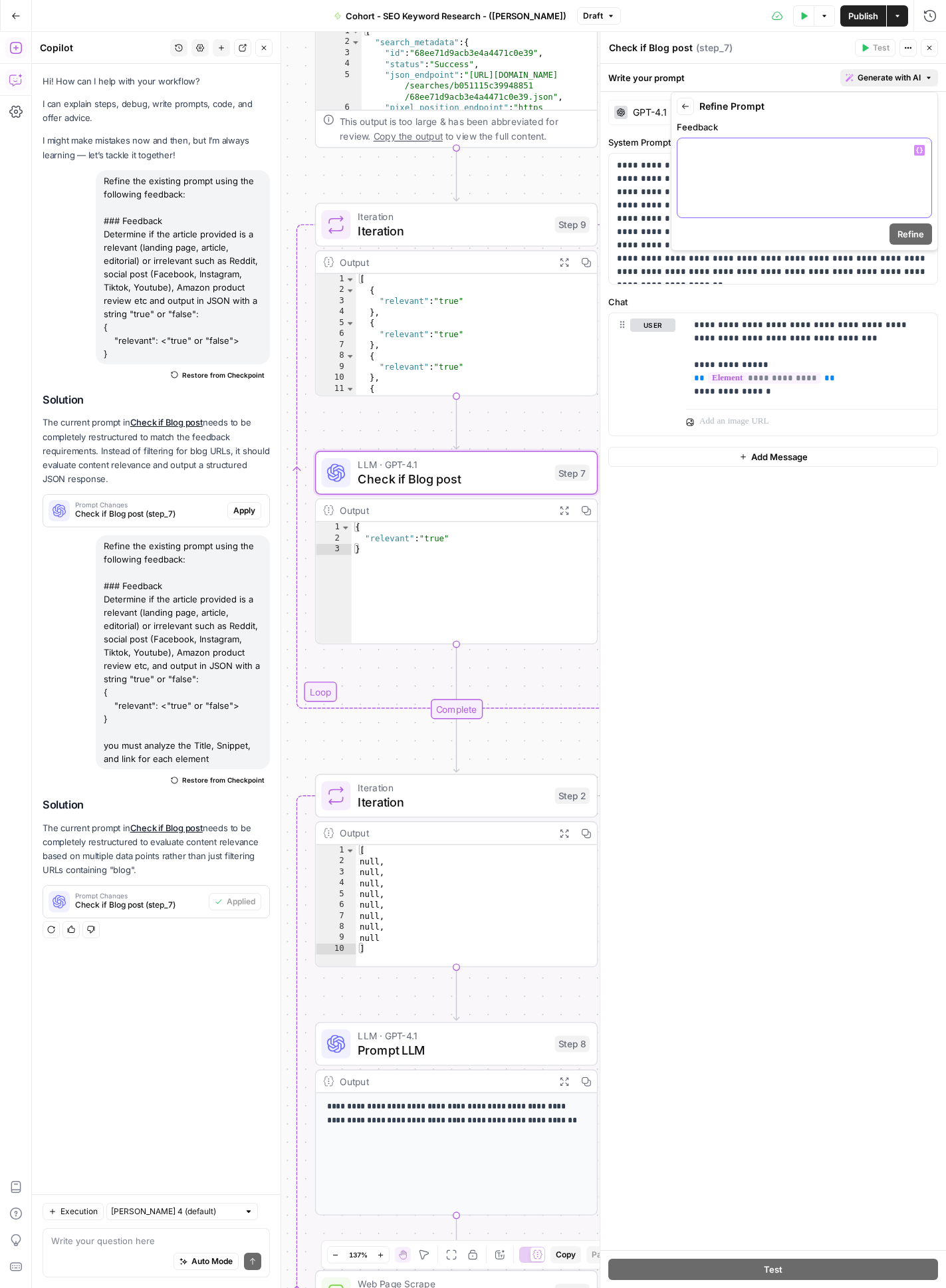
click at [821, 175] on div at bounding box center [804, 178] width 254 height 79
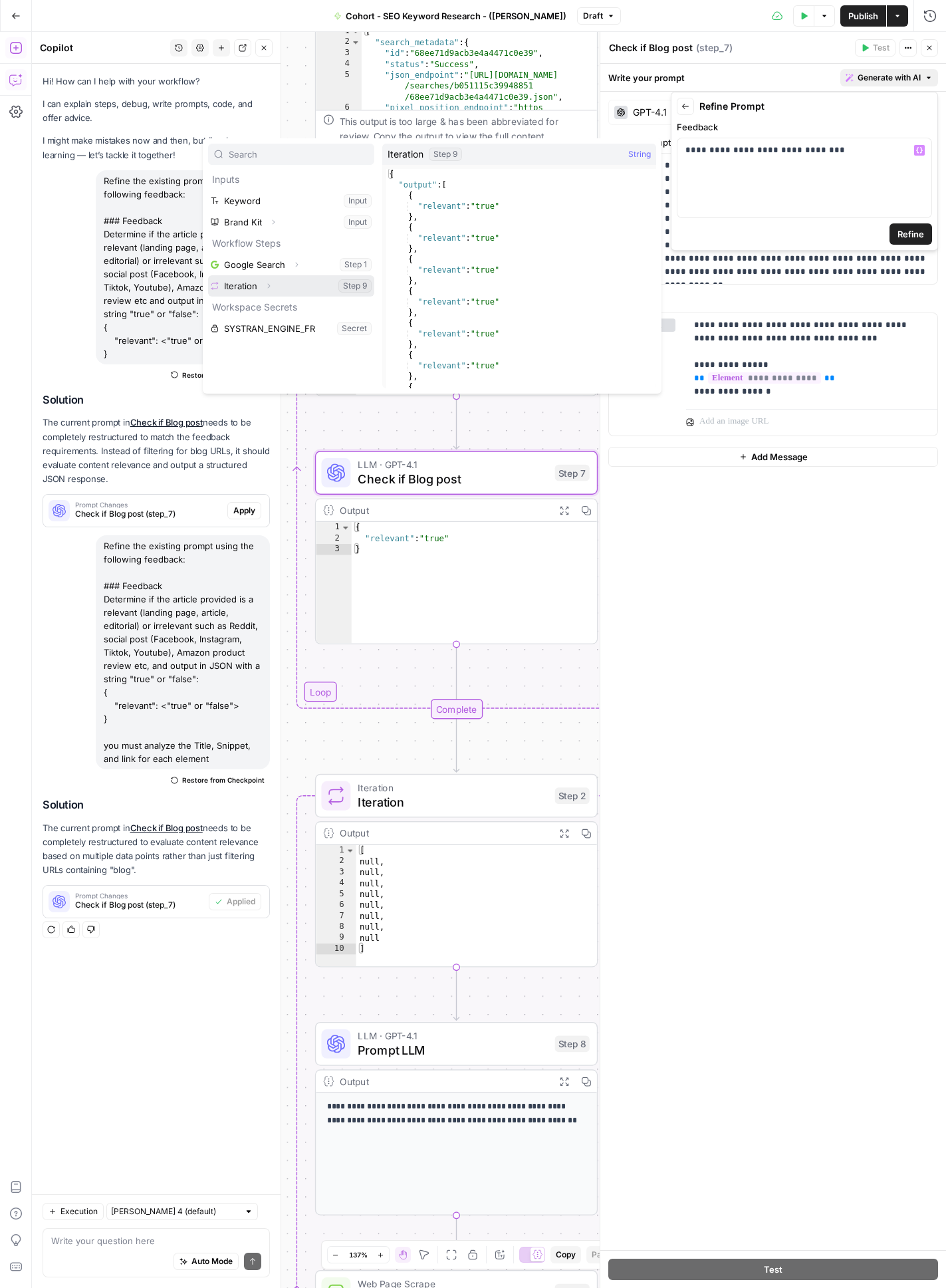
click at [271, 288] on icon "button" at bounding box center [269, 286] width 8 height 8
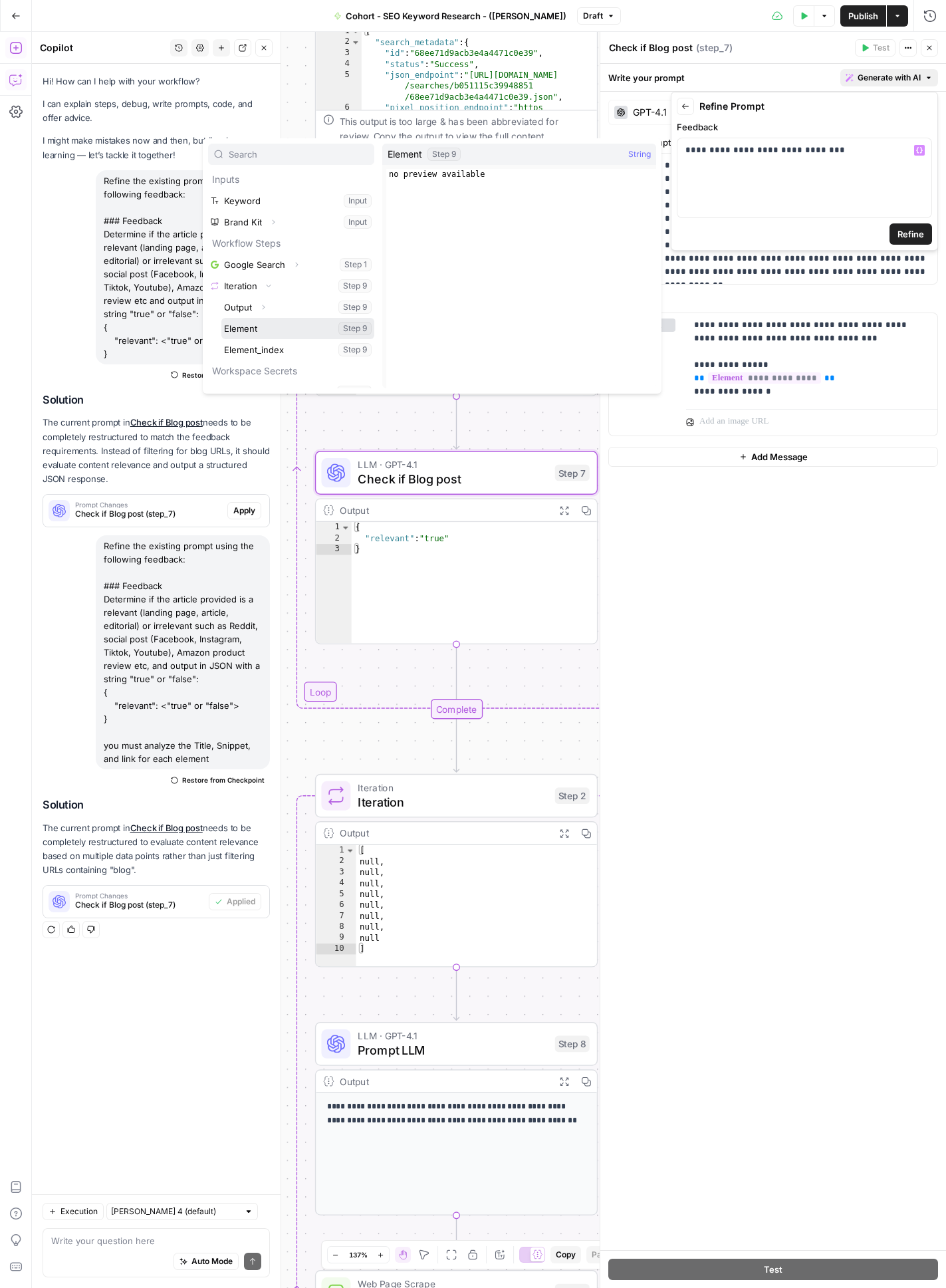
click at [265, 326] on button "Select variable Element" at bounding box center [298, 328] width 153 height 21
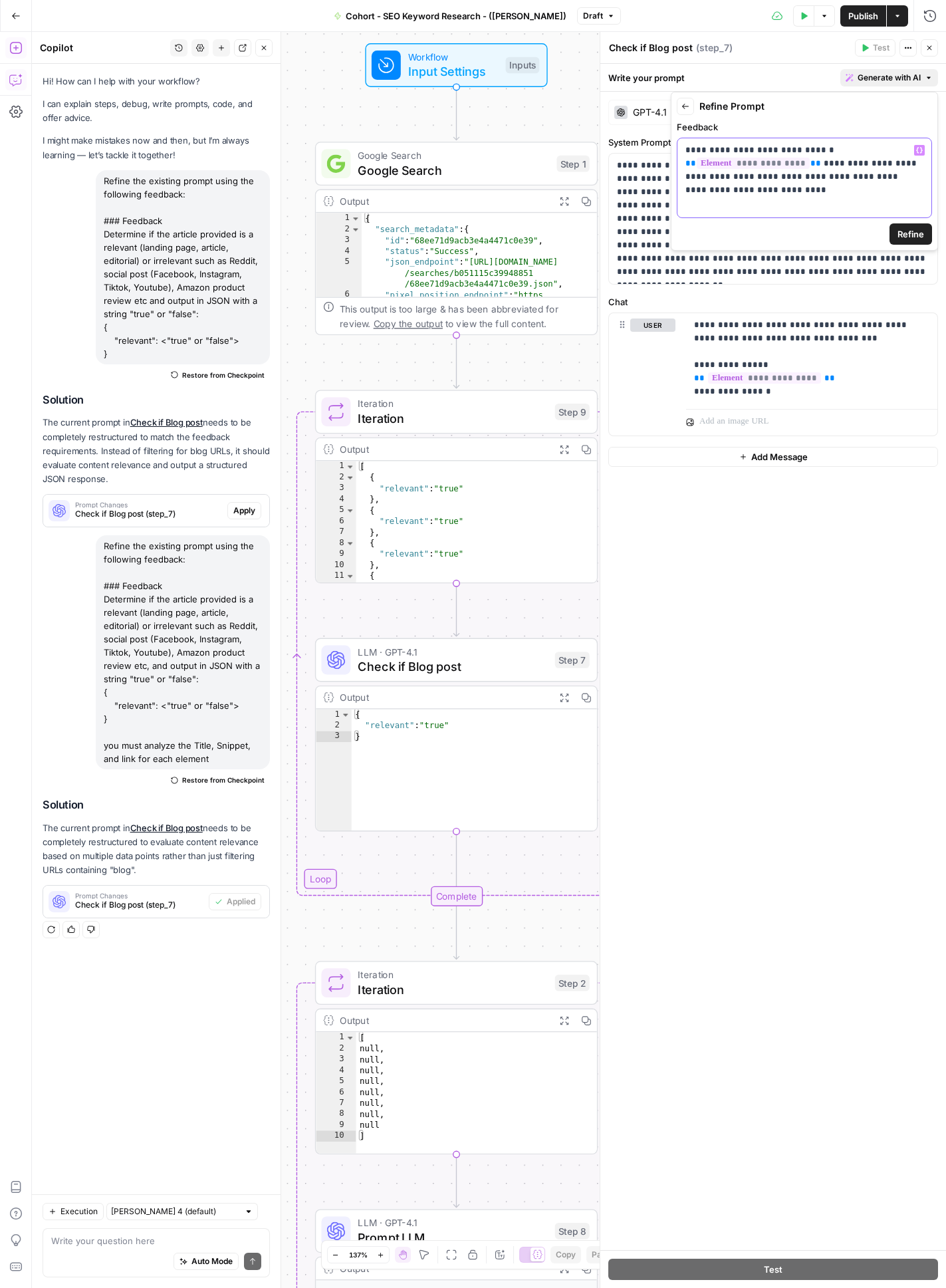
click at [750, 189] on p "**********" at bounding box center [804, 170] width 238 height 53
click at [877, 233] on span "Refine" at bounding box center [910, 234] width 27 height 13
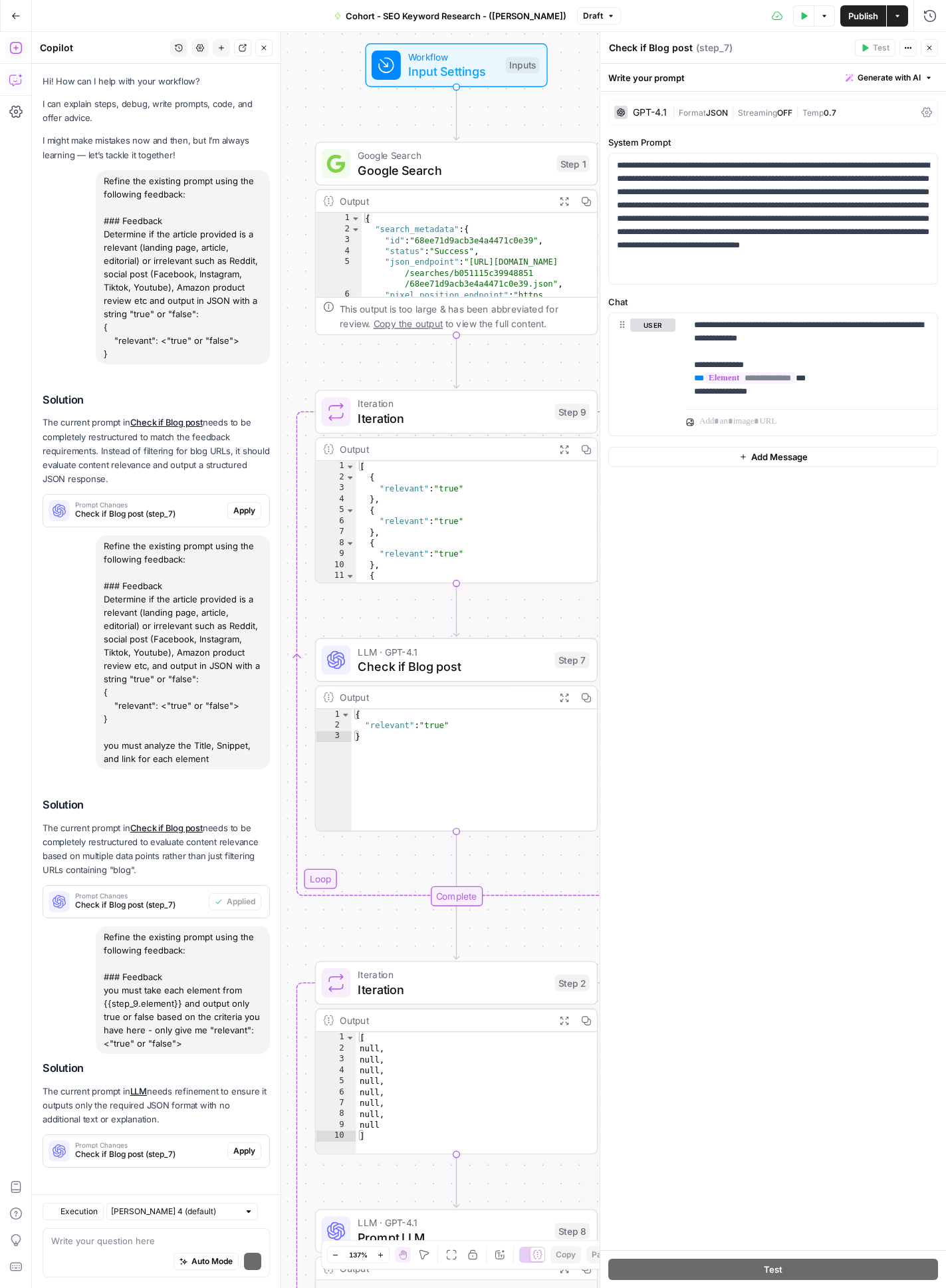
scroll to position [32, 0]
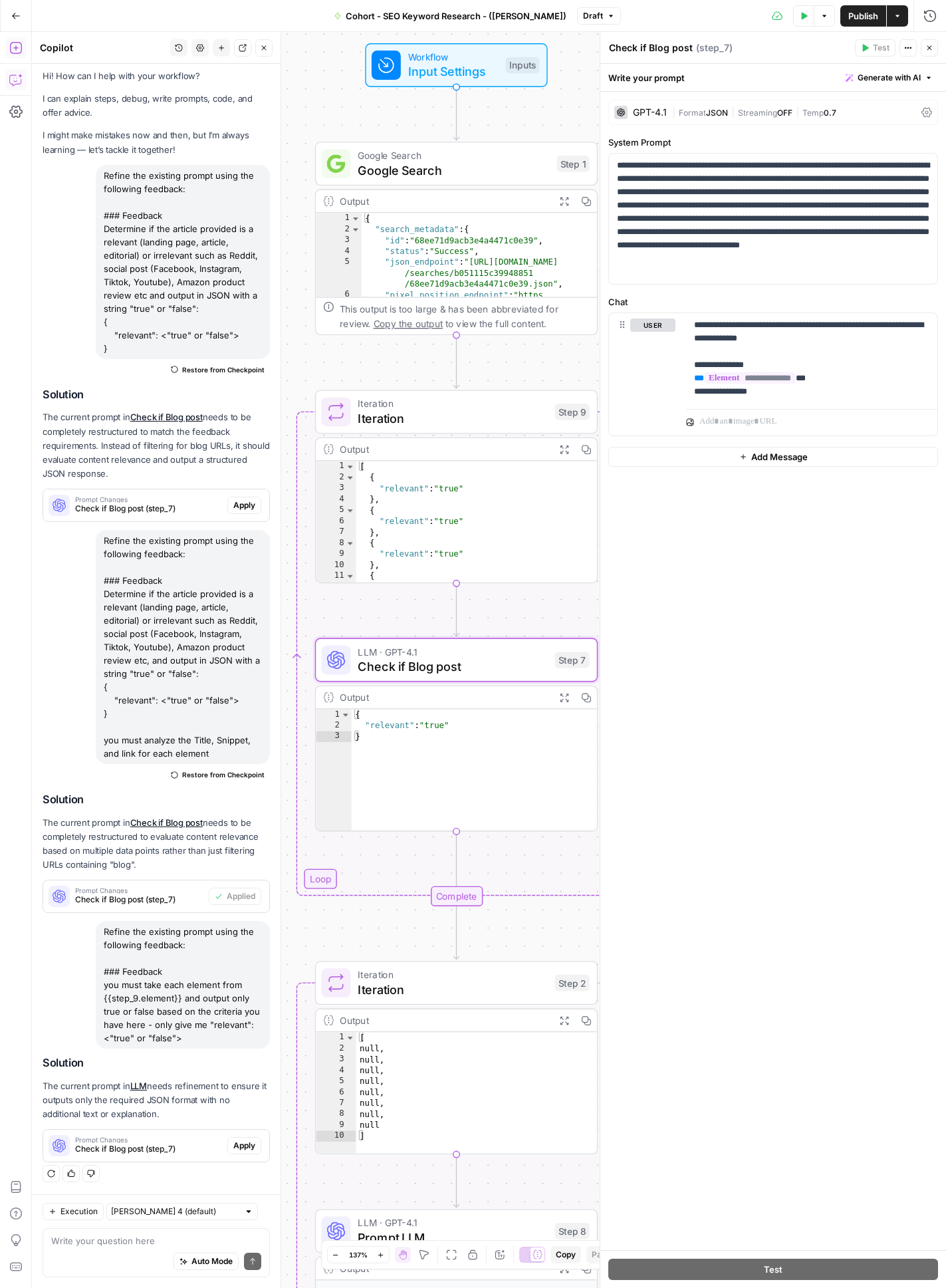
click at [193, 805] on span "Check if Blog post (step_7)" at bounding box center [149, 1148] width 147 height 12
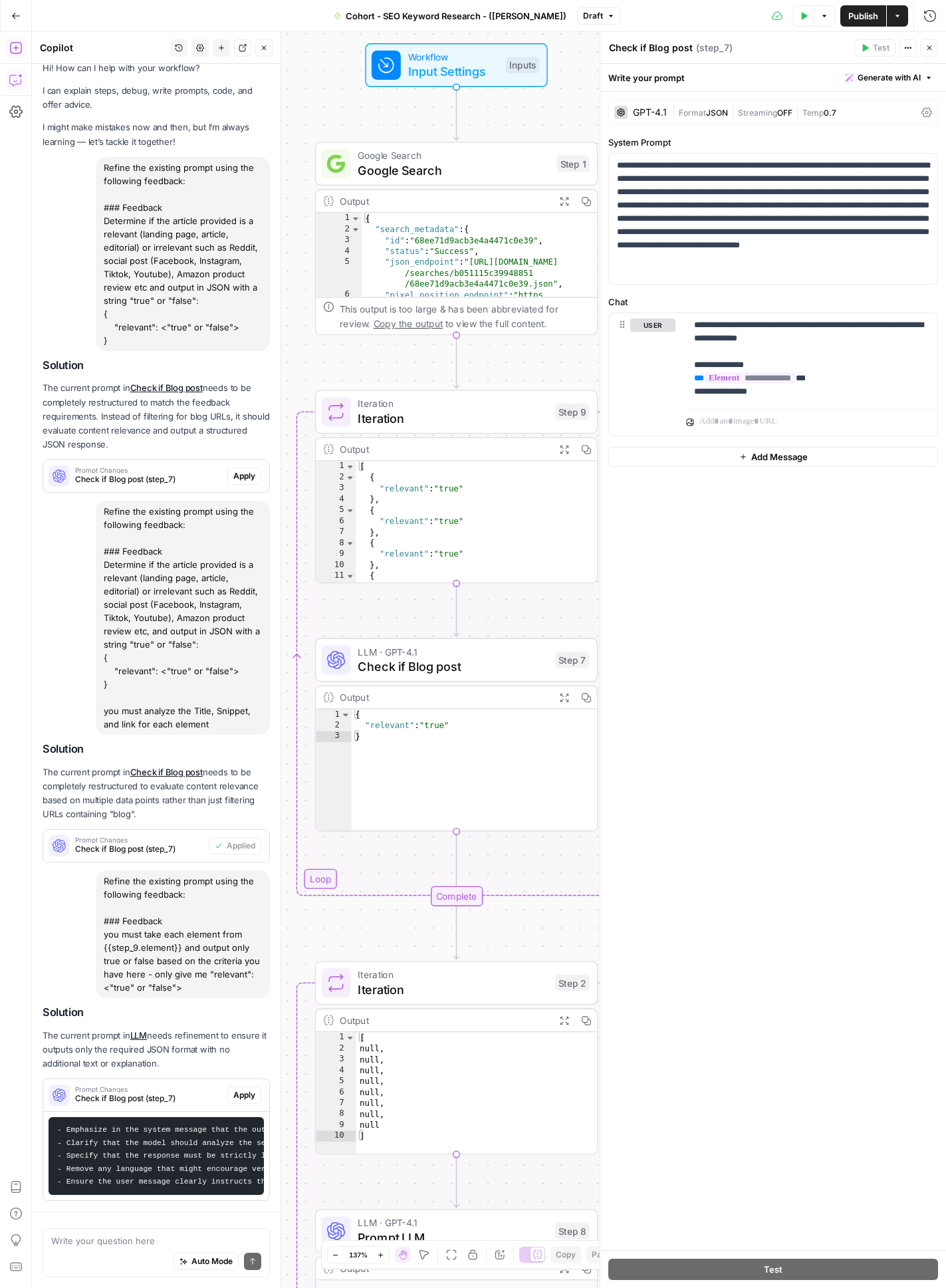
scroll to position [131, 0]
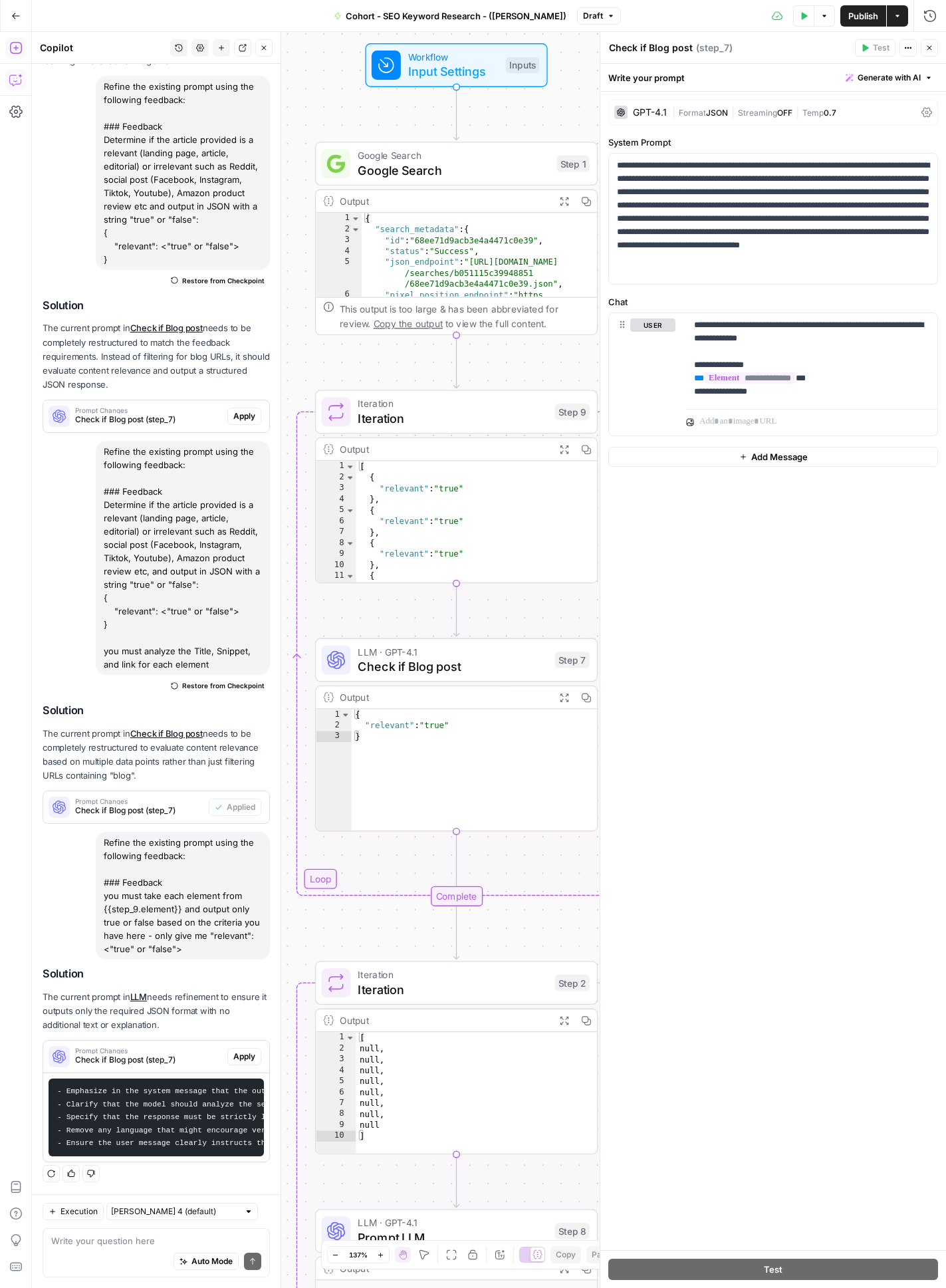
click at [513, 805] on div "Workflow Input Settings Inputs Google Search Google Search Step 1 Output Expand…" at bounding box center [489, 660] width 914 height 1256
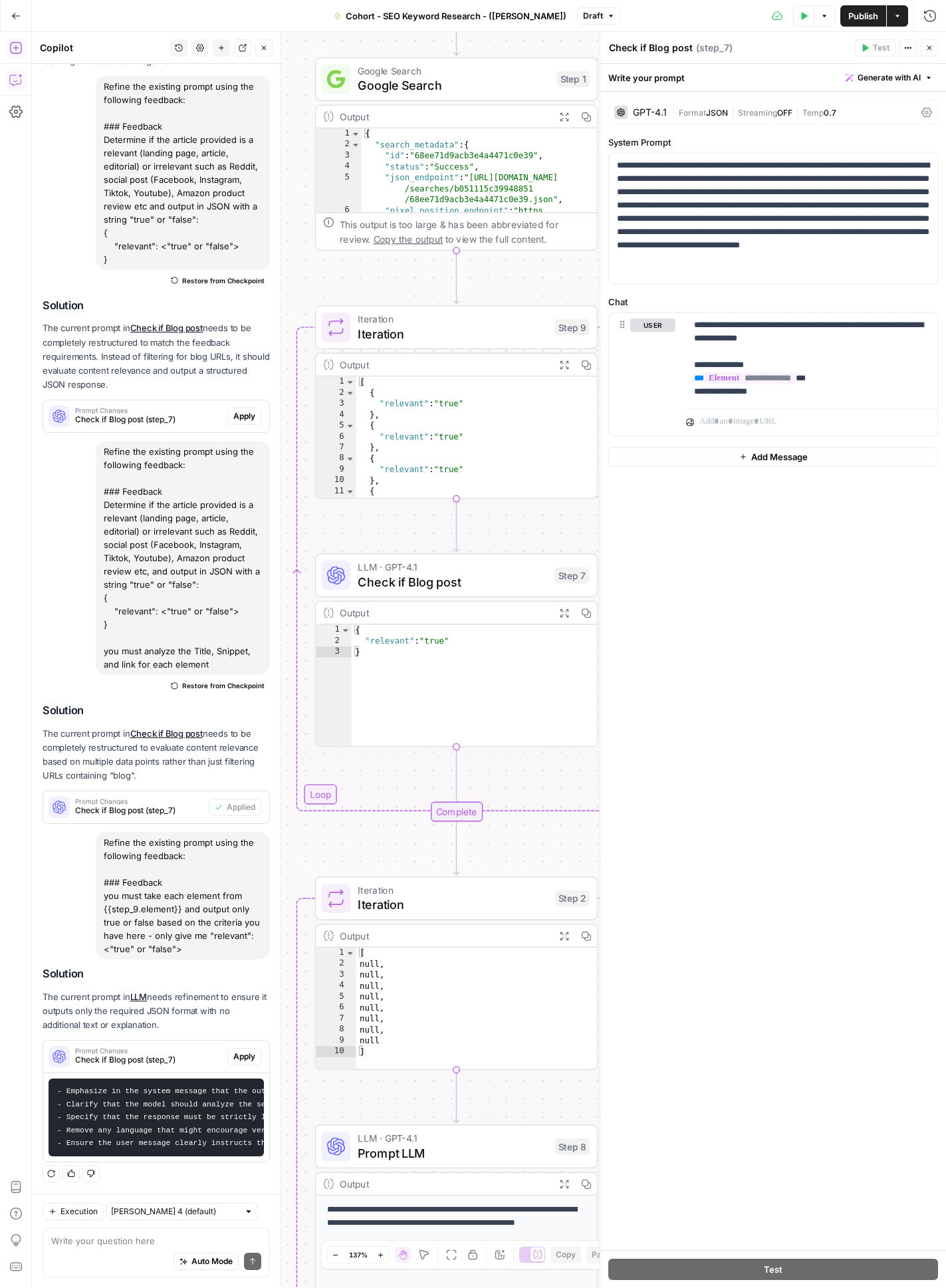
click at [877, 45] on icon "button" at bounding box center [930, 48] width 8 height 8
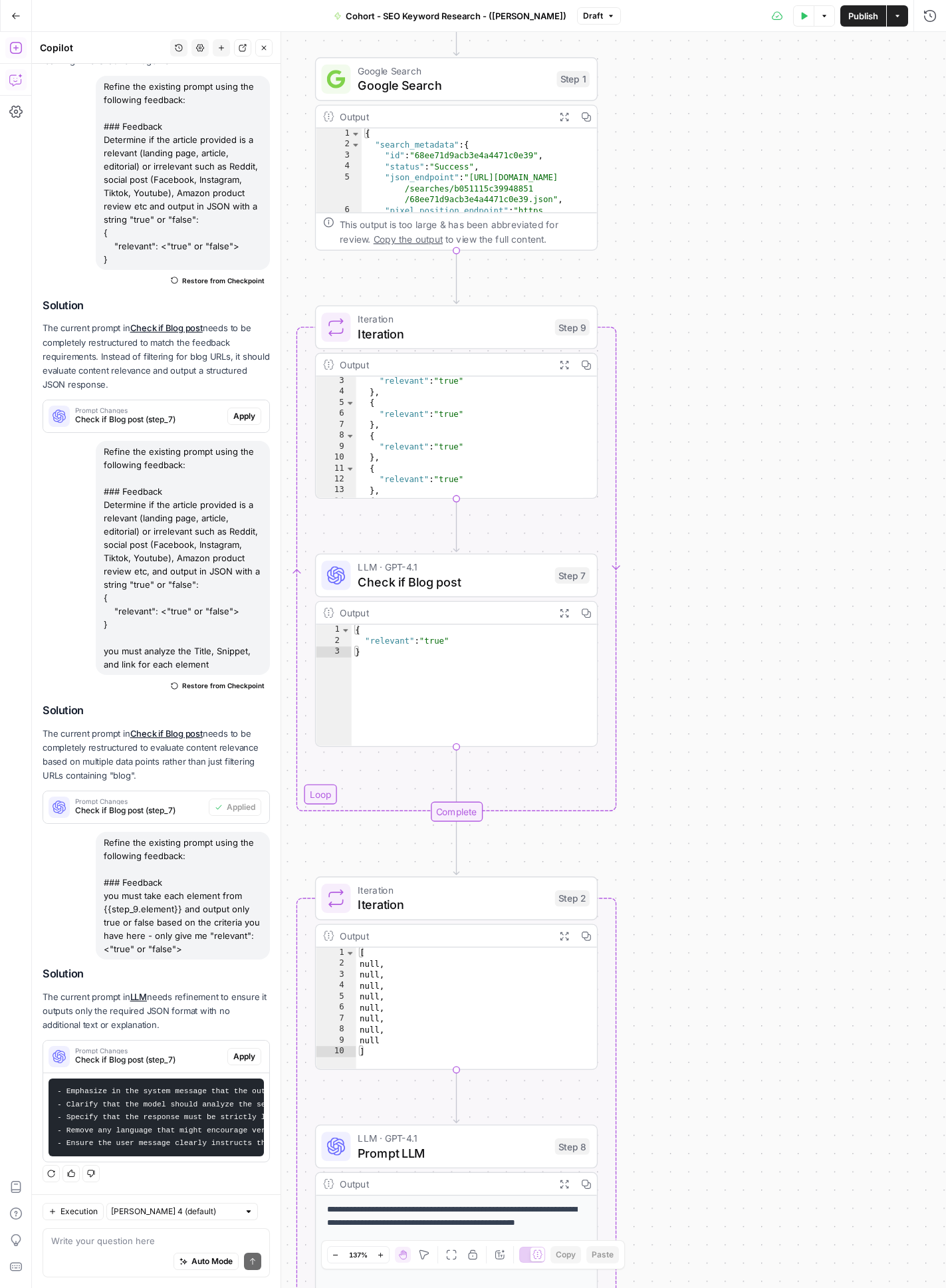
scroll to position [119, 0]
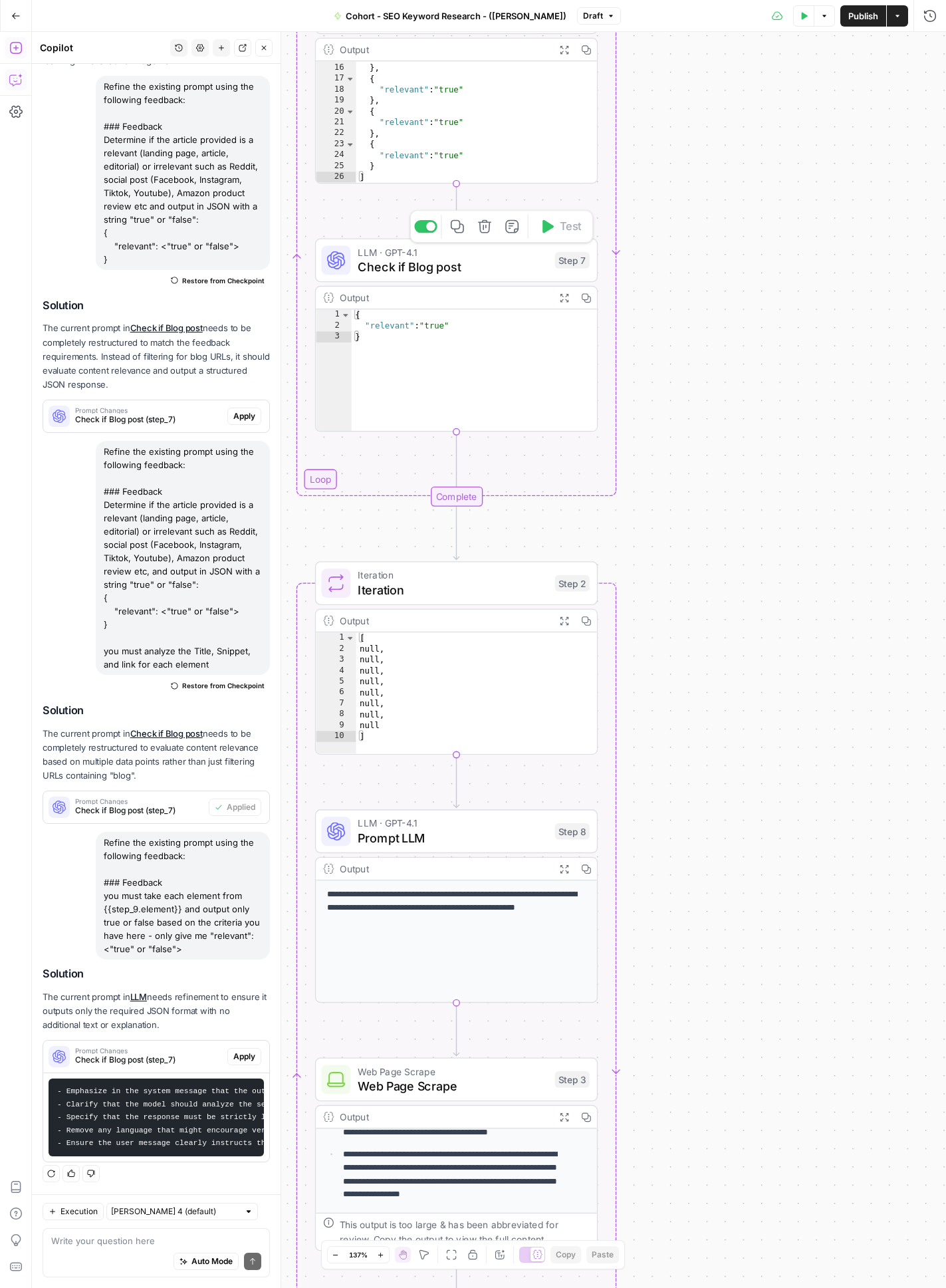
click at [509, 263] on span "Check if Blog post" at bounding box center [452, 266] width 189 height 18
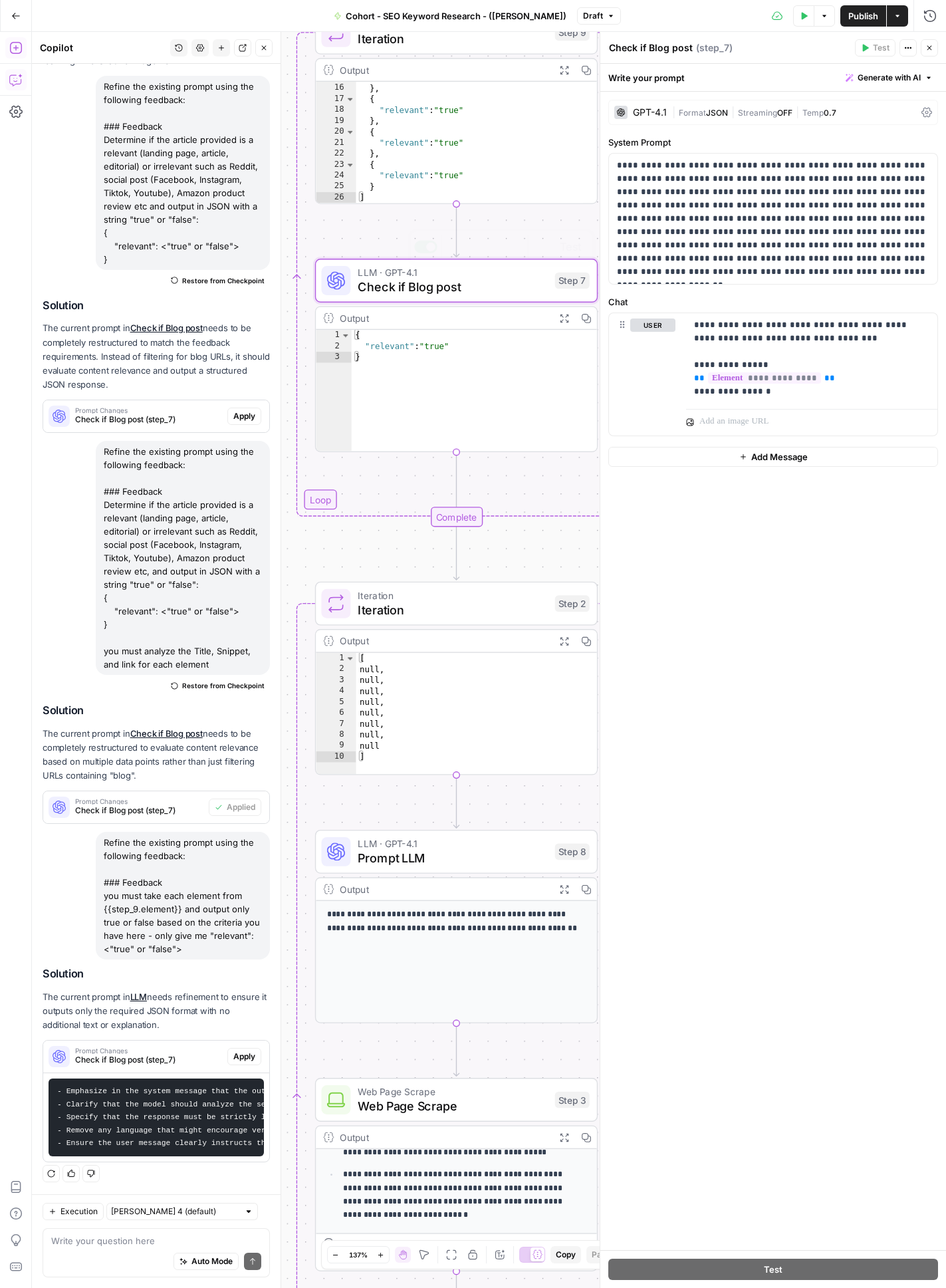
scroll to position [0, 0]
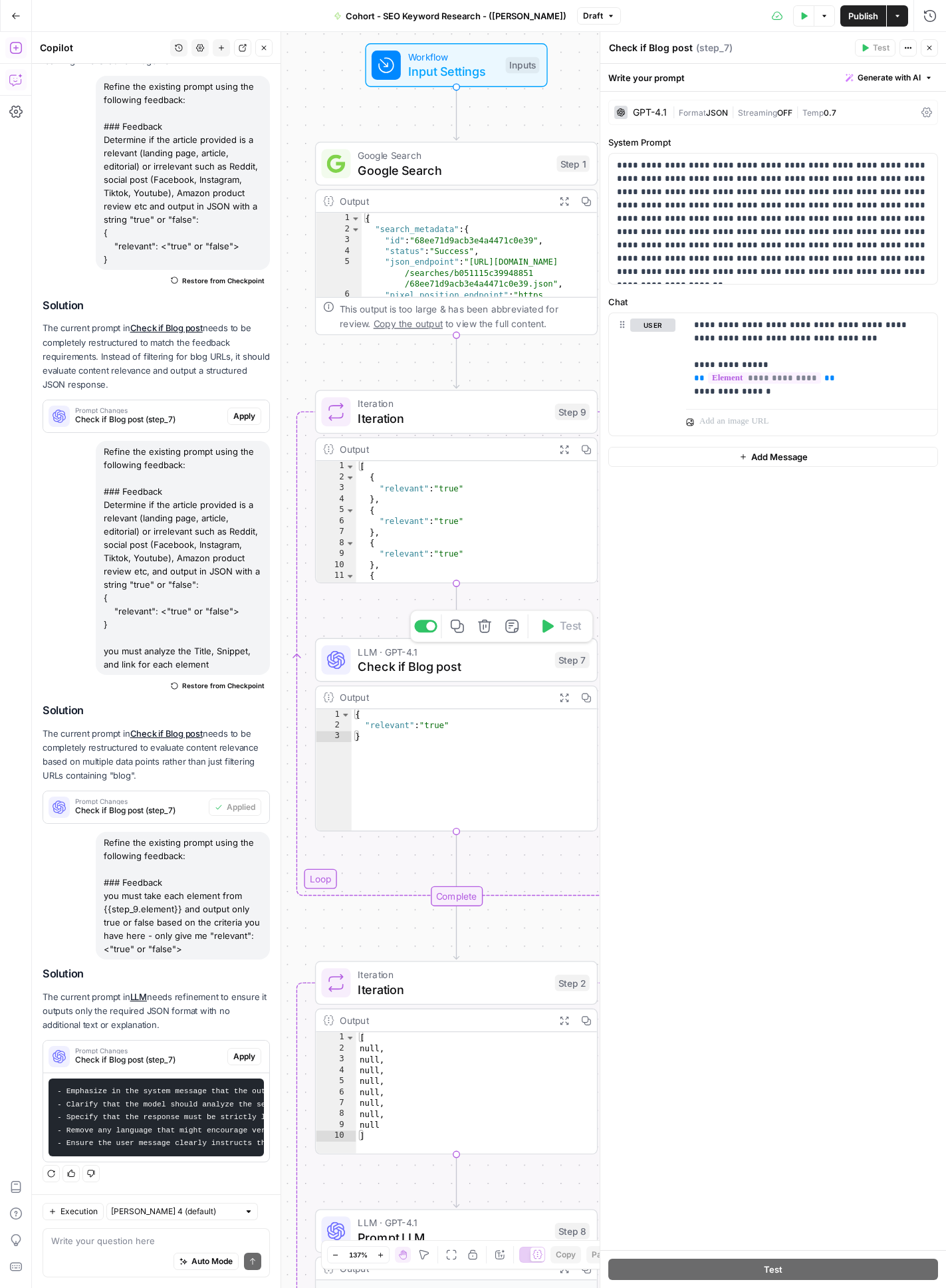
click at [482, 658] on span "Check if Blog post" at bounding box center [452, 666] width 189 height 18
click at [501, 665] on span "Check if Blog post" at bounding box center [452, 666] width 189 height 18
click at [544, 805] on div "Workflow Input Settings Inputs Google Search Google Search Step 1 Output Expand…" at bounding box center [489, 660] width 914 height 1256
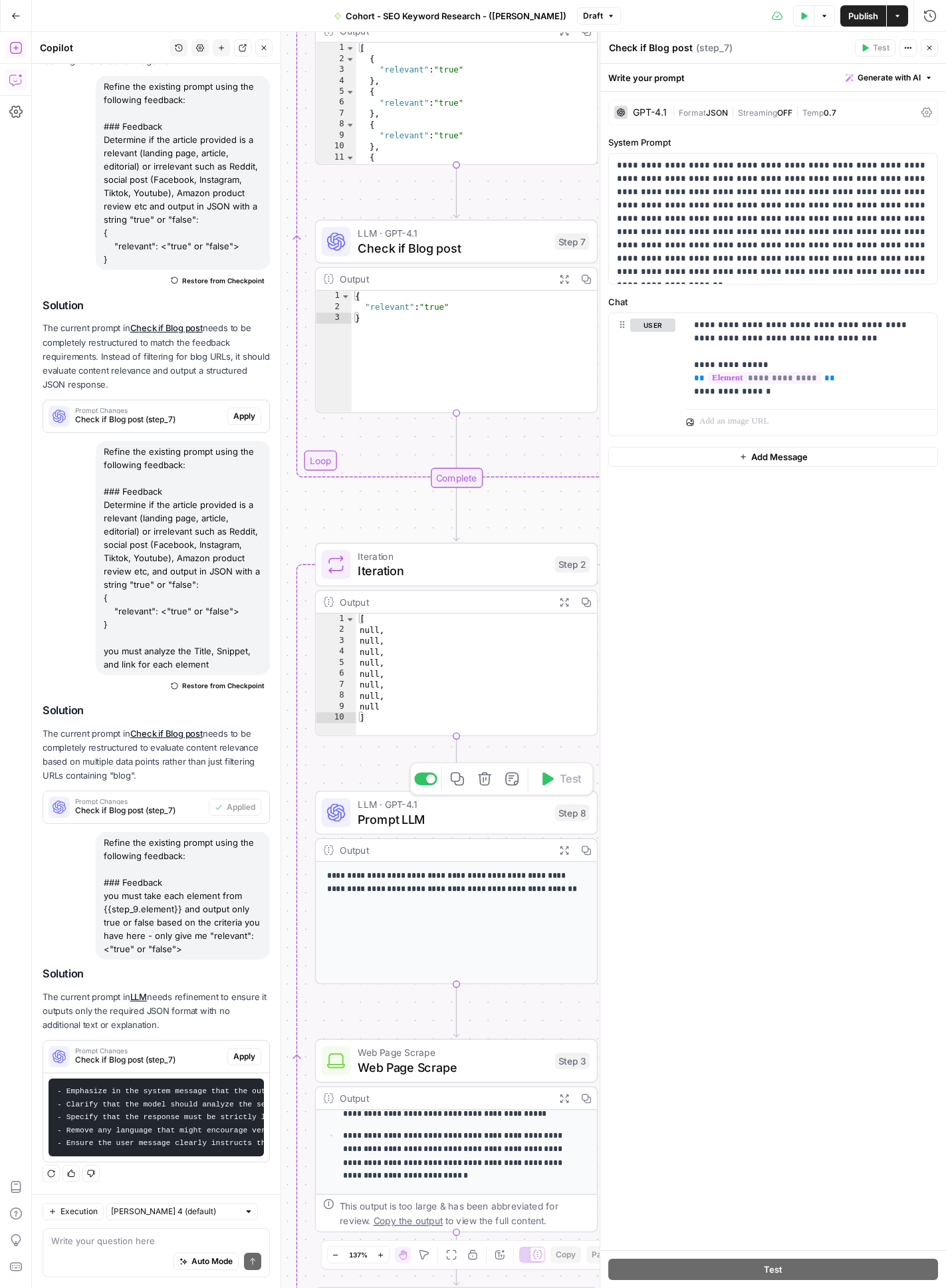
click at [491, 788] on button "Delete step" at bounding box center [485, 779] width 24 height 24
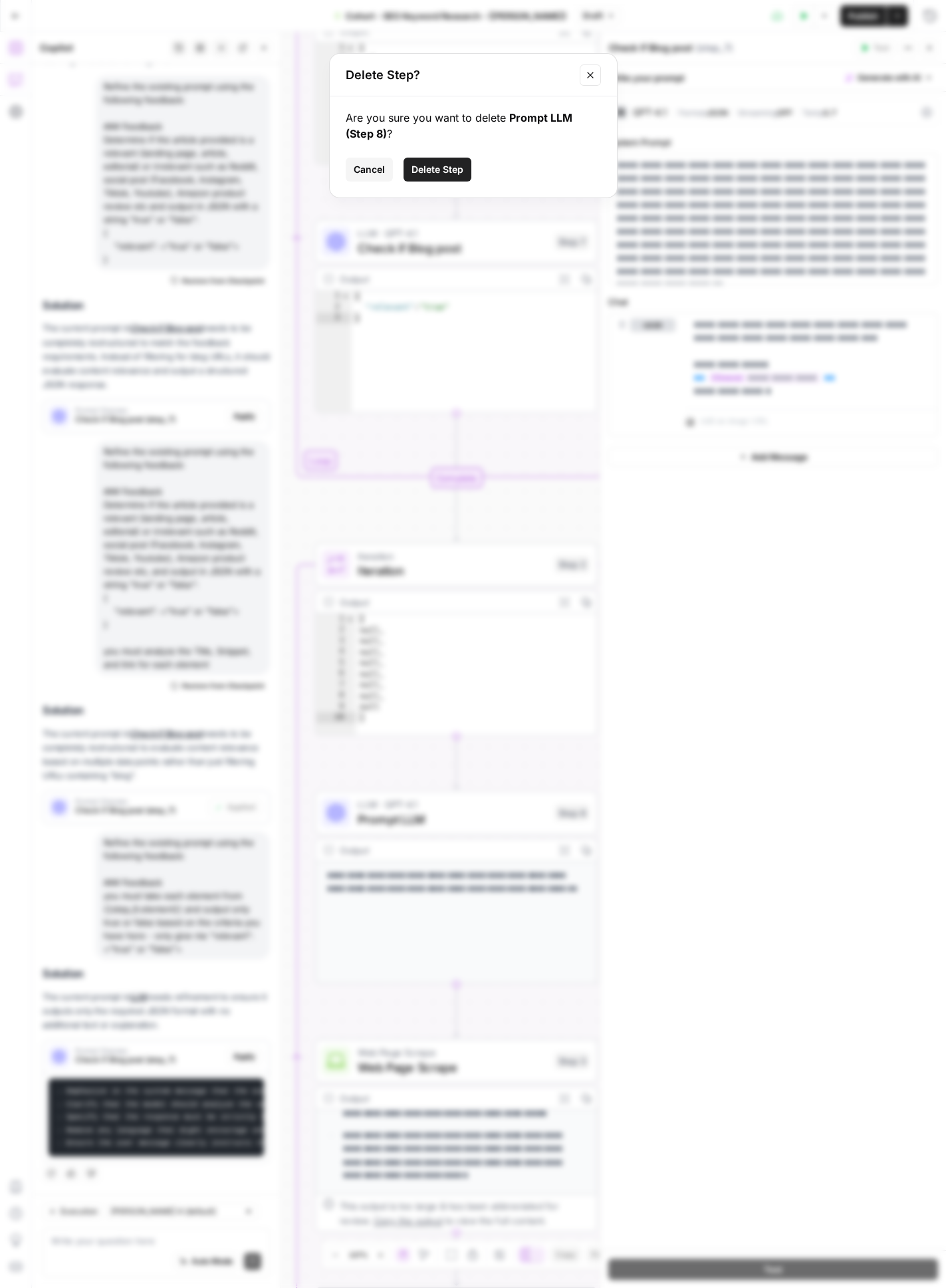
click at [453, 171] on span "Delete Step" at bounding box center [437, 169] width 52 height 13
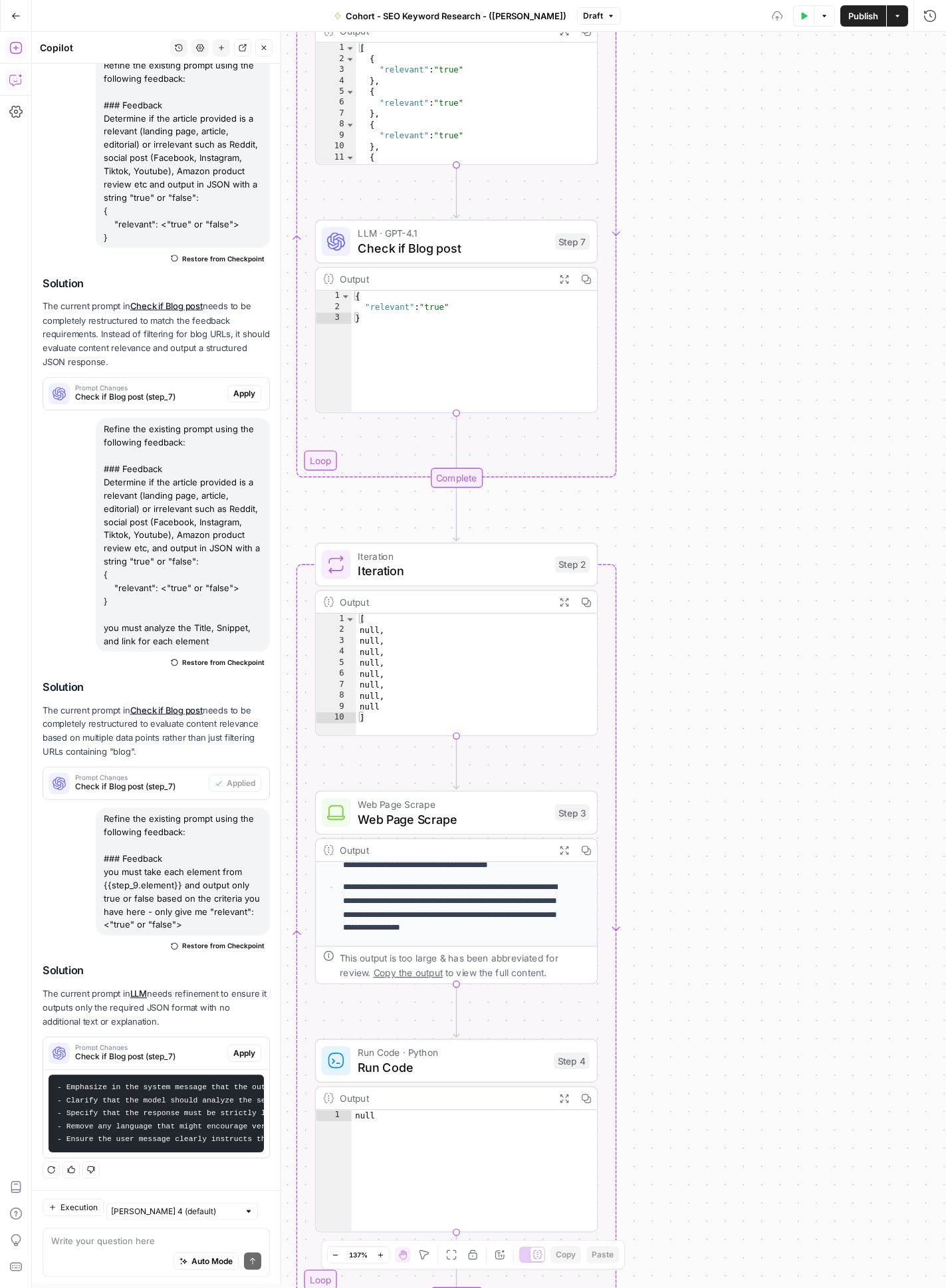
scroll to position [152, 0]
click at [454, 513] on icon "Edge from step_9-iteration-end to step_2" at bounding box center [456, 515] width 5 height 53
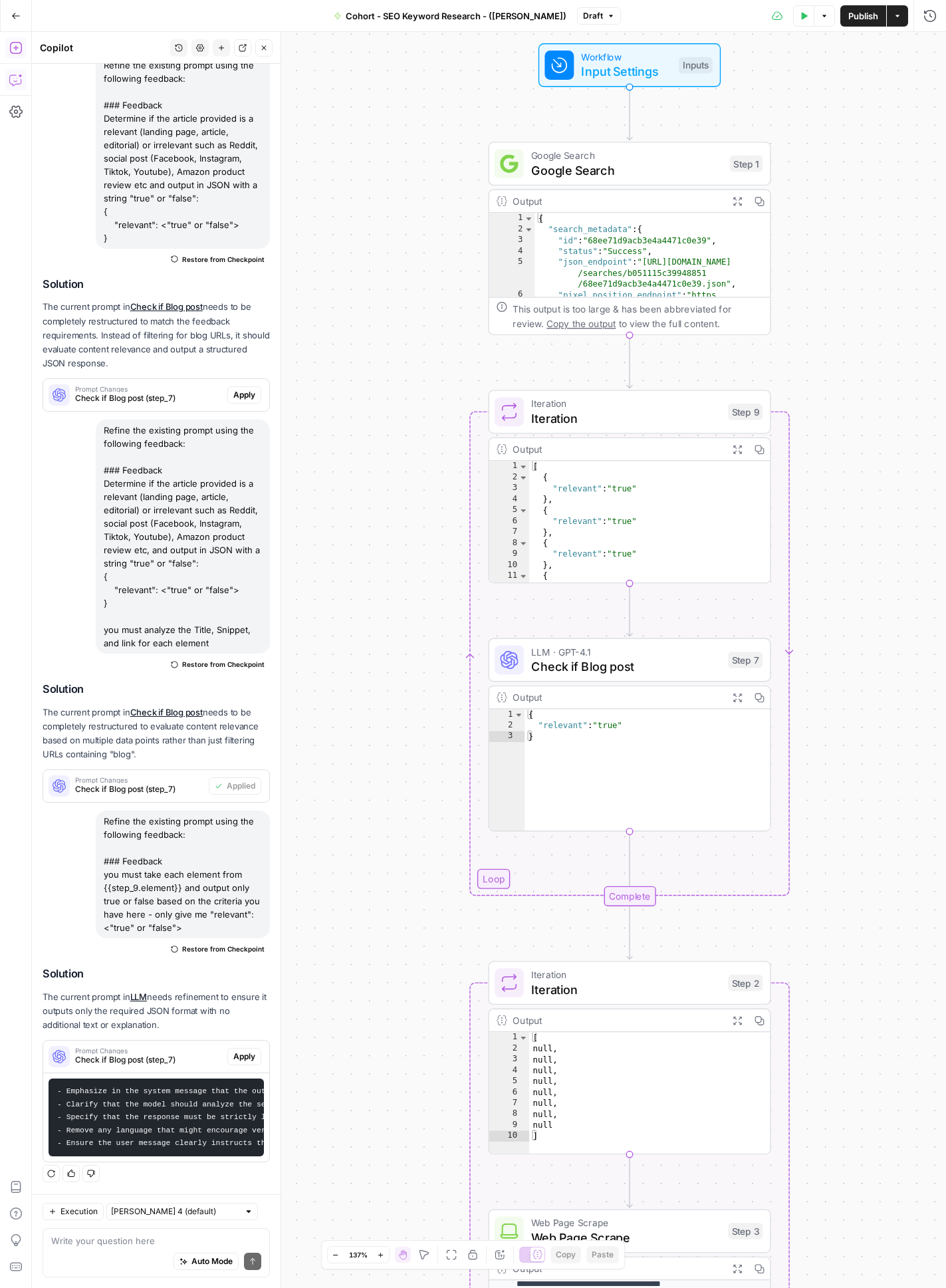
click at [16, 47] on icon "button" at bounding box center [15, 47] width 12 height 12
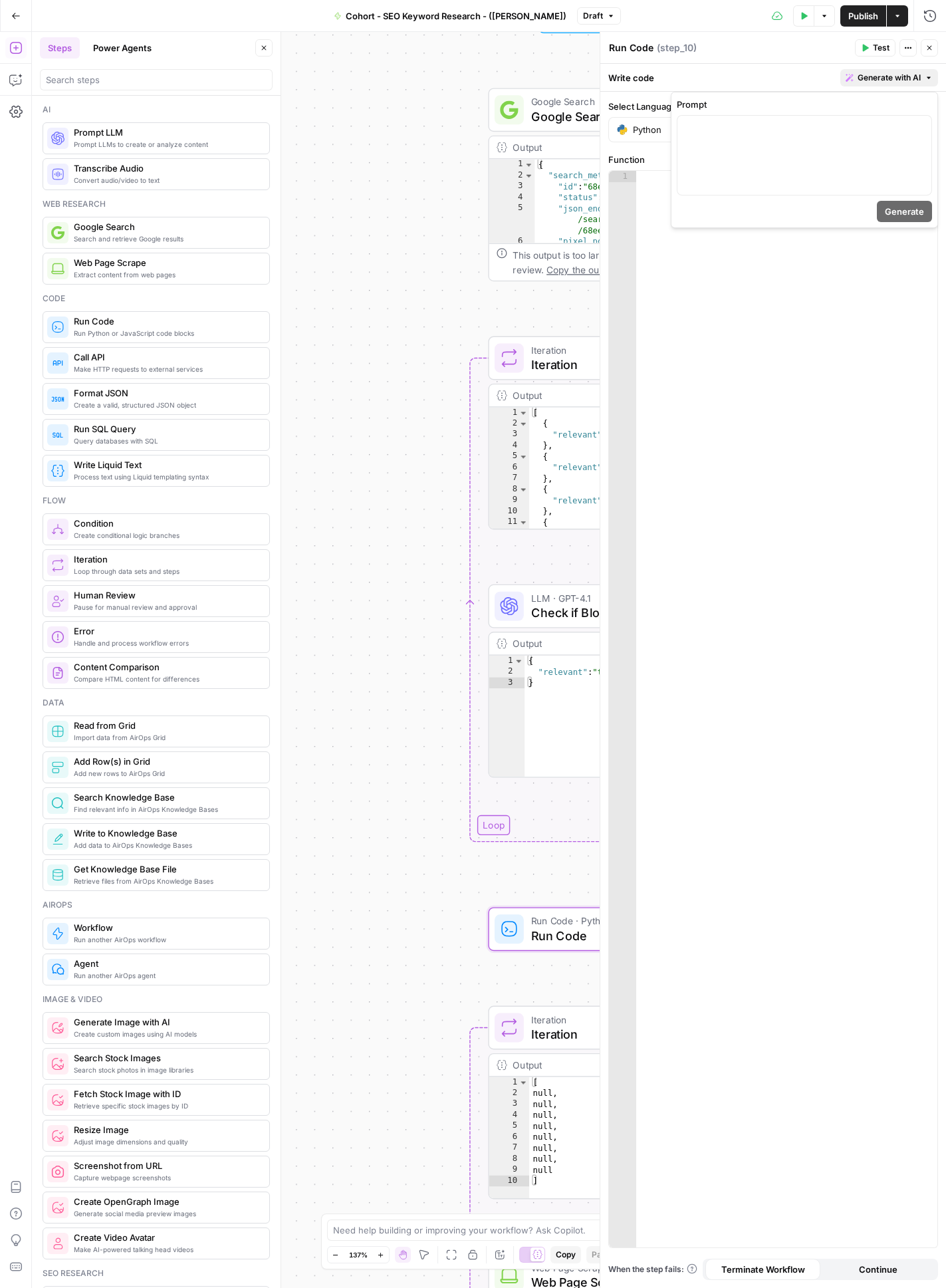
click at [877, 76] on span "Generate with AI" at bounding box center [889, 77] width 63 height 12
click at [824, 154] on div at bounding box center [804, 155] width 254 height 79
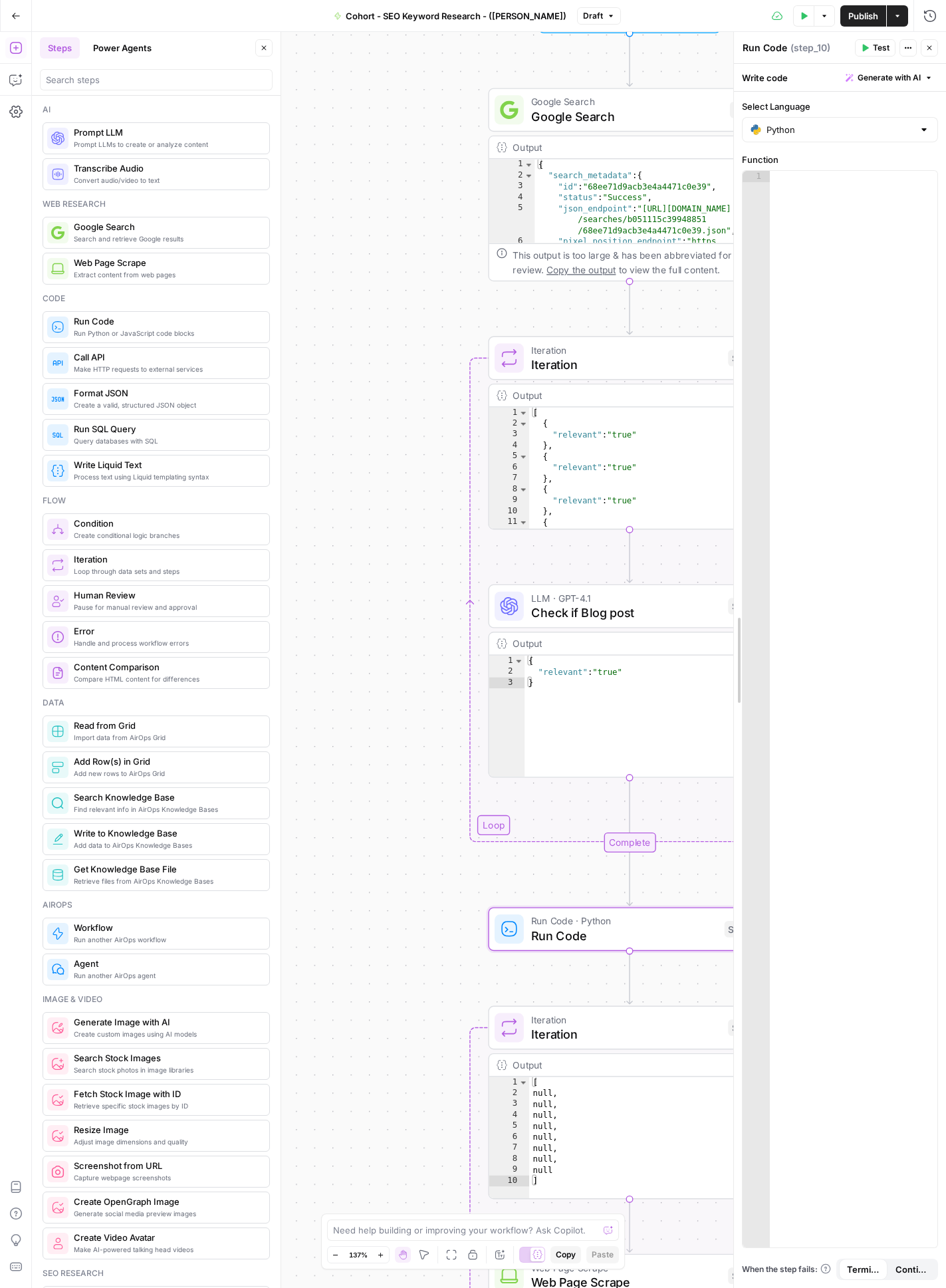
drag, startPoint x: 602, startPoint y: 232, endPoint x: 713, endPoint y: 330, distance: 148.1
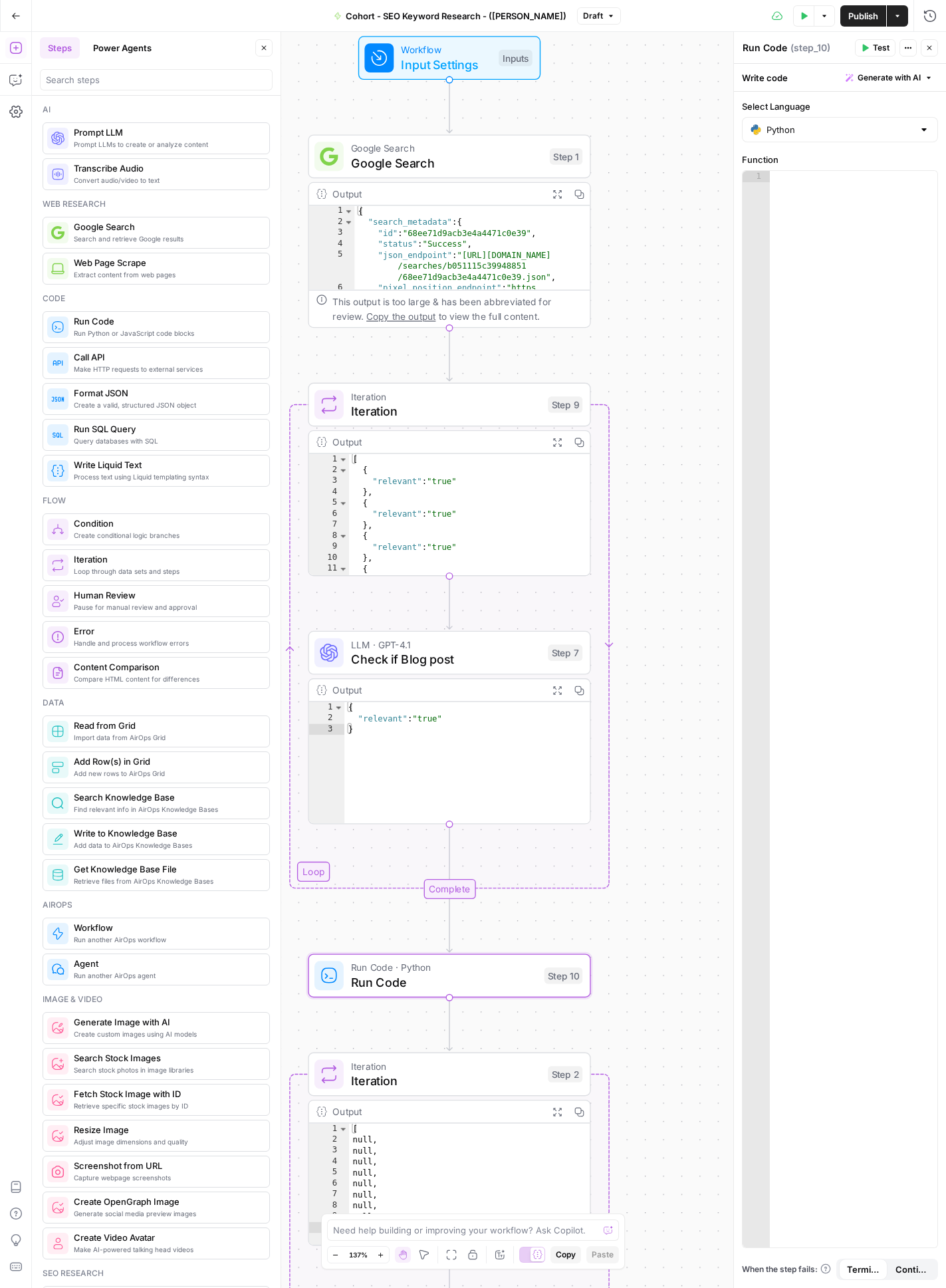
drag, startPoint x: 416, startPoint y: 858, endPoint x: 237, endPoint y: 902, distance: 184.3
click at [236, 805] on body "Klaviyo New Home Browse Insights Opportunities Your Data Recent Grids Localizat…" at bounding box center [473, 644] width 946 height 1288
click at [863, 81] on span "Generate with AI" at bounding box center [889, 77] width 63 height 12
click at [840, 151] on div "**********" at bounding box center [804, 155] width 254 height 79
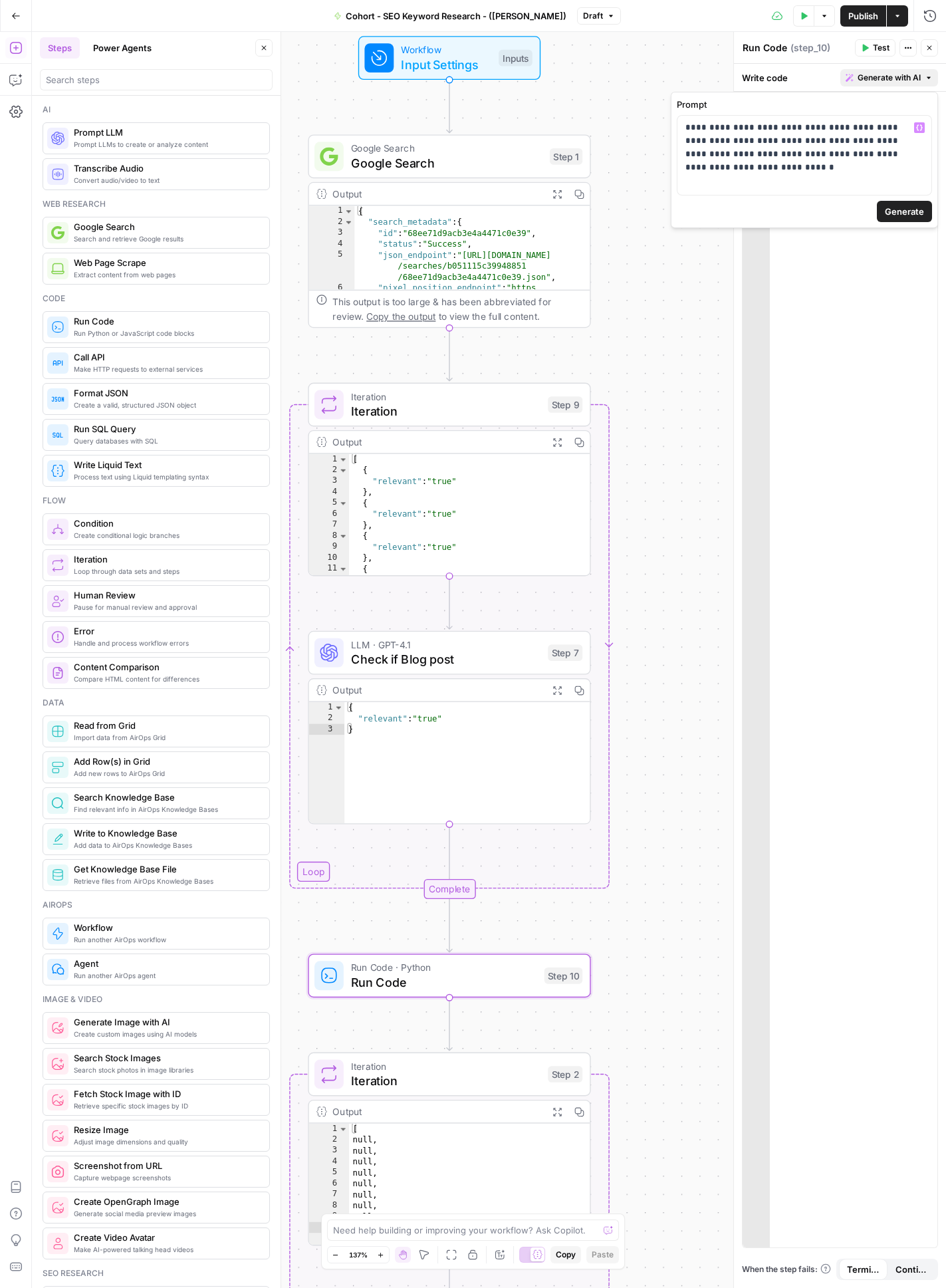
click at [877, 215] on span "Generate" at bounding box center [904, 211] width 39 height 13
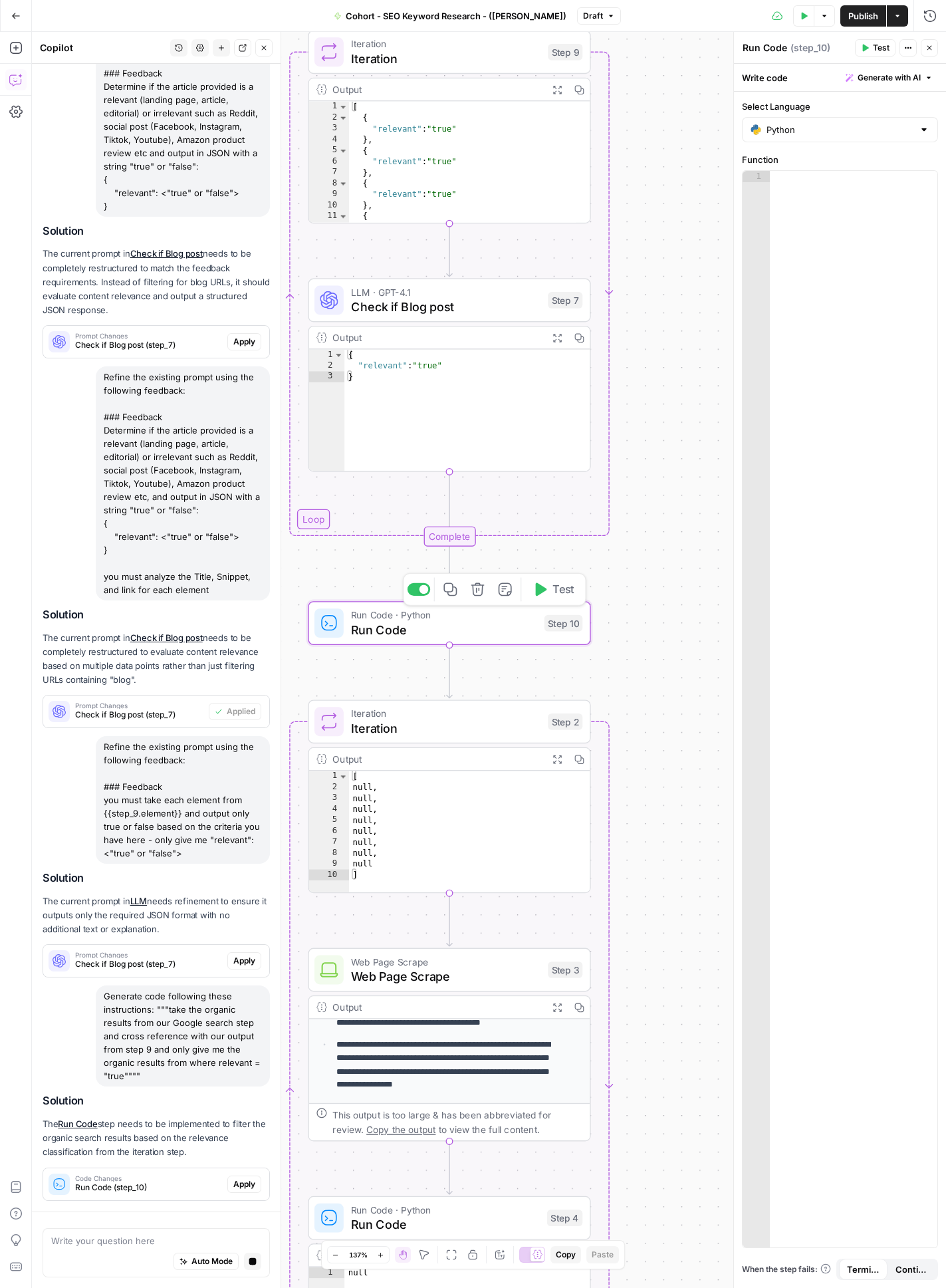
scroll to position [276, 0]
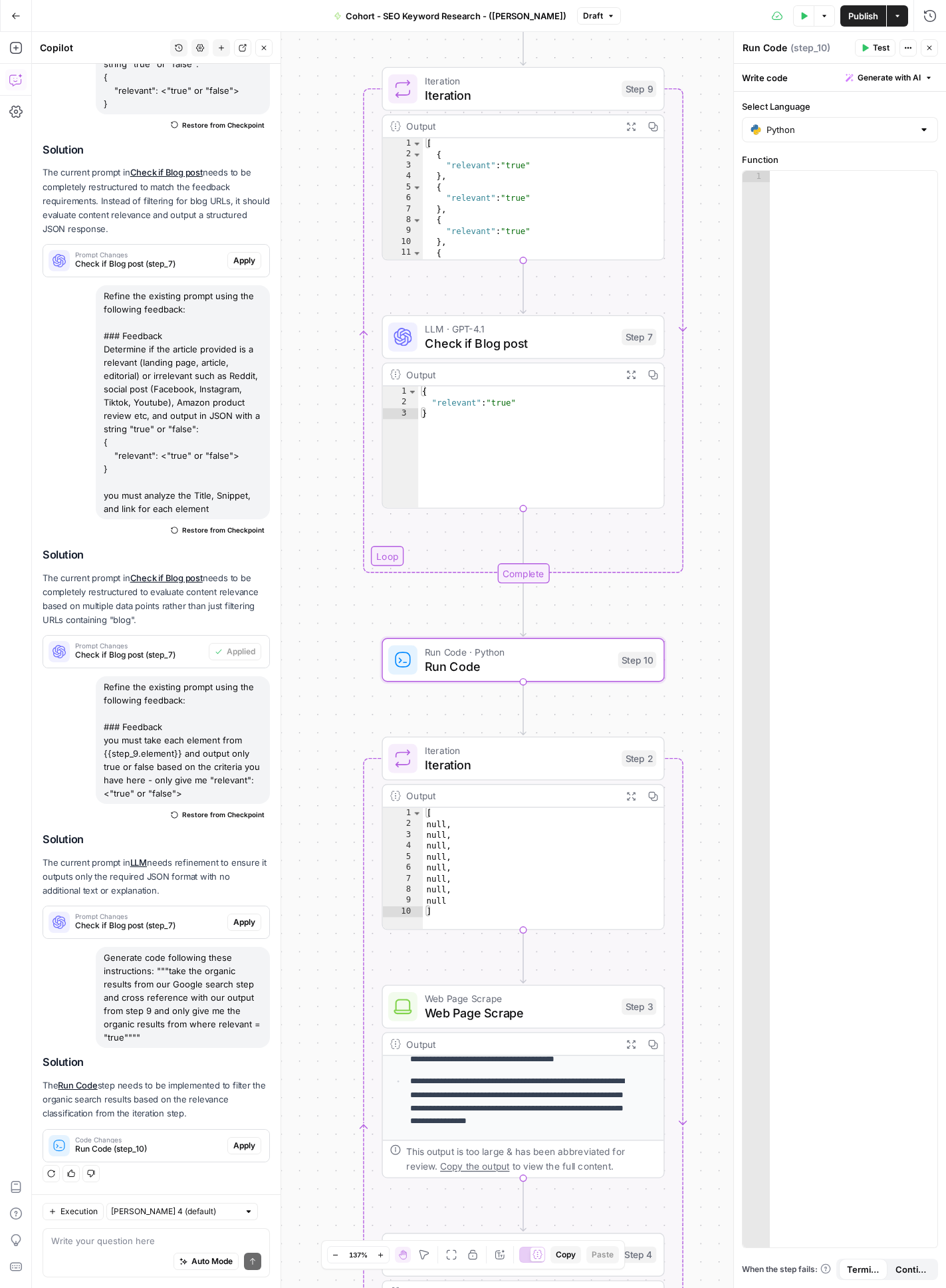
click at [165, 805] on span "Run Code (step_10)" at bounding box center [149, 1148] width 147 height 12
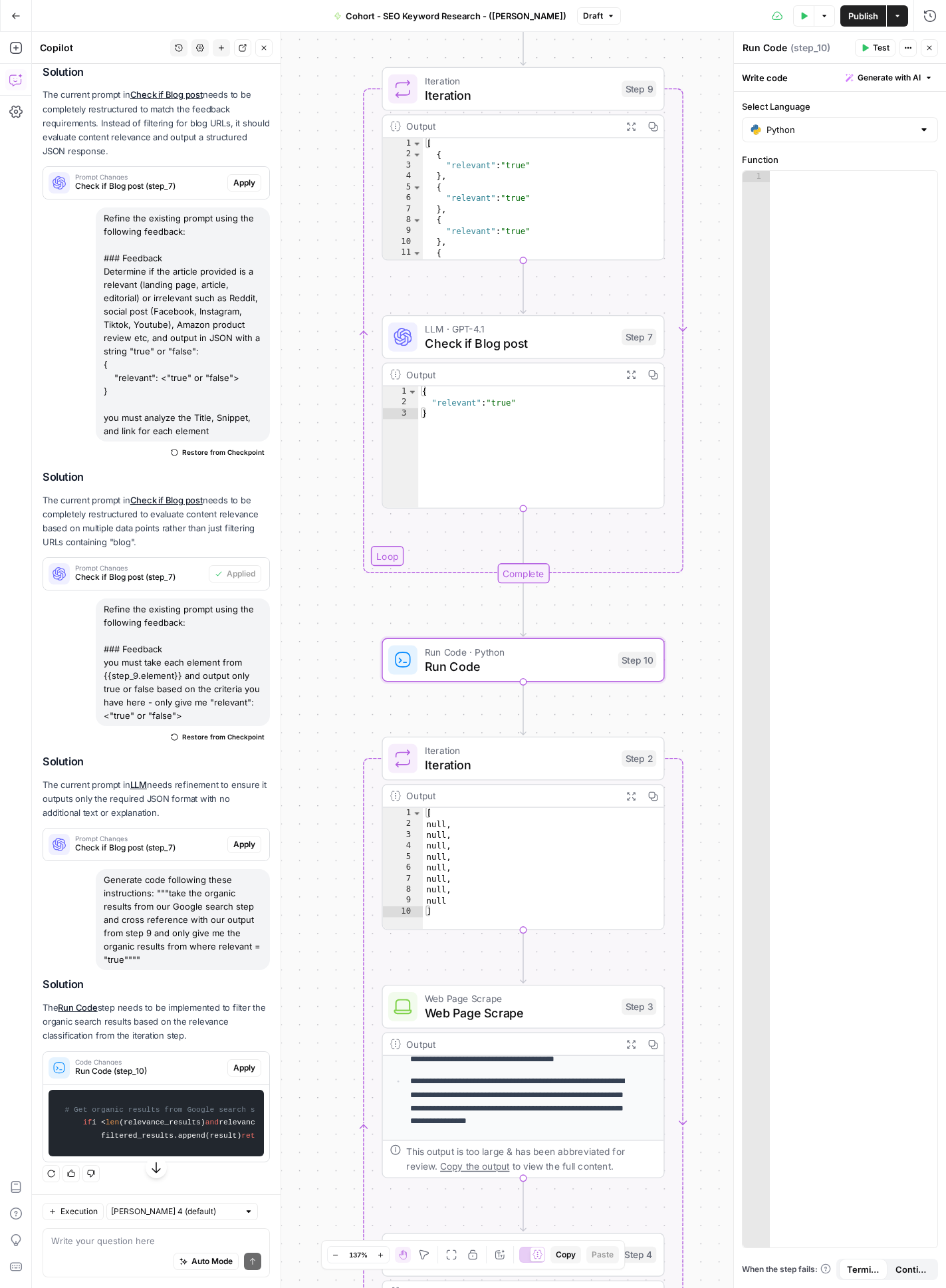
scroll to position [520, 0]
click at [236, 805] on span "Apply" at bounding box center [244, 1067] width 22 height 12
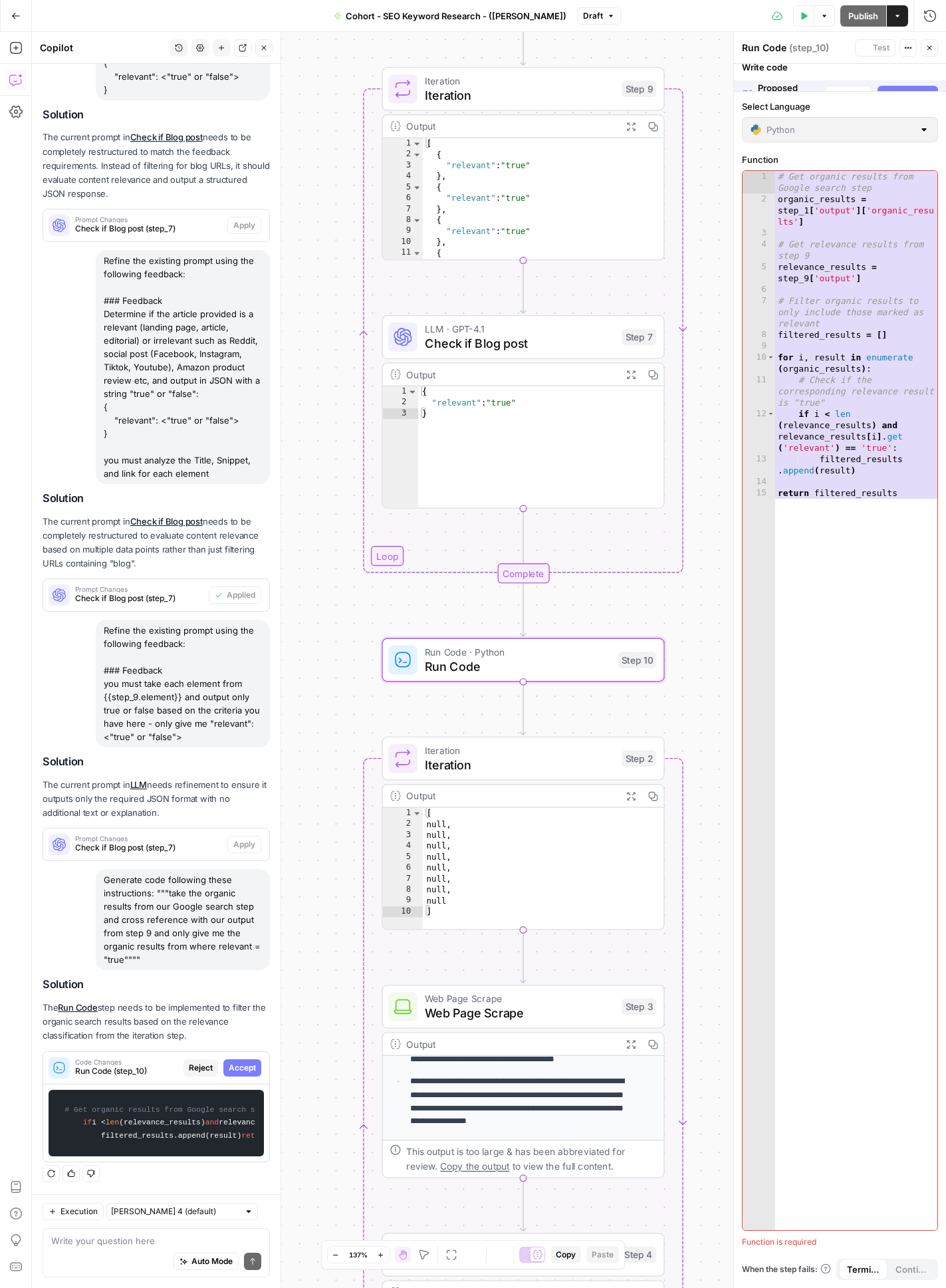
scroll to position [456, 0]
click at [236, 805] on span "Accept" at bounding box center [243, 1067] width 27 height 12
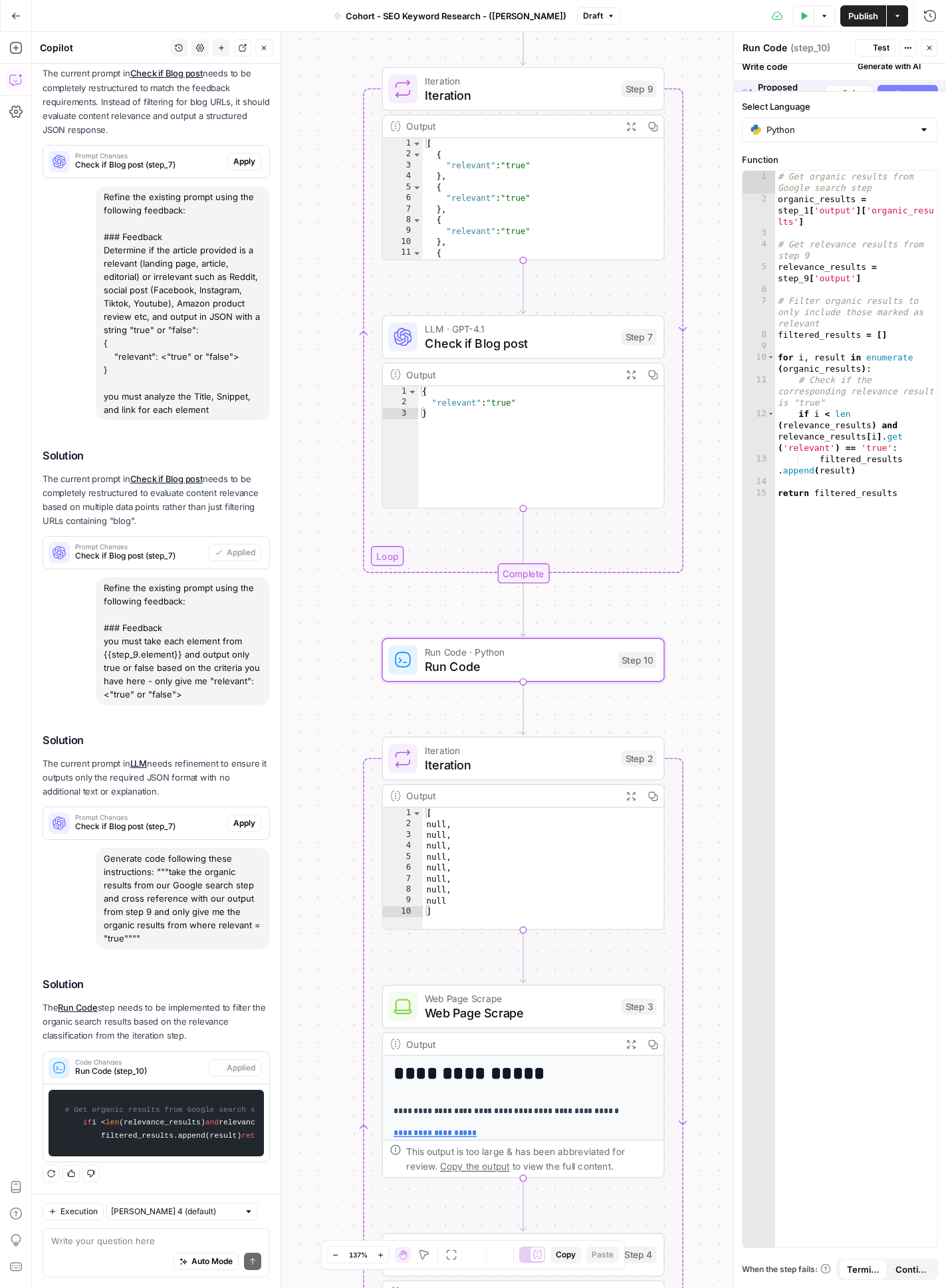
scroll to position [541, 0]
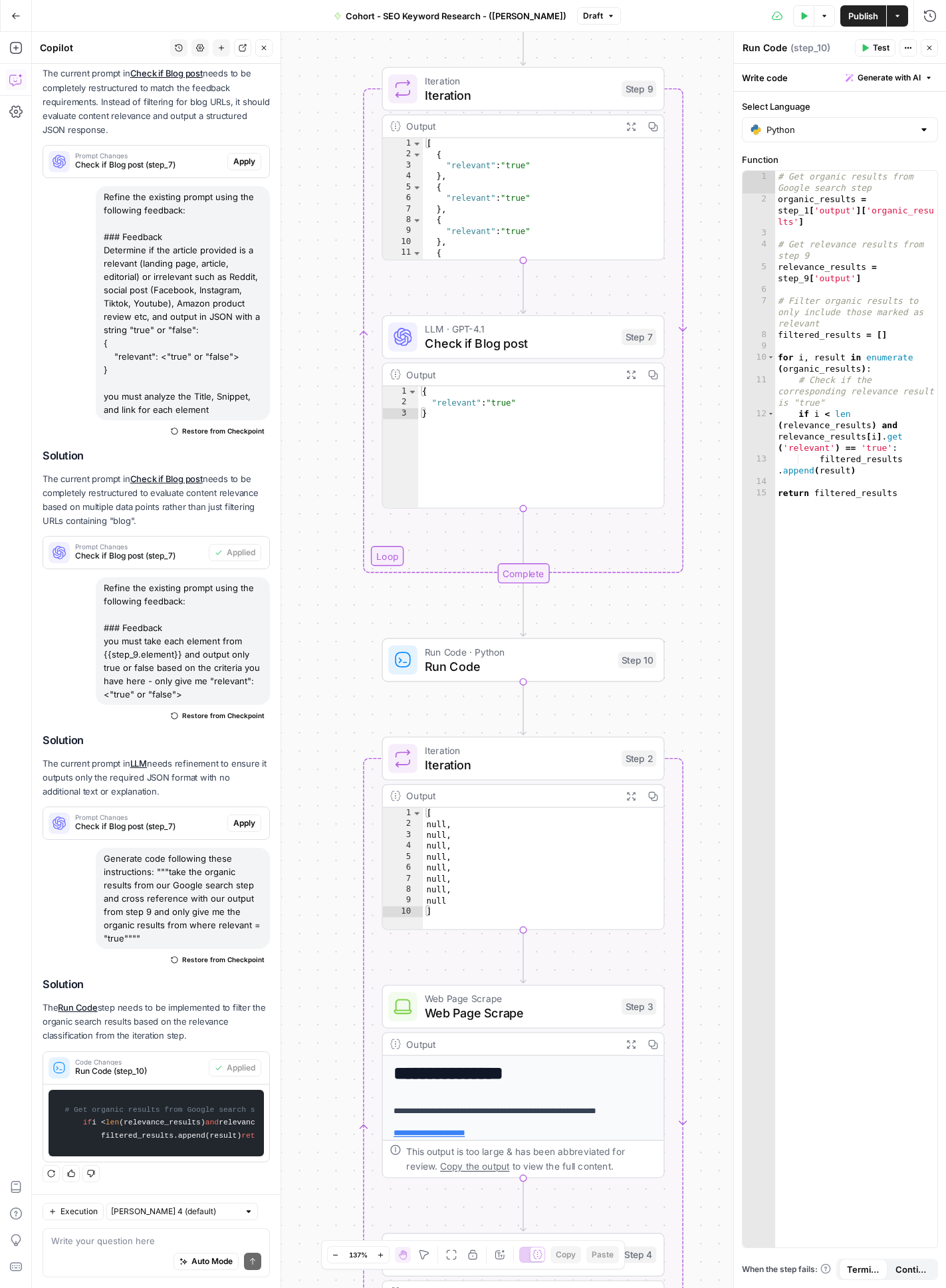
click at [566, 677] on div "Run Code · Python Run Code Step 10 Copy step Delete step Add Note Test" at bounding box center [523, 660] width 282 height 44
click at [635, 630] on span "Test" at bounding box center [638, 626] width 22 height 16
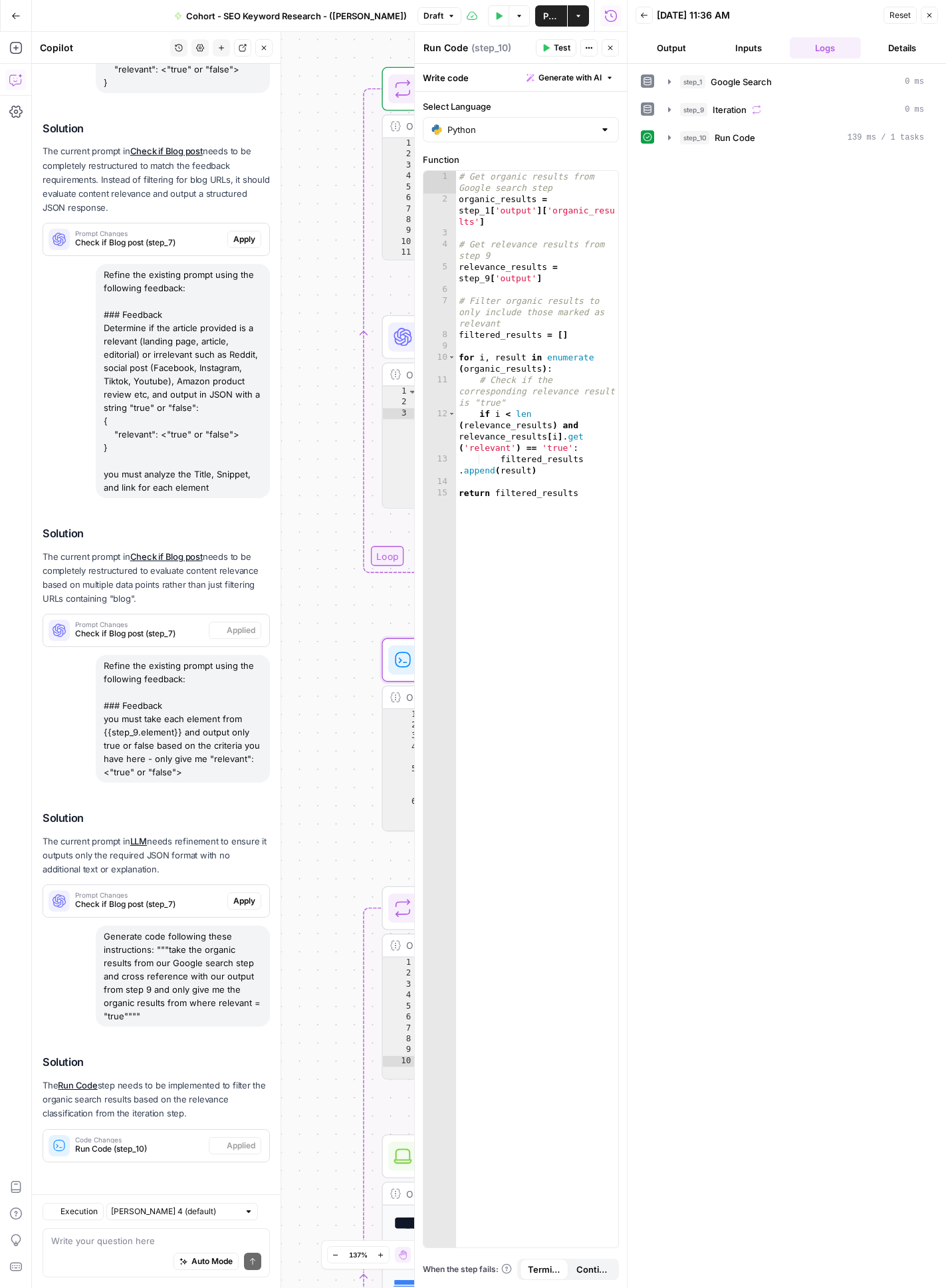
scroll to position [297, 0]
click at [797, 131] on div "step_10 Run Code 139 ms / 1 tasks" at bounding box center [802, 137] width 244 height 13
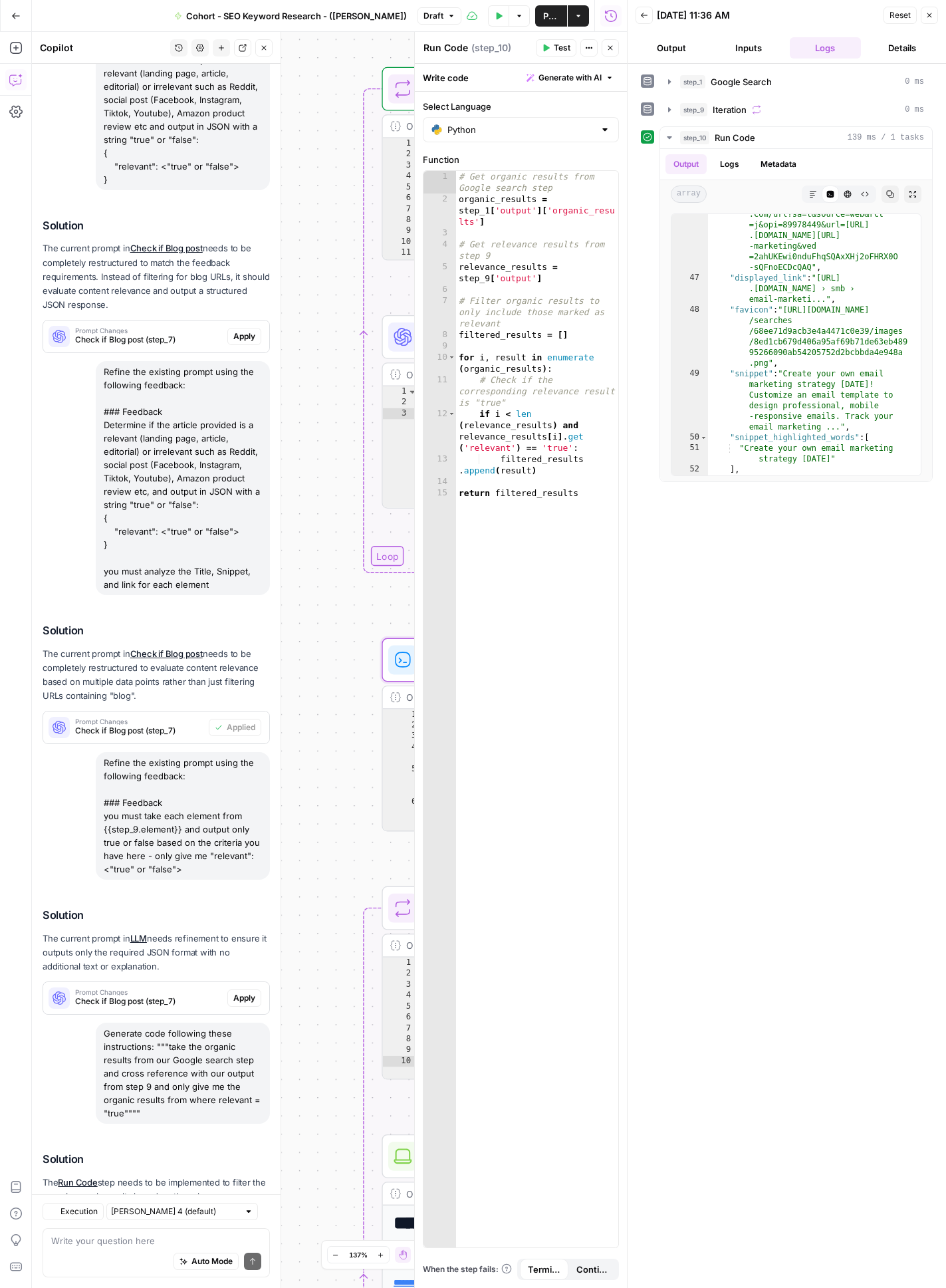
scroll to position [297, 0]
